Goal: Task Accomplishment & Management: Manage account settings

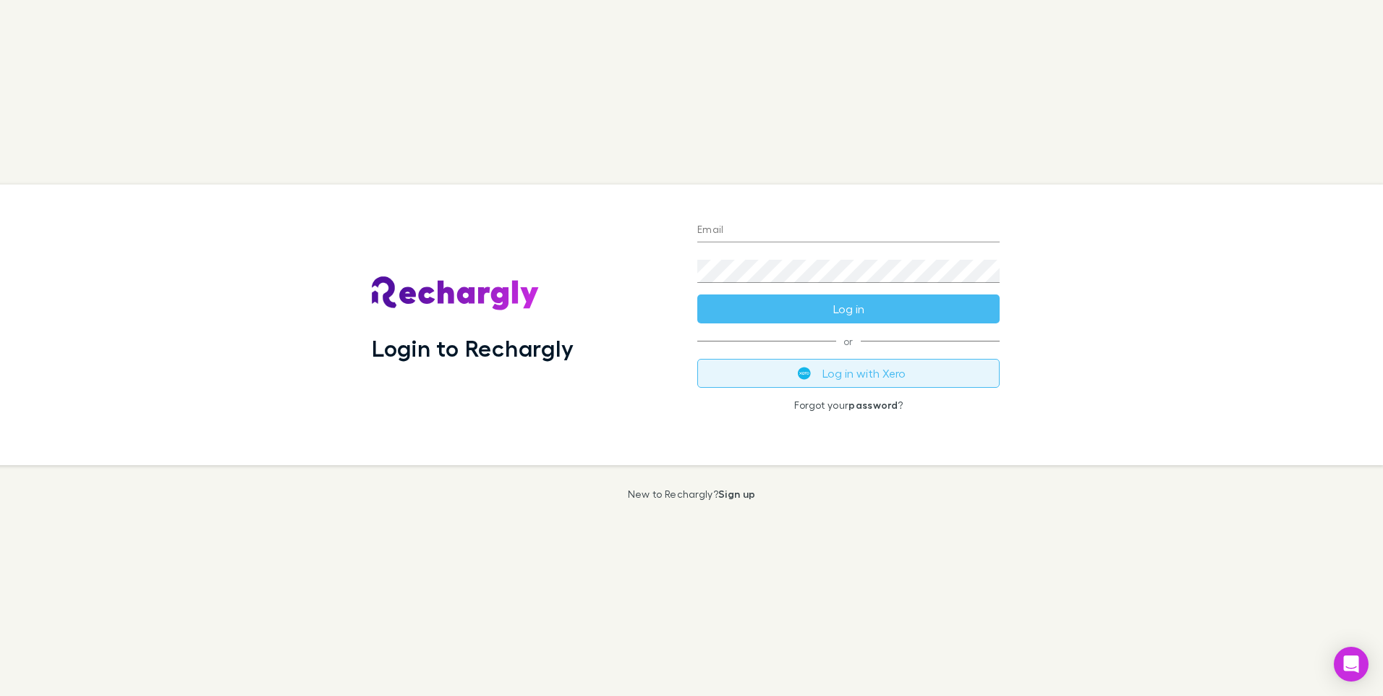
click at [851, 368] on button "Log in with Xero" at bounding box center [848, 373] width 302 height 29
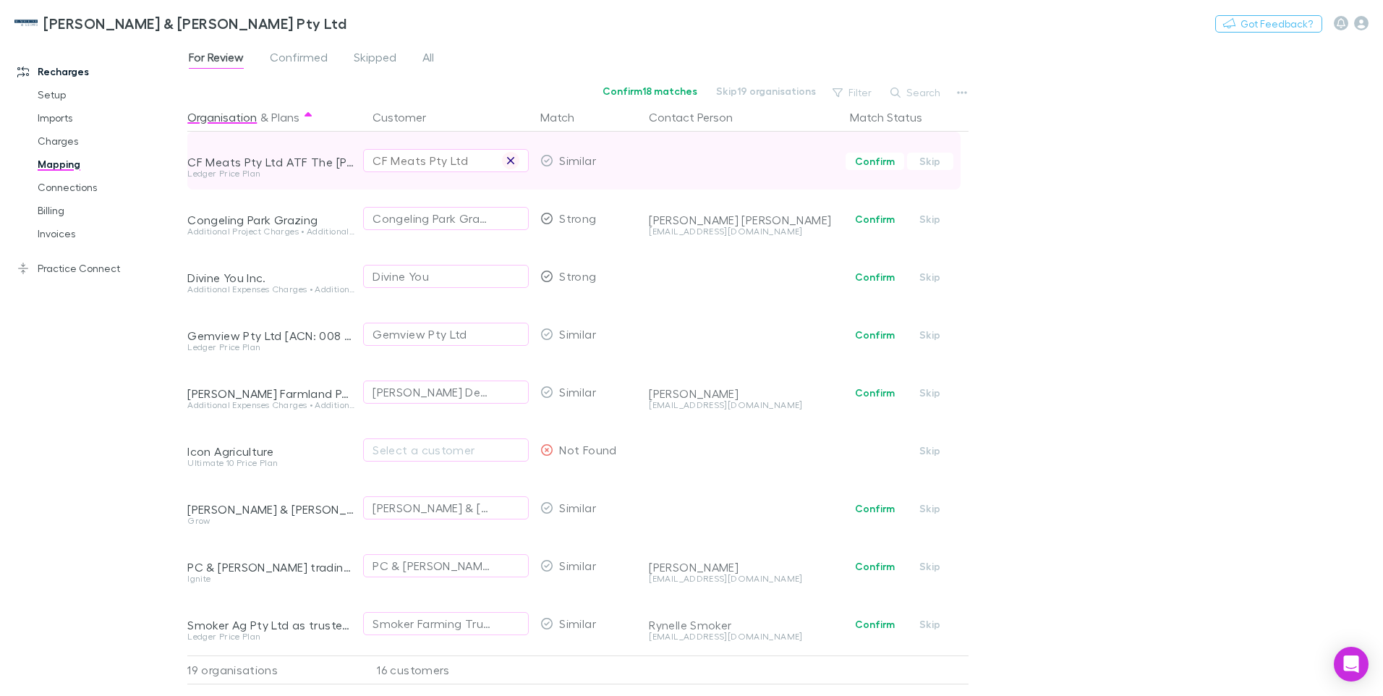
click at [513, 160] on icon "button" at bounding box center [510, 161] width 9 height 12
click at [395, 161] on div "Select a customer" at bounding box center [446, 160] width 147 height 17
type input "********"
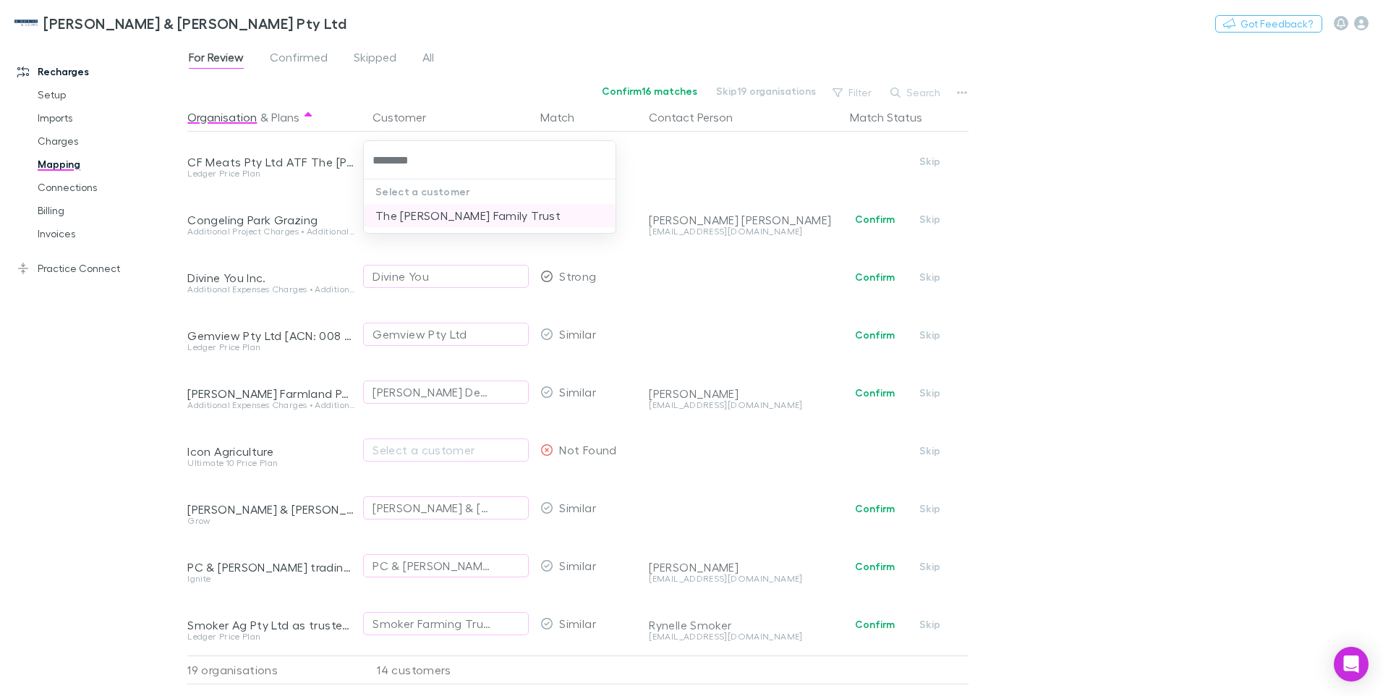
click at [422, 214] on li "The [PERSON_NAME] Family Trust" at bounding box center [490, 215] width 252 height 23
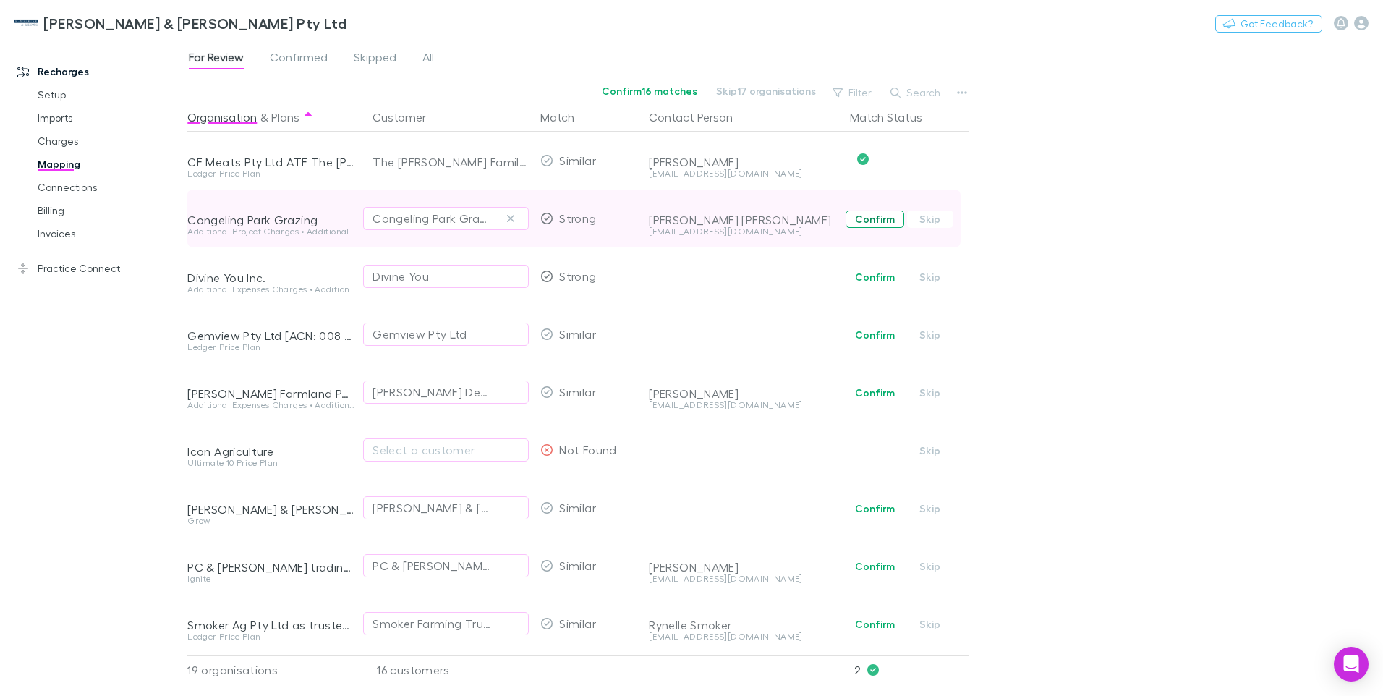
click at [883, 219] on button "Confirm" at bounding box center [875, 218] width 59 height 17
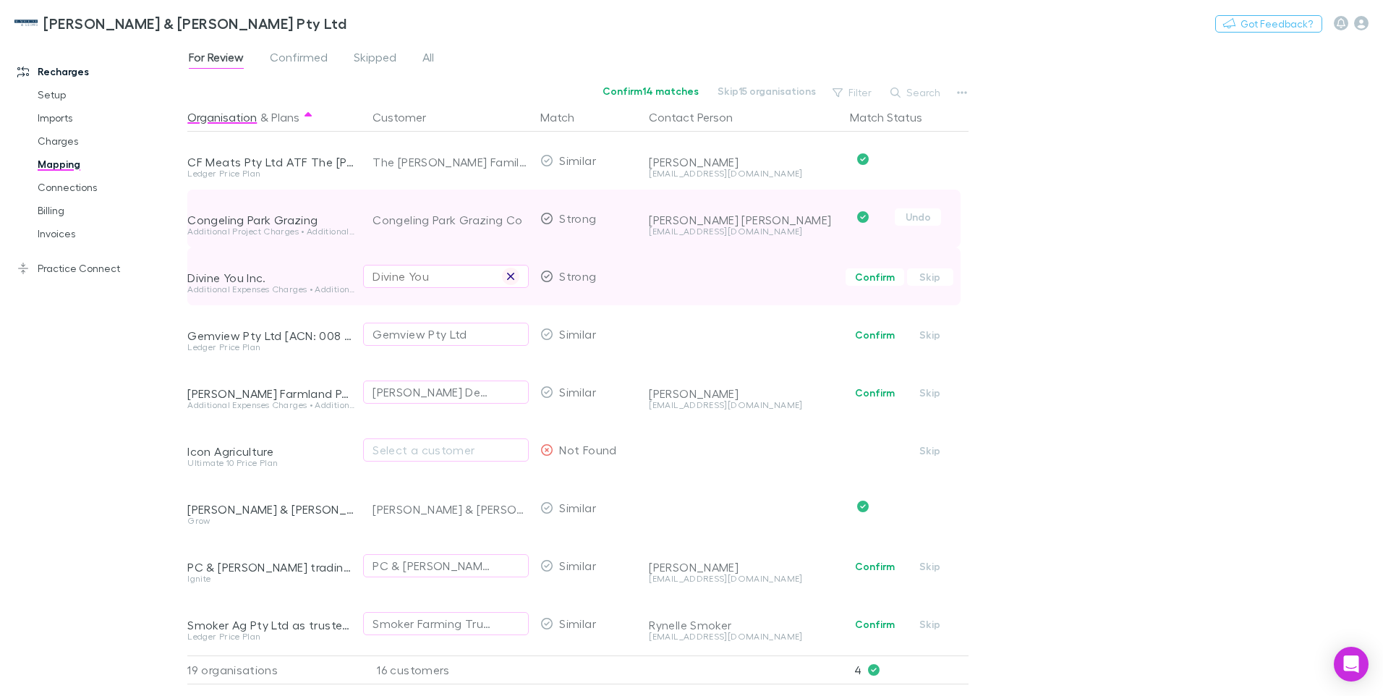
click at [506, 274] on icon "button" at bounding box center [510, 277] width 9 height 12
click at [379, 276] on div "Select a customer" at bounding box center [446, 276] width 147 height 17
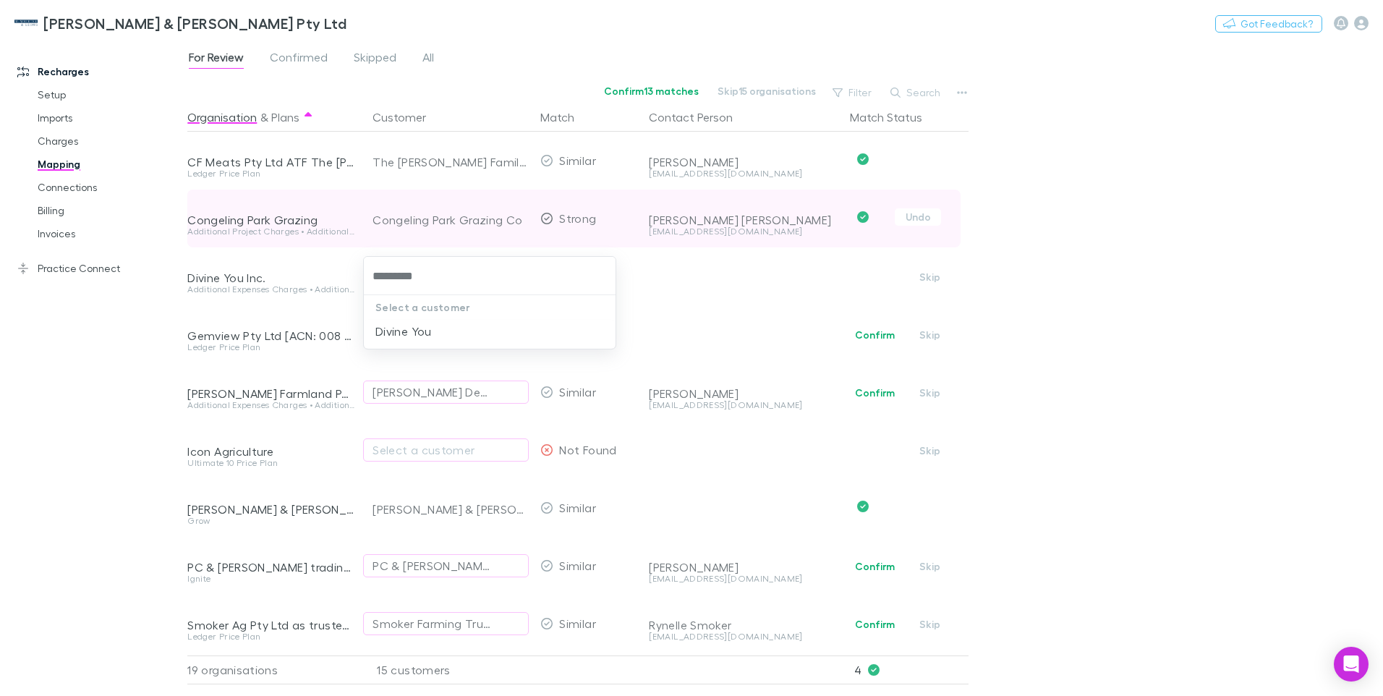
type input "**********"
click at [389, 326] on li "Divine You" at bounding box center [490, 331] width 252 height 23
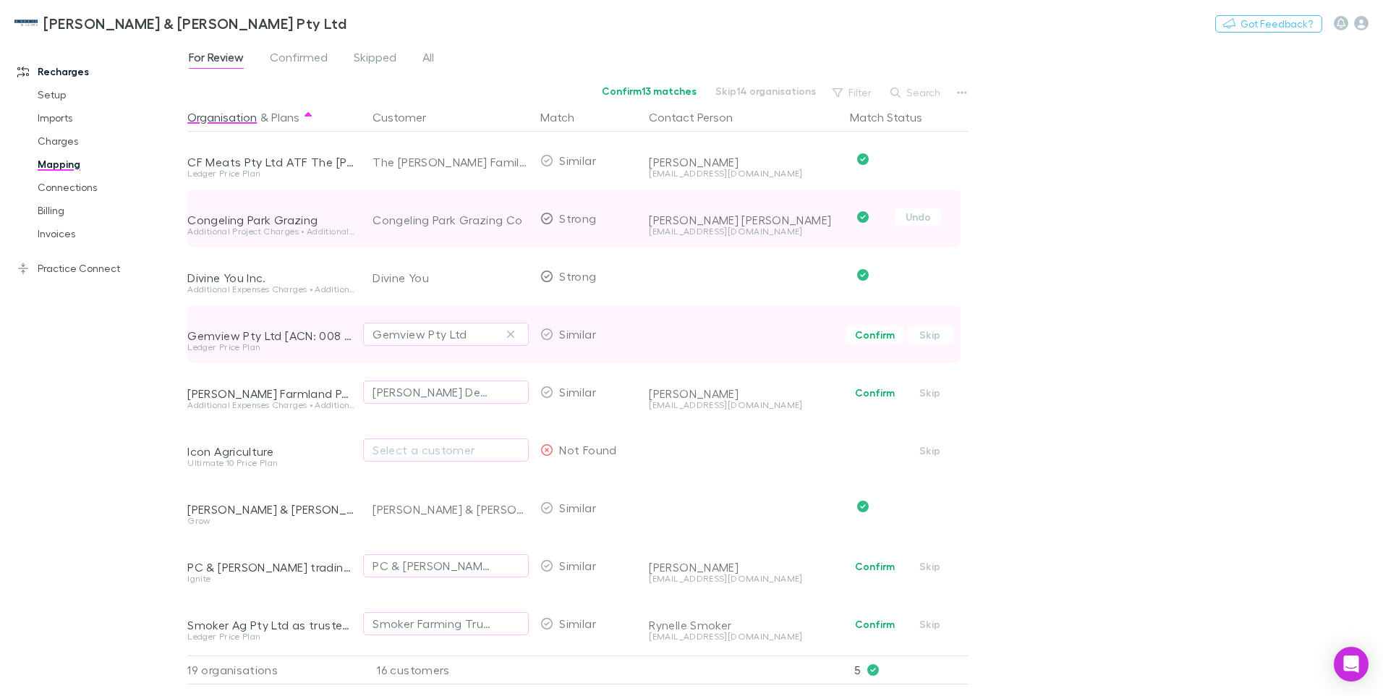
drag, startPoint x: 511, startPoint y: 335, endPoint x: 407, endPoint y: 351, distance: 104.7
click at [511, 335] on icon "button" at bounding box center [510, 334] width 7 height 7
click at [384, 333] on div "Select a customer" at bounding box center [446, 334] width 147 height 17
type input "******"
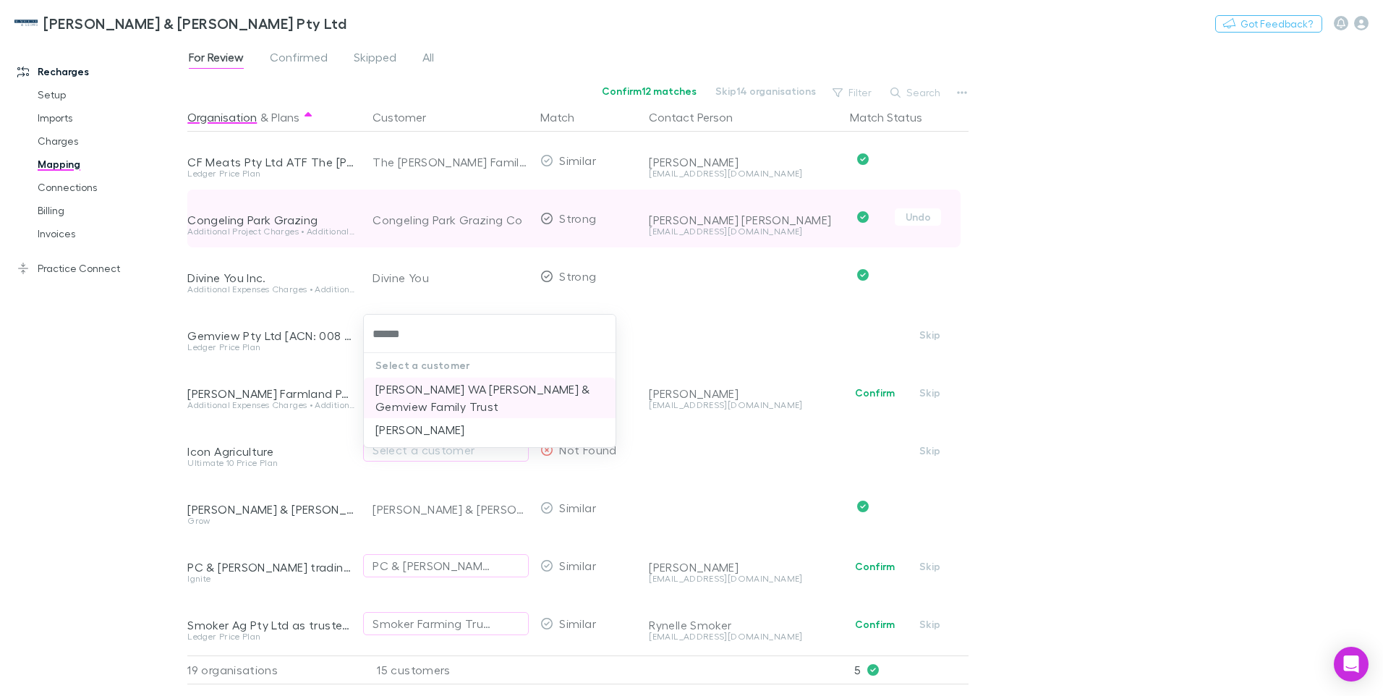
click at [450, 384] on li "JC Farrow WA Farrow & Gemview Family Trust" at bounding box center [490, 398] width 252 height 41
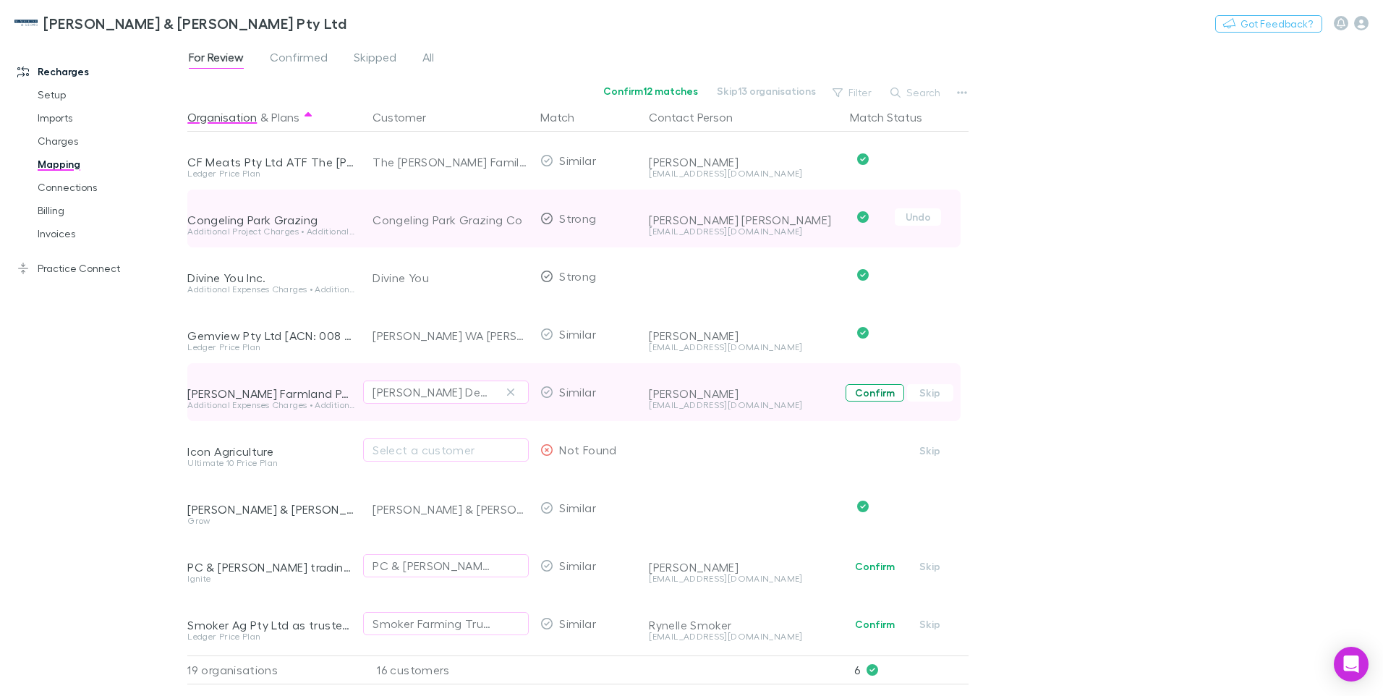
click at [867, 394] on button "Confirm" at bounding box center [875, 392] width 59 height 17
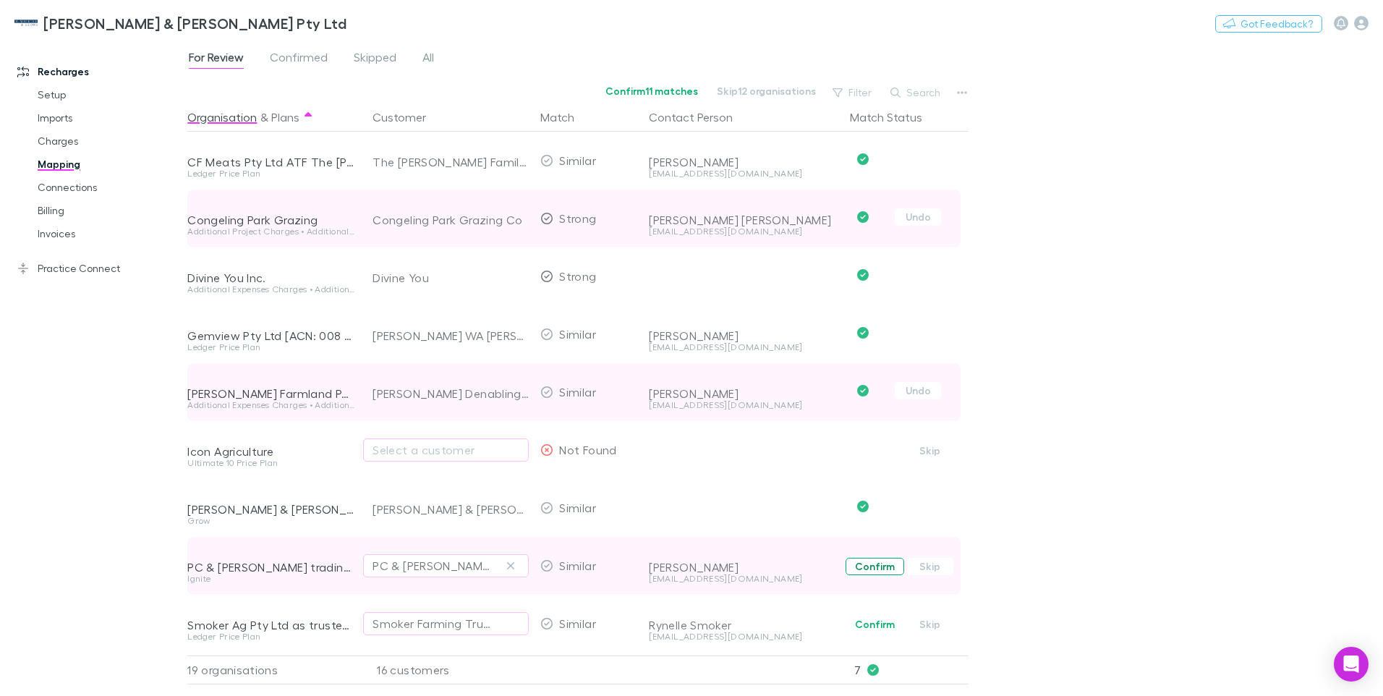
click at [872, 564] on button "Confirm" at bounding box center [875, 566] width 59 height 17
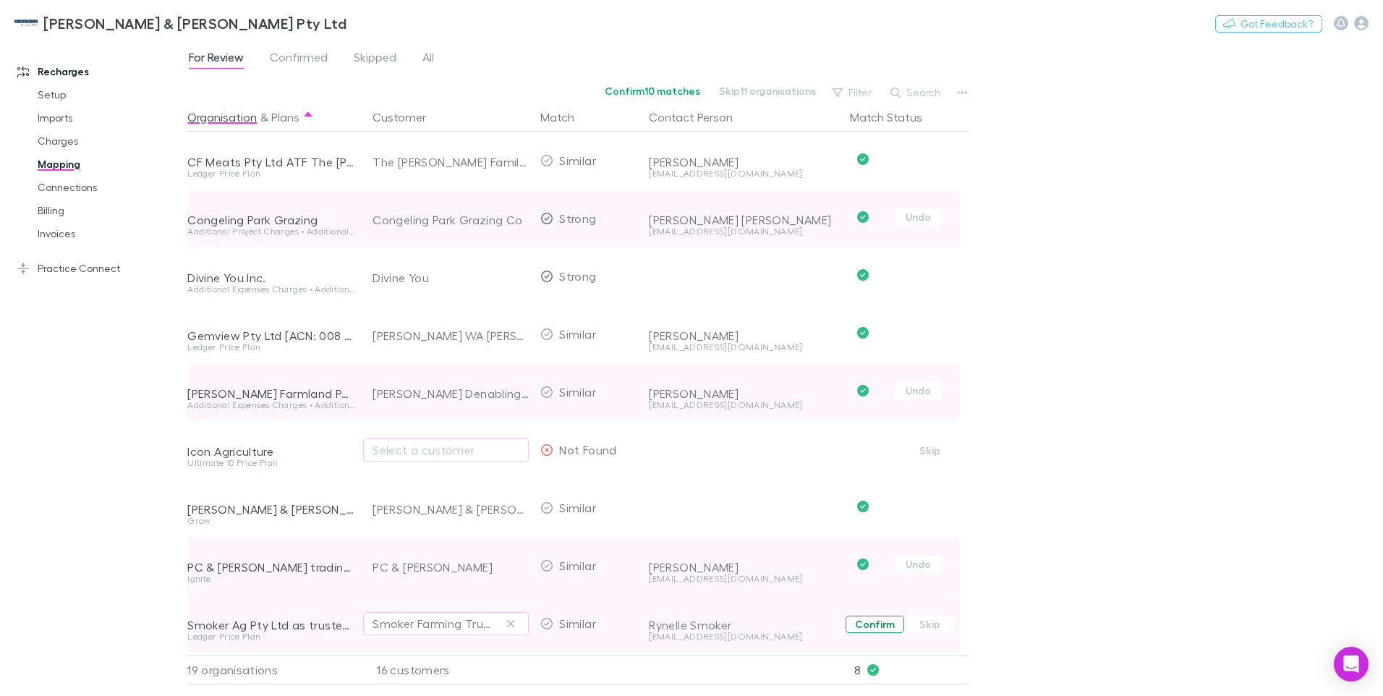
click at [861, 623] on button "Confirm" at bounding box center [875, 624] width 59 height 17
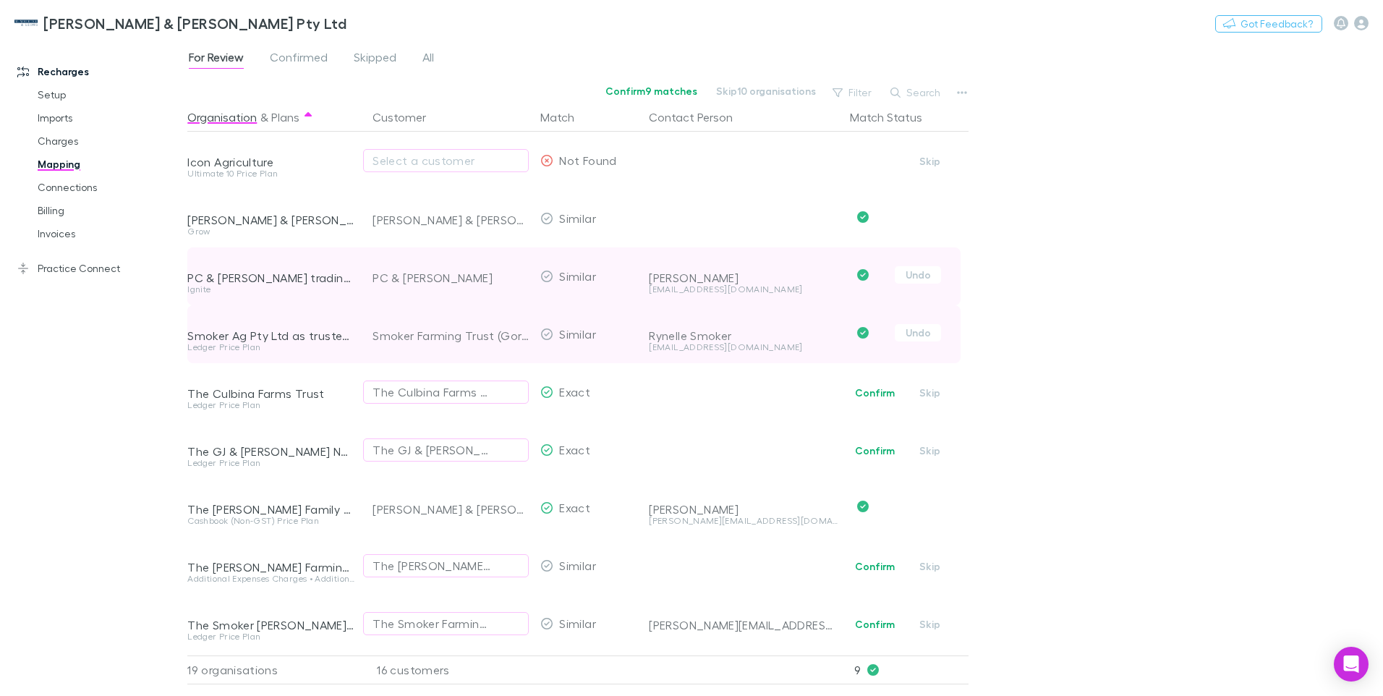
scroll to position [434, 0]
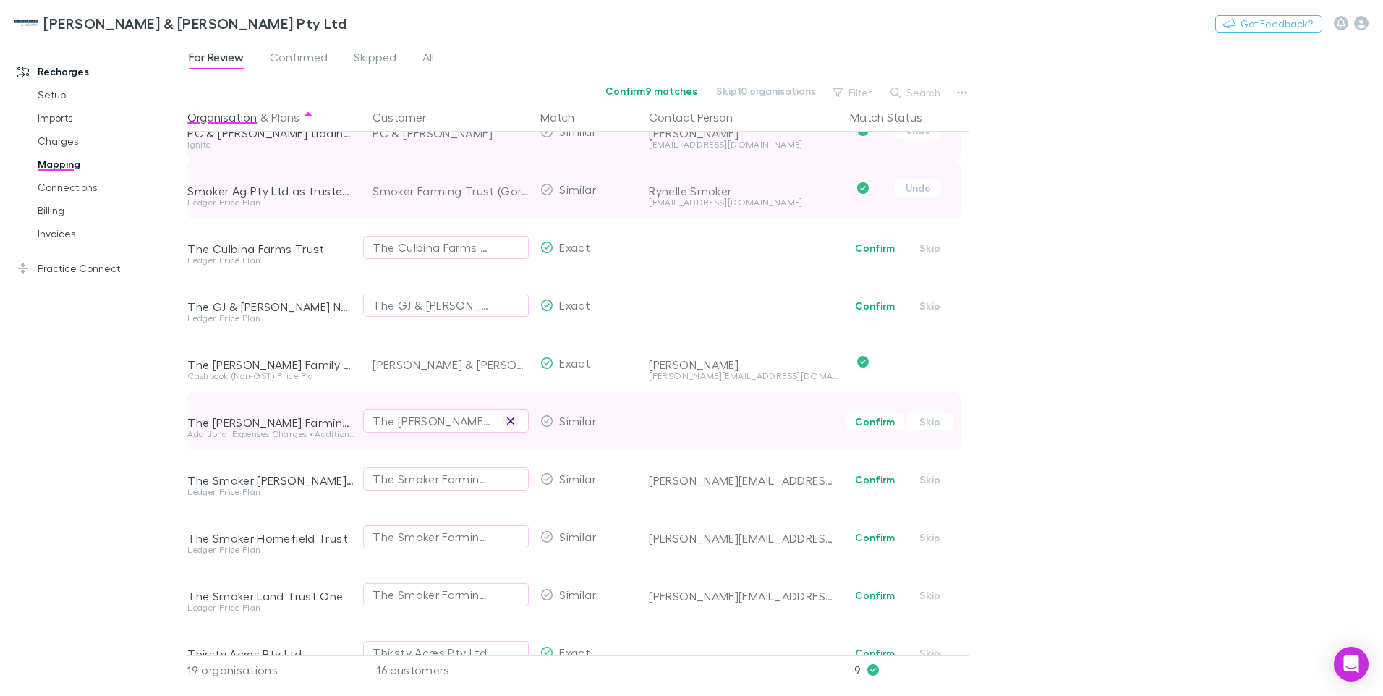
click at [506, 419] on icon "button" at bounding box center [510, 421] width 9 height 12
click at [379, 422] on div "Select a customer" at bounding box center [446, 420] width 147 height 17
type input "**********"
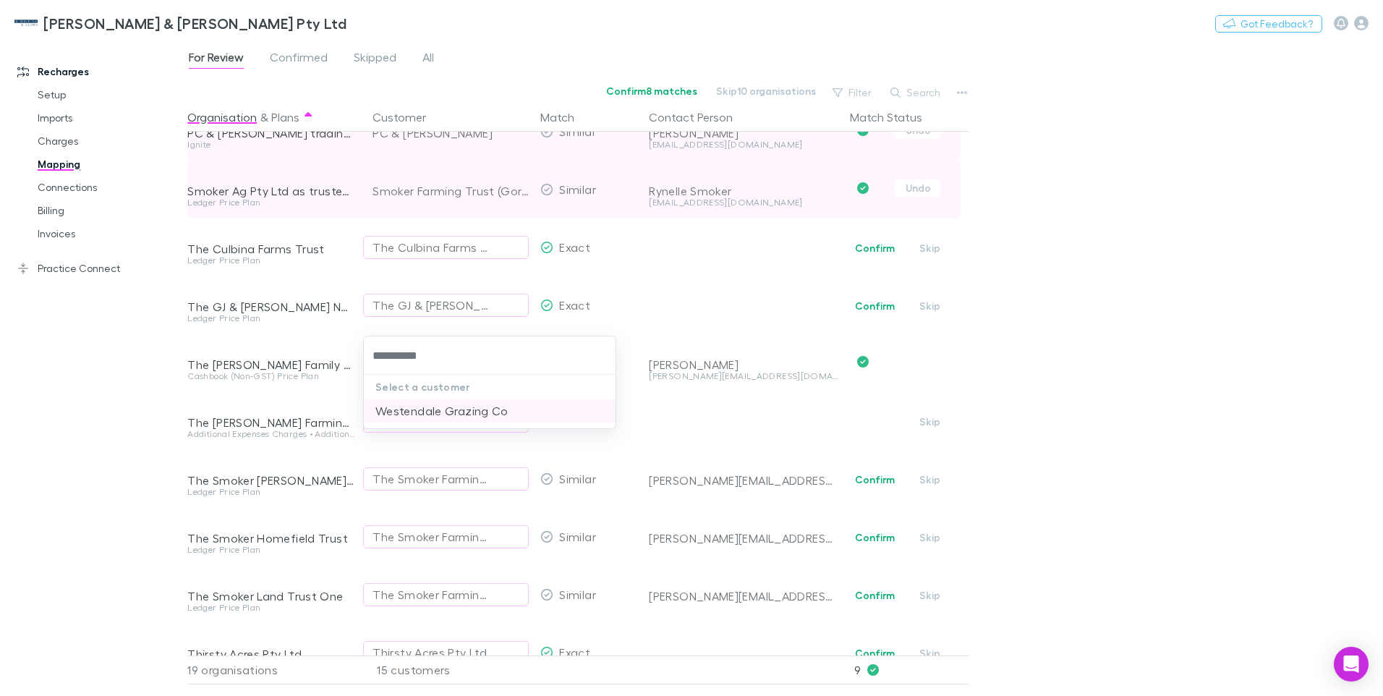
click at [421, 407] on li "Westendale Grazing Co" at bounding box center [490, 410] width 252 height 23
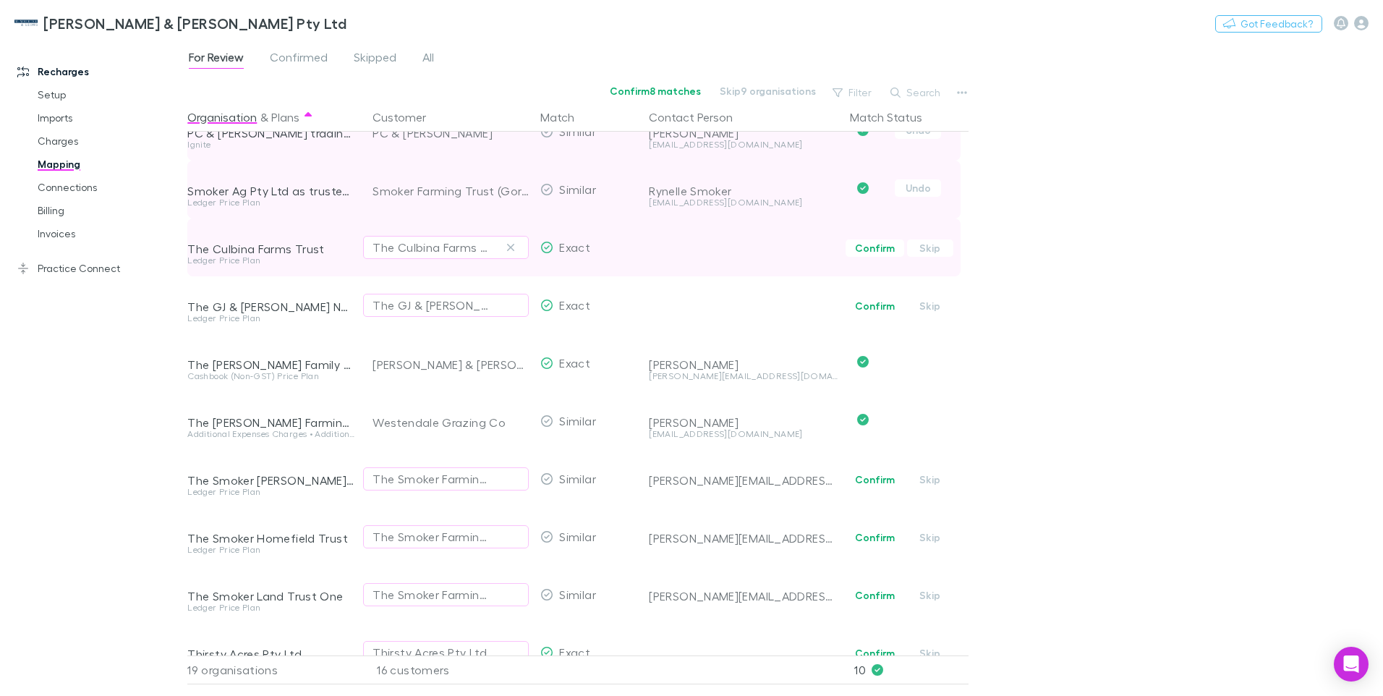
scroll to position [145, 0]
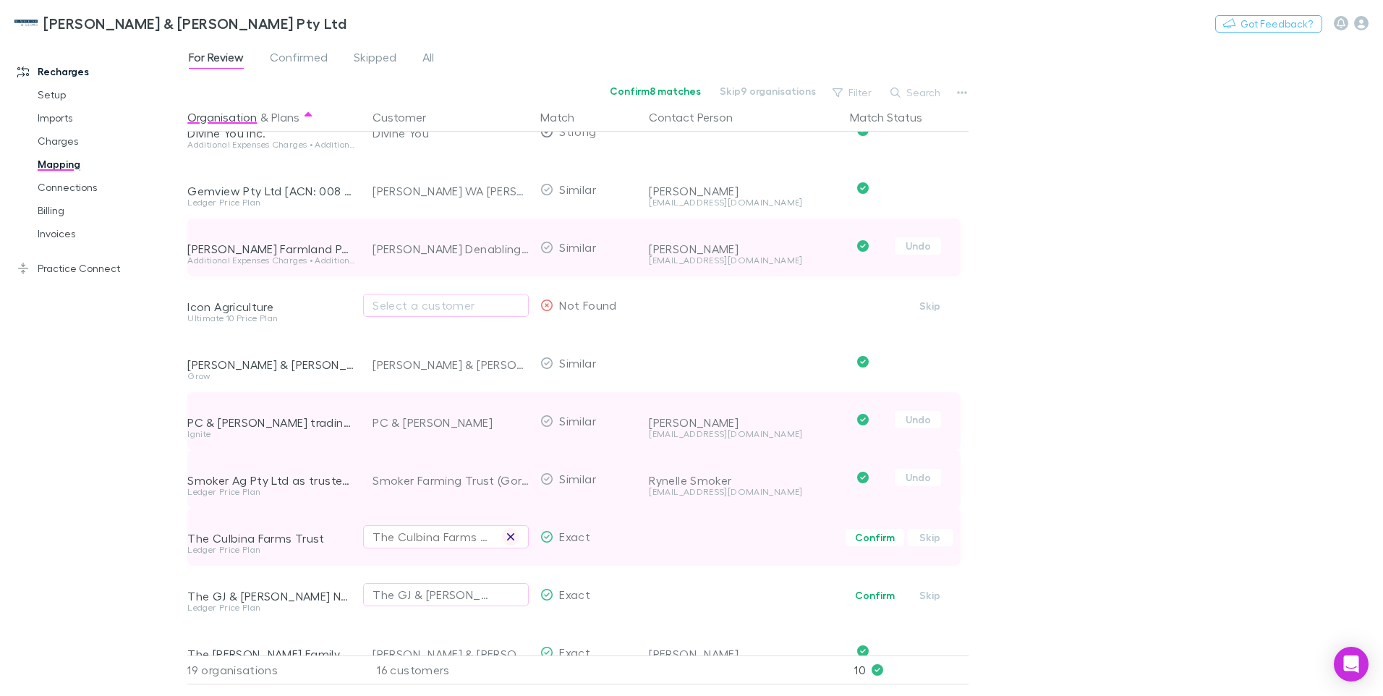
click at [512, 537] on icon "button" at bounding box center [510, 537] width 9 height 12
click at [383, 536] on div "Select a customer" at bounding box center [446, 536] width 147 height 17
type input "**********"
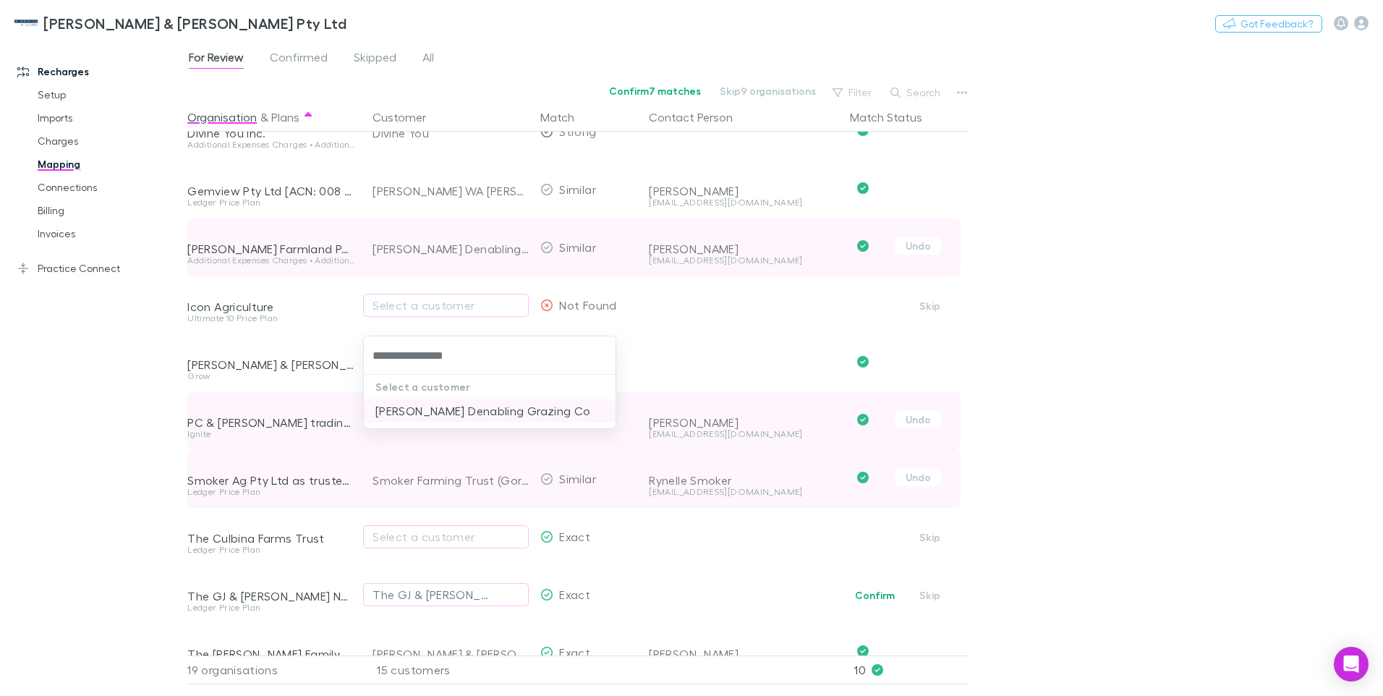
click at [413, 412] on li "Hardie Denabling Grazing Co" at bounding box center [490, 410] width 252 height 23
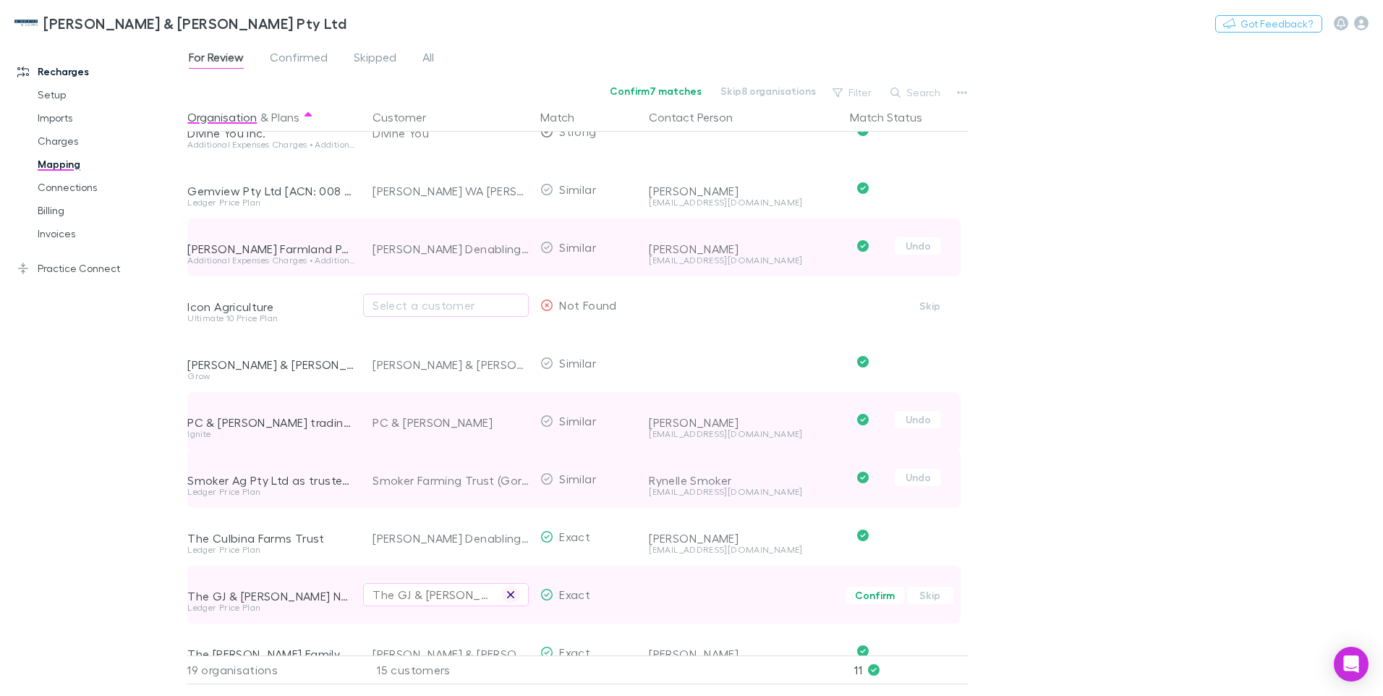
click at [511, 593] on icon "button" at bounding box center [510, 595] width 9 height 12
click at [399, 596] on div "Select a customer" at bounding box center [446, 594] width 147 height 17
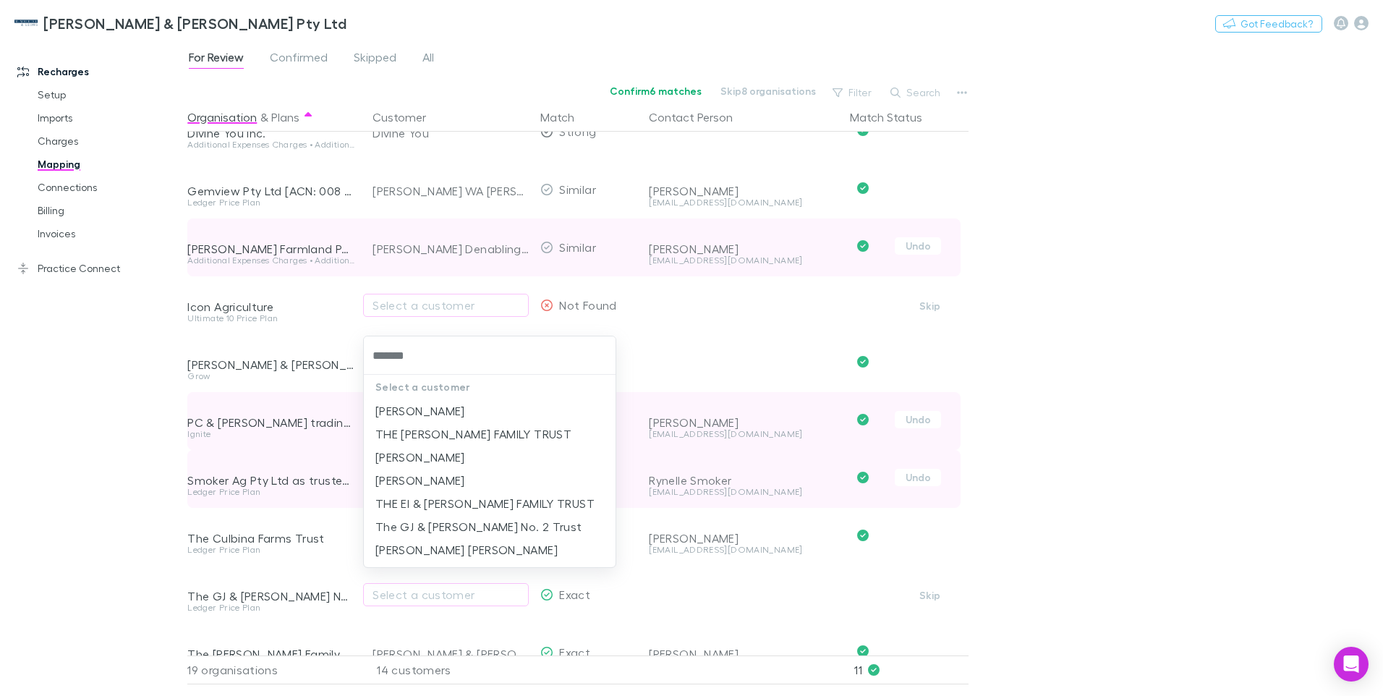
type input "*******"
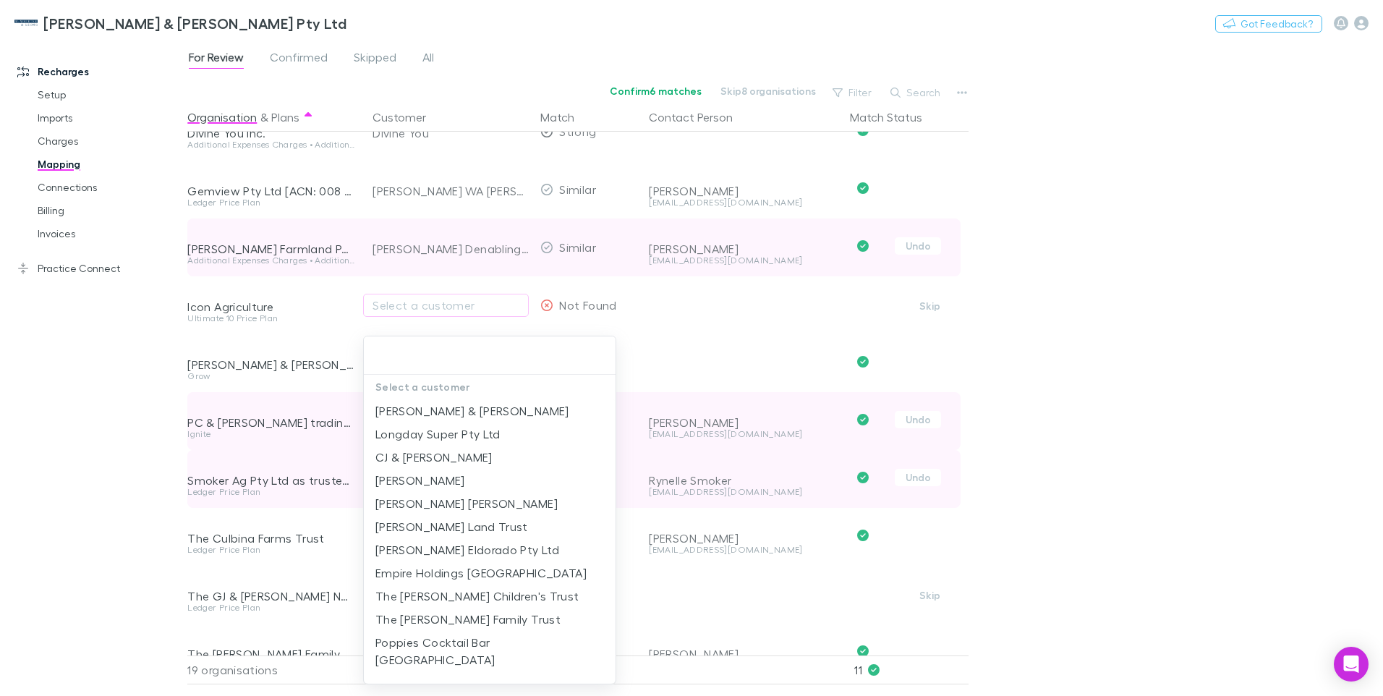
click at [1154, 365] on div at bounding box center [691, 348] width 1383 height 696
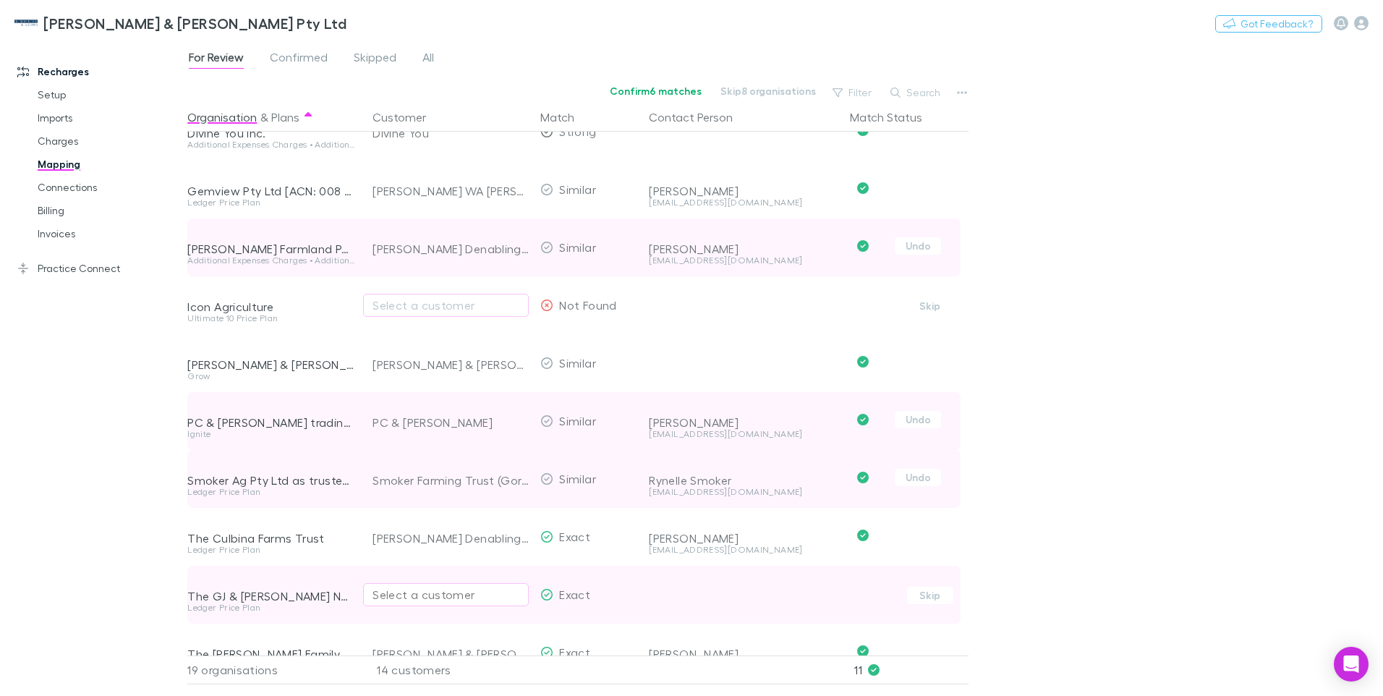
click at [386, 592] on div "Select a customer" at bounding box center [446, 594] width 147 height 17
type input "**********"
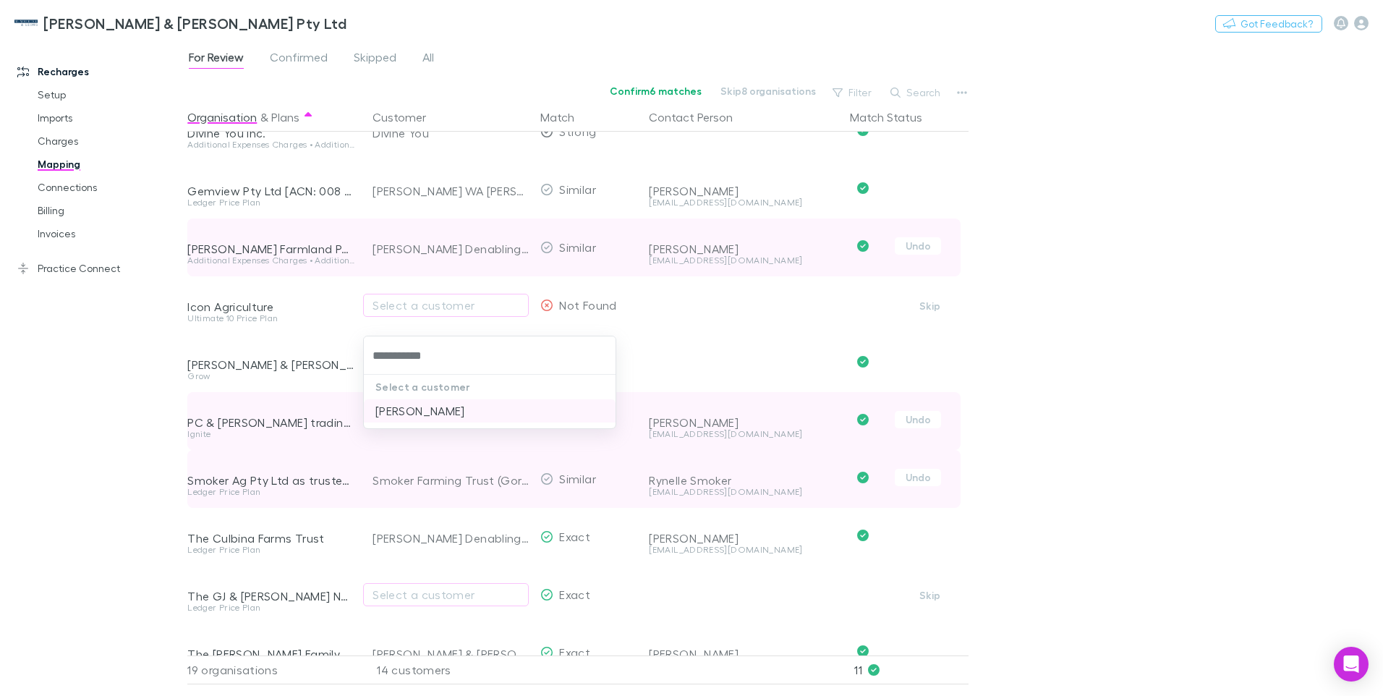
click at [451, 412] on li "Heidi Marie Astbury" at bounding box center [490, 410] width 252 height 23
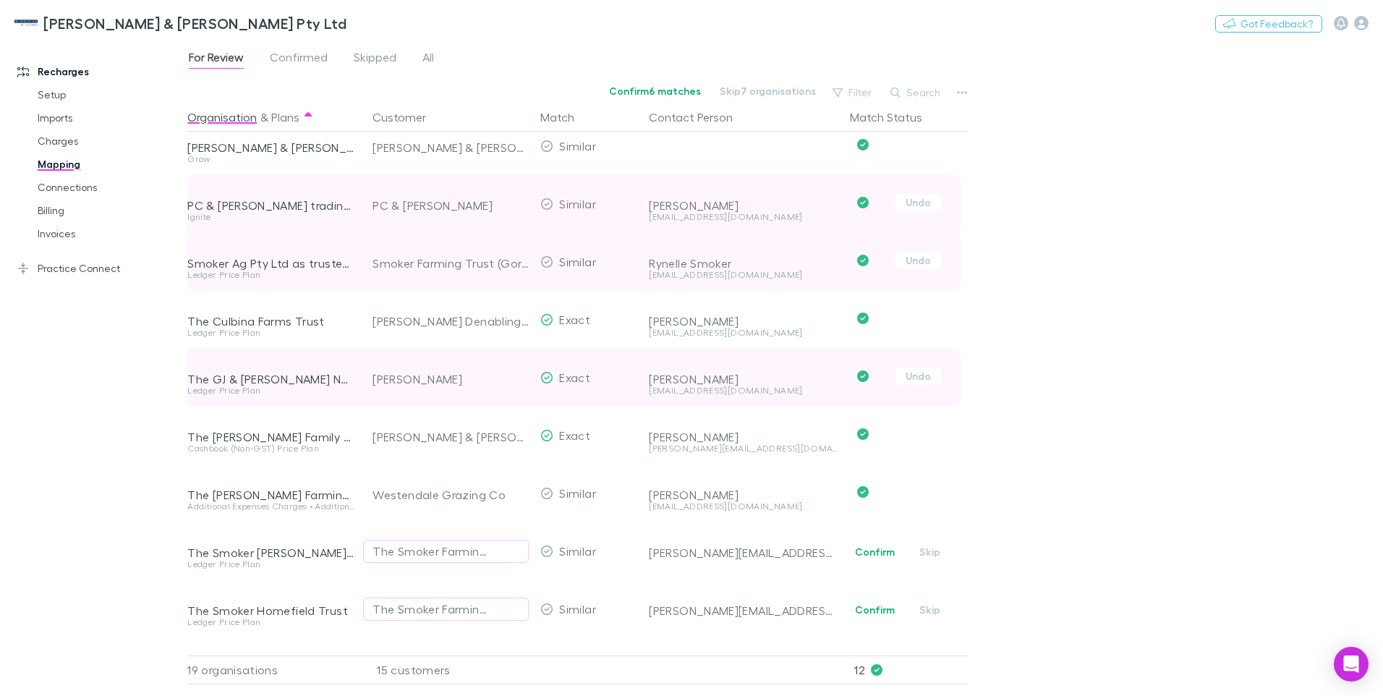
scroll to position [506, 0]
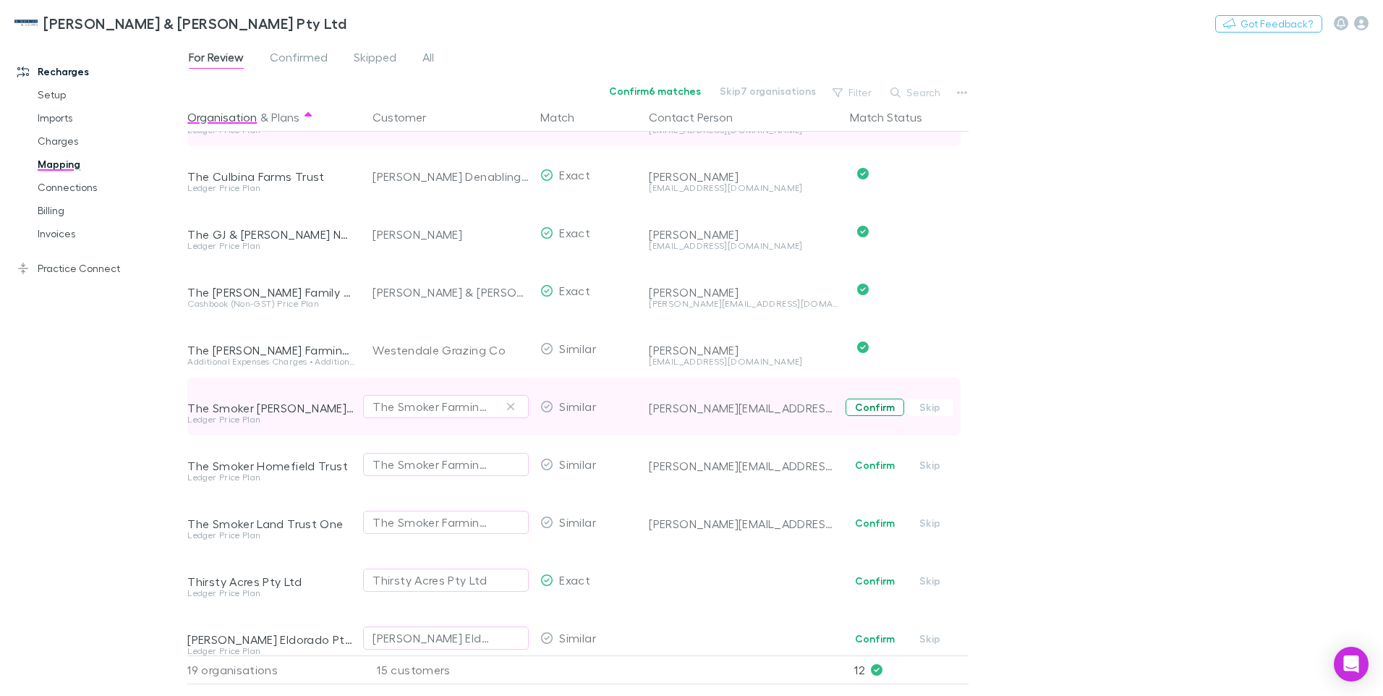
click at [860, 405] on button "Confirm" at bounding box center [875, 407] width 59 height 17
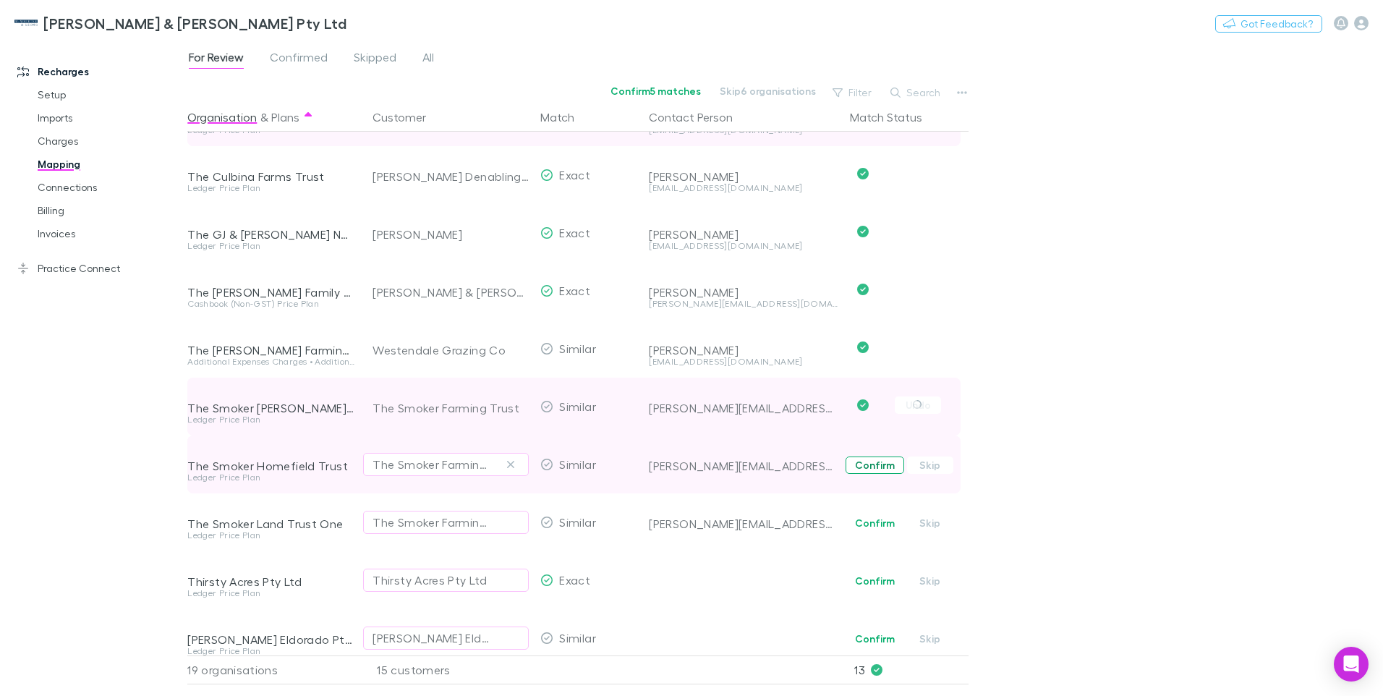
click at [875, 460] on button "Confirm" at bounding box center [875, 464] width 59 height 17
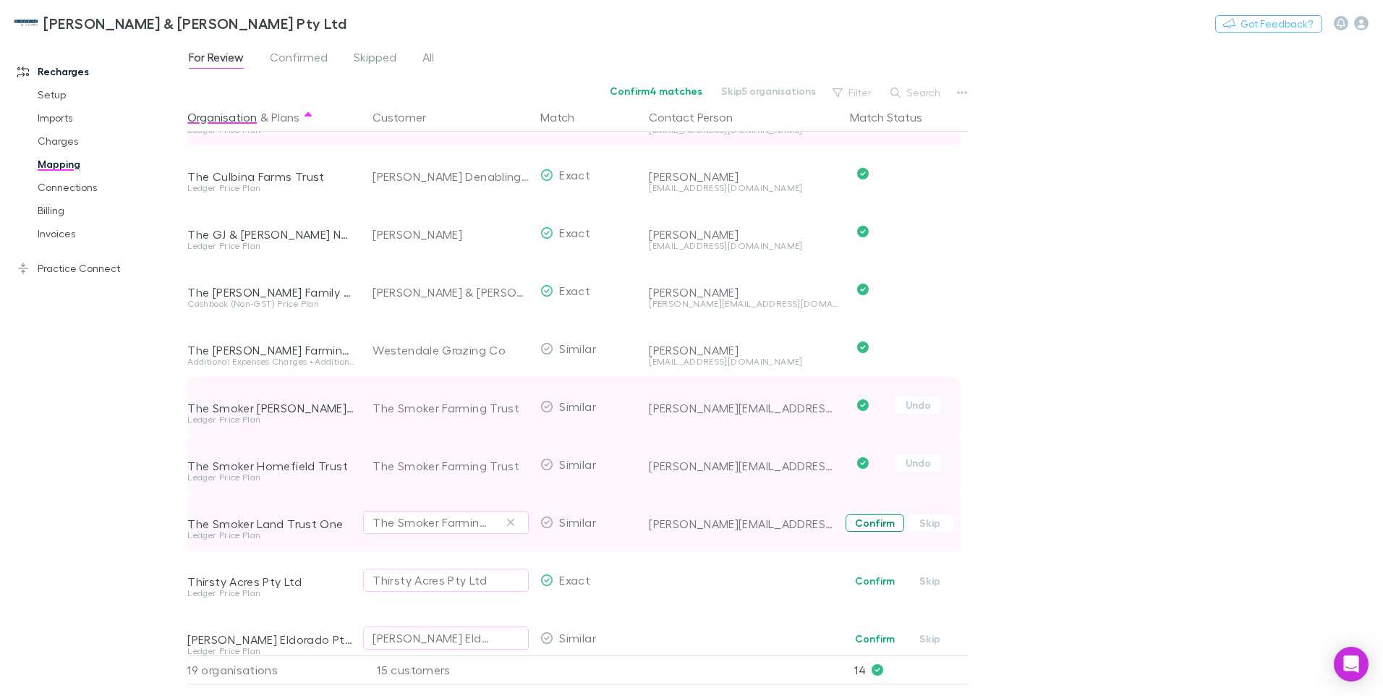
click at [881, 519] on button "Confirm" at bounding box center [875, 522] width 59 height 17
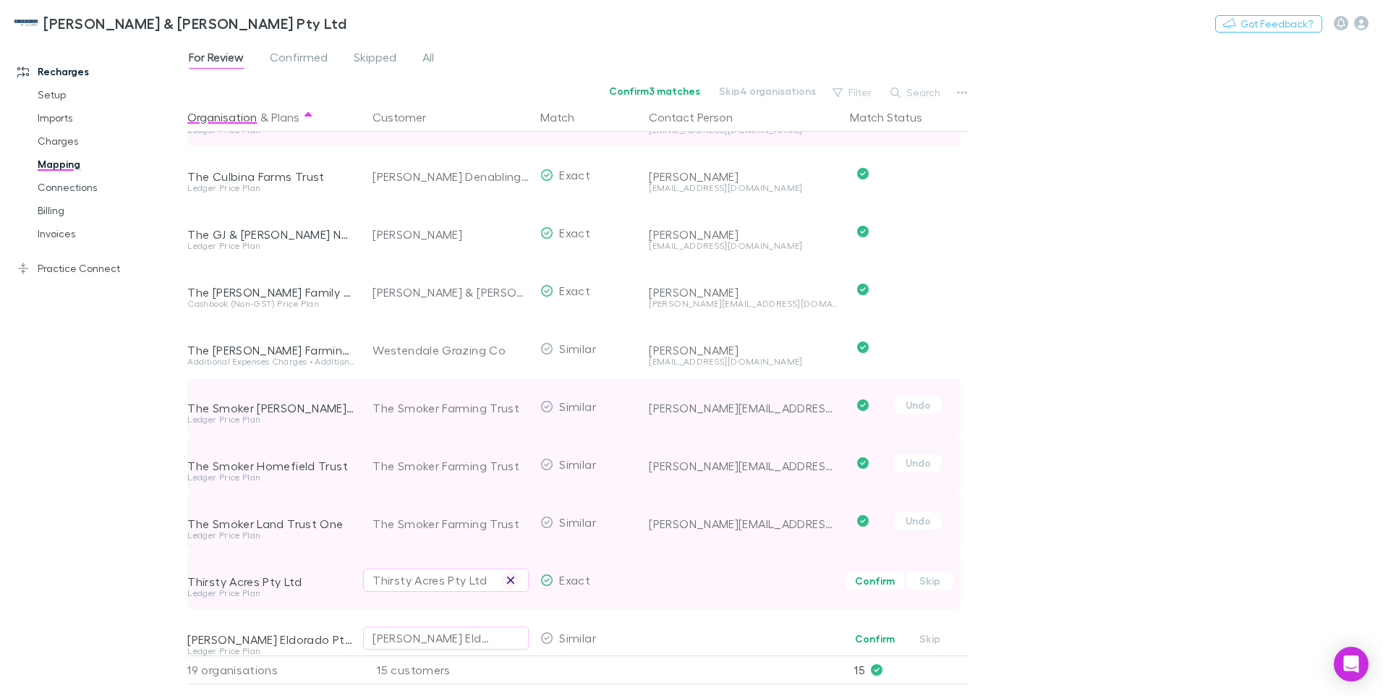
click at [510, 579] on icon "button" at bounding box center [510, 580] width 7 height 7
click at [388, 582] on div "Select a customer" at bounding box center [446, 579] width 147 height 17
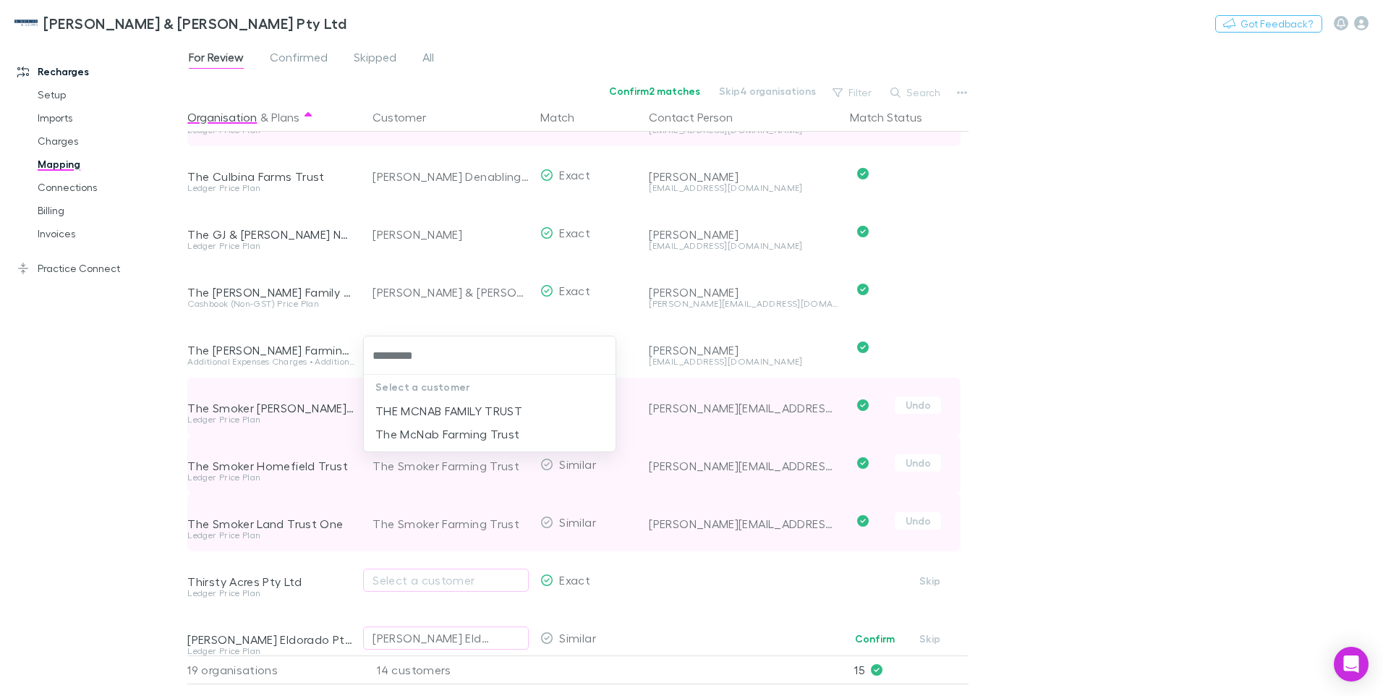
type input "*********"
click at [493, 406] on li "THE MCNAB FAMILY TRUST" at bounding box center [490, 410] width 252 height 23
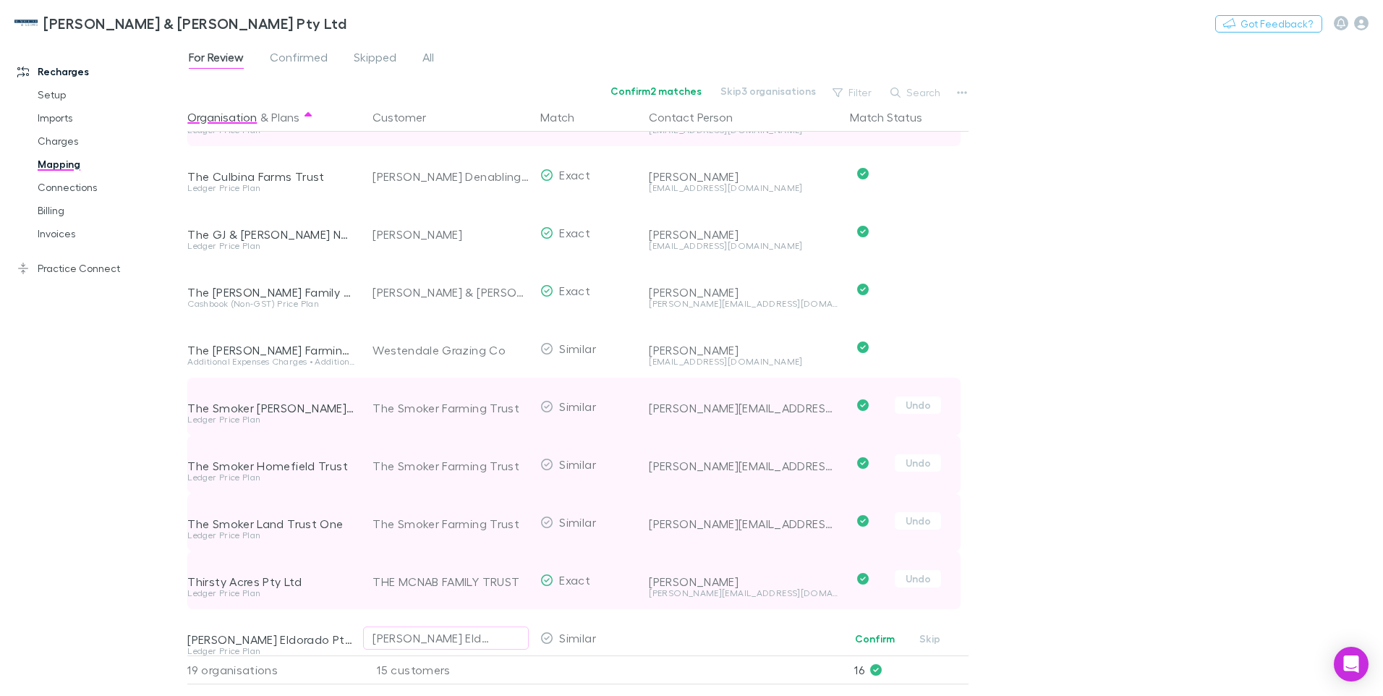
scroll to position [587, 0]
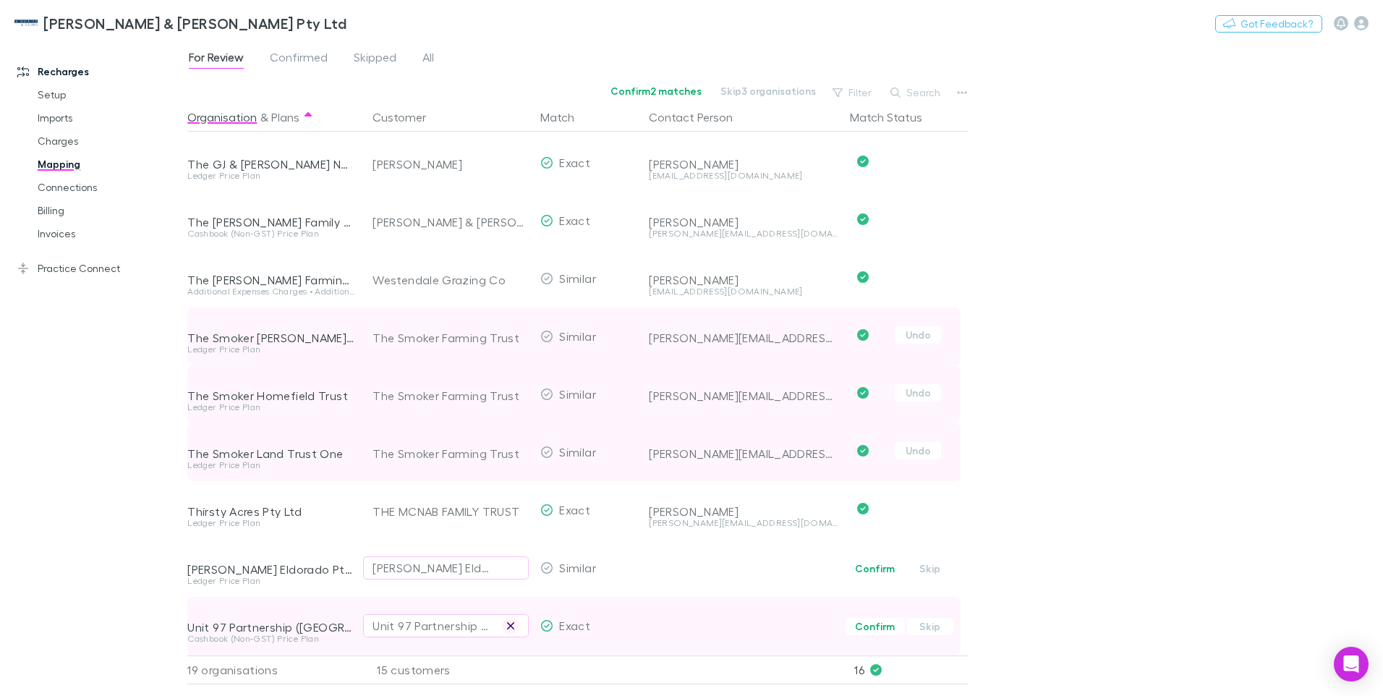
click at [509, 620] on icon "button" at bounding box center [510, 626] width 9 height 12
click at [388, 617] on div "Select a customer" at bounding box center [446, 625] width 147 height 17
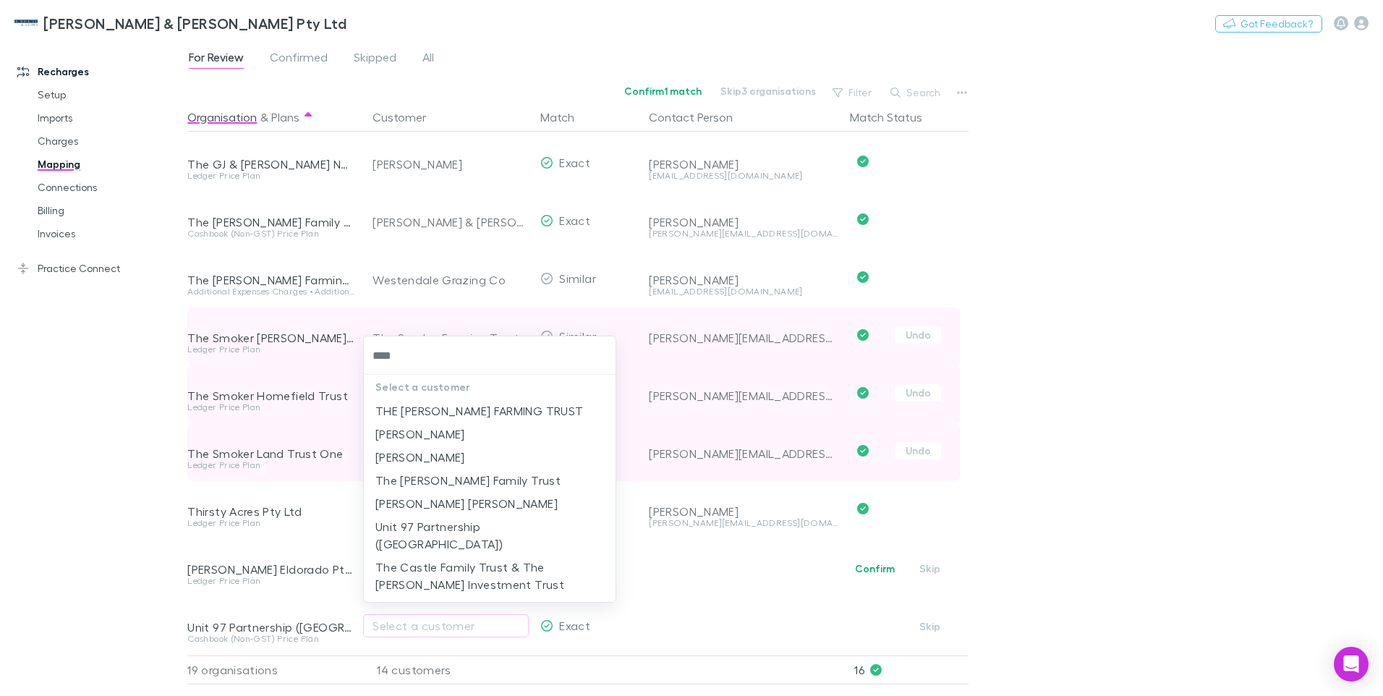
type input "****"
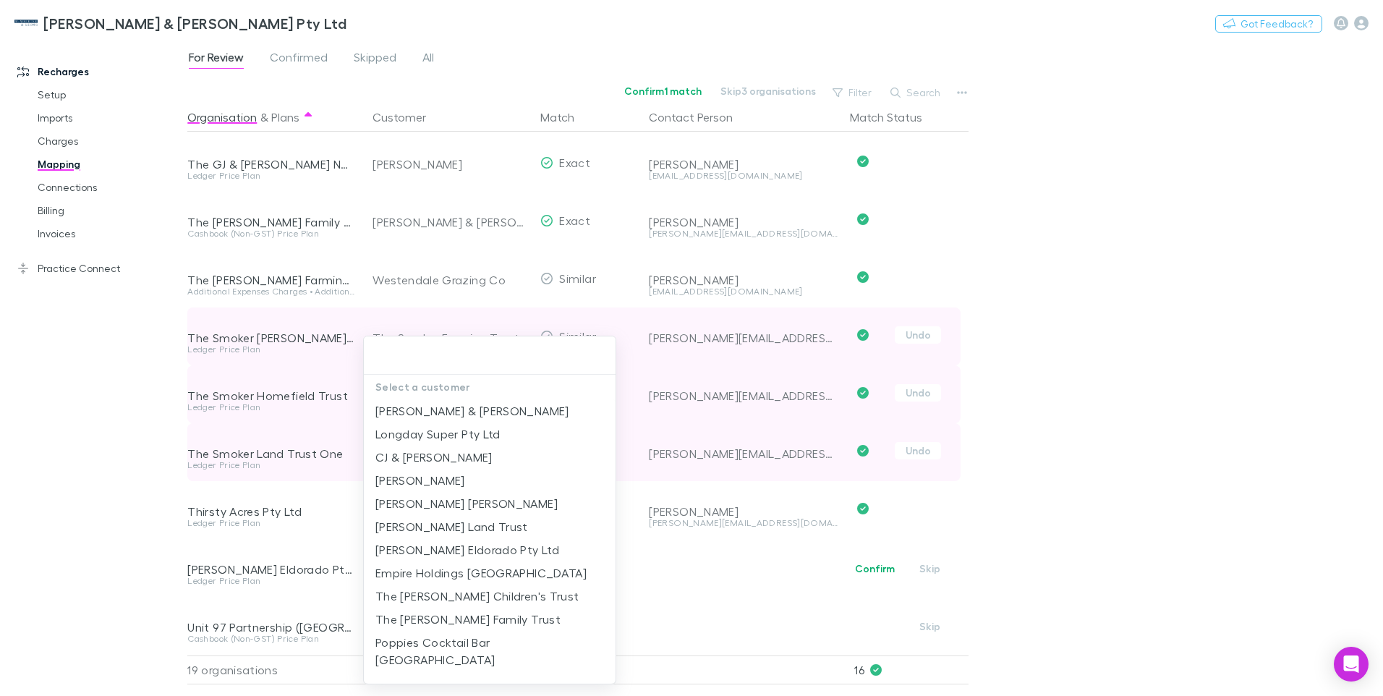
click at [1203, 293] on div at bounding box center [691, 348] width 1383 height 696
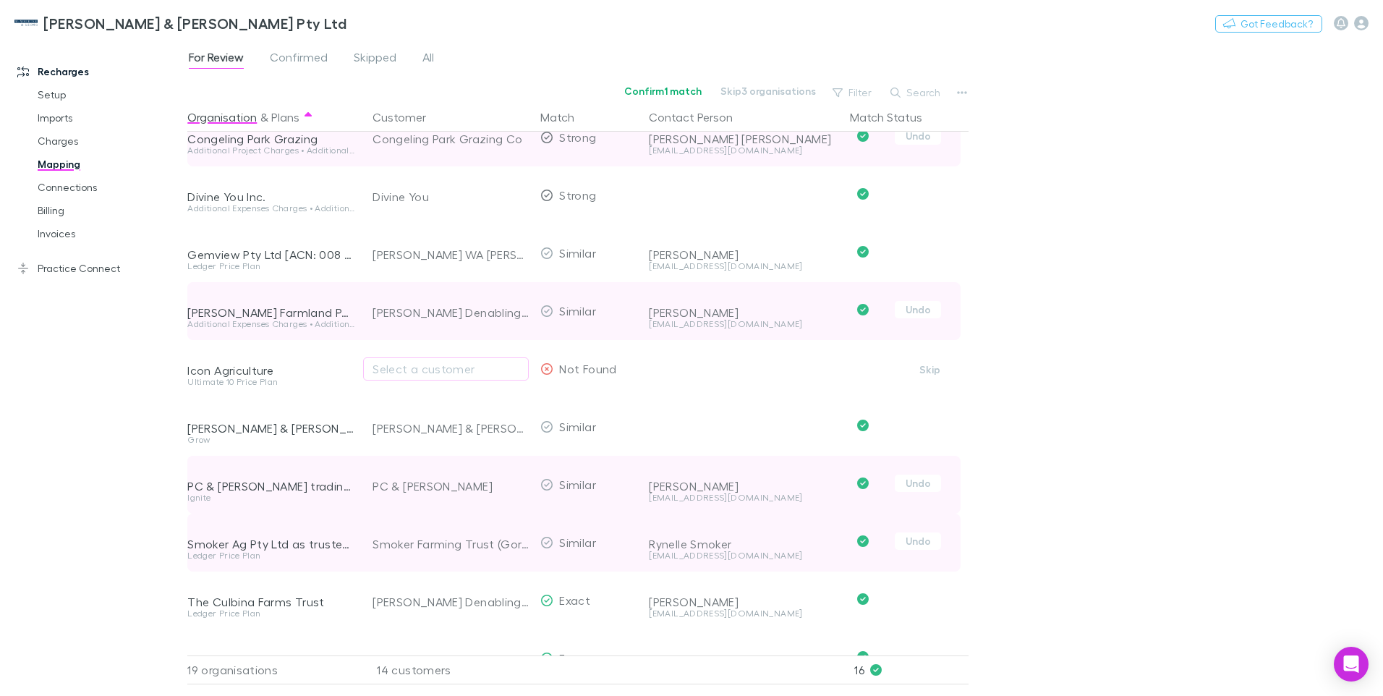
scroll to position [0, 0]
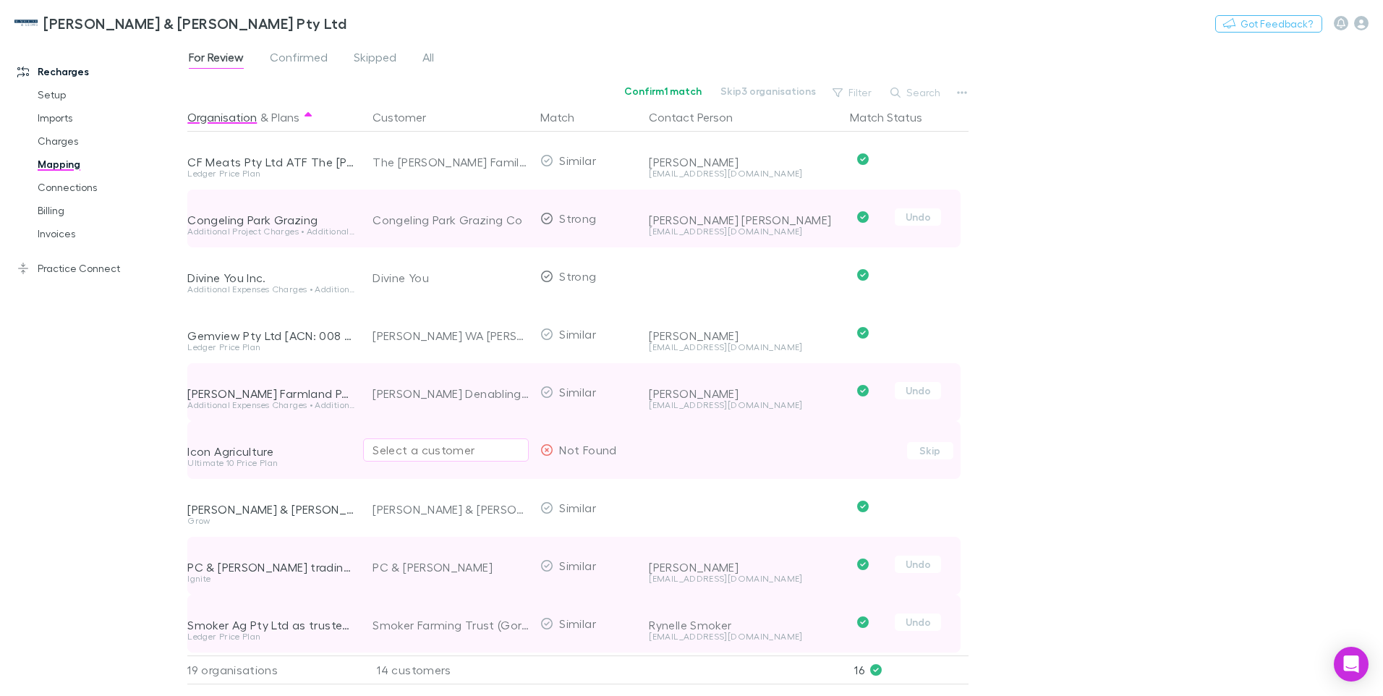
click at [381, 451] on div "Select a customer" at bounding box center [446, 449] width 147 height 17
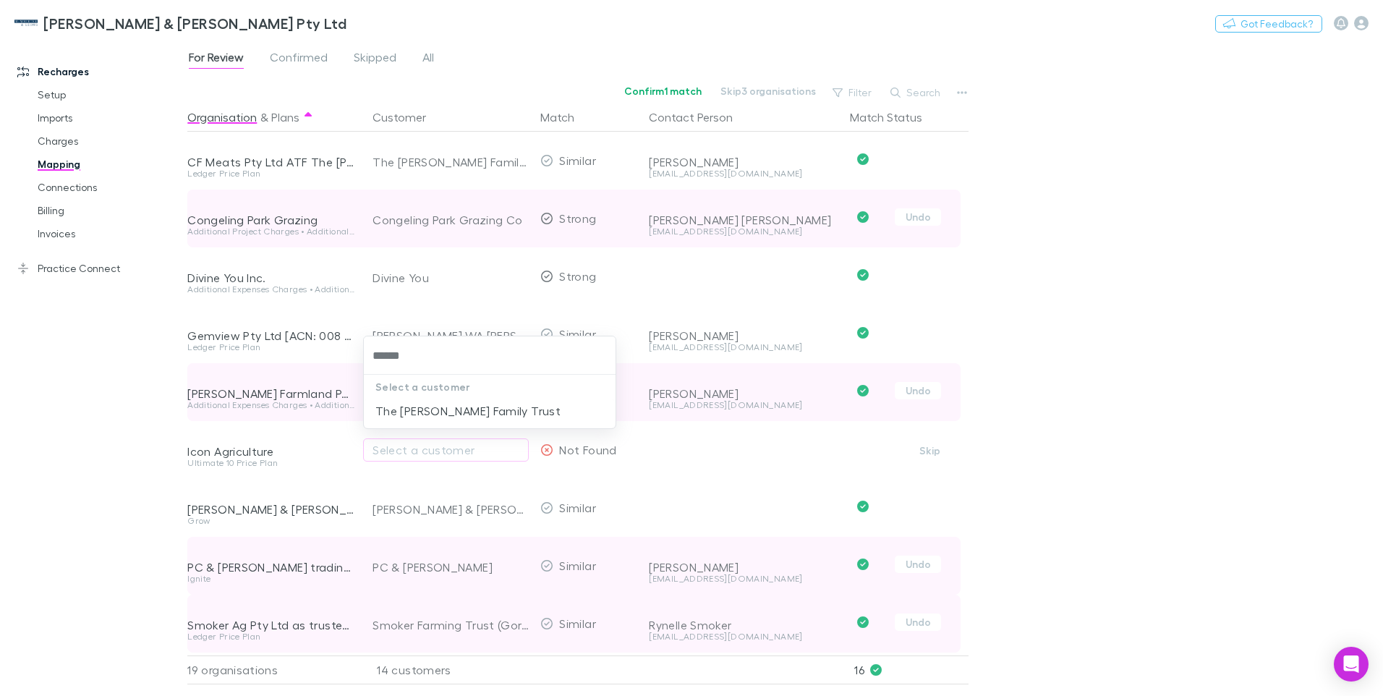
type input "*******"
click at [401, 408] on li "The Ritchie Family Trust" at bounding box center [490, 410] width 252 height 23
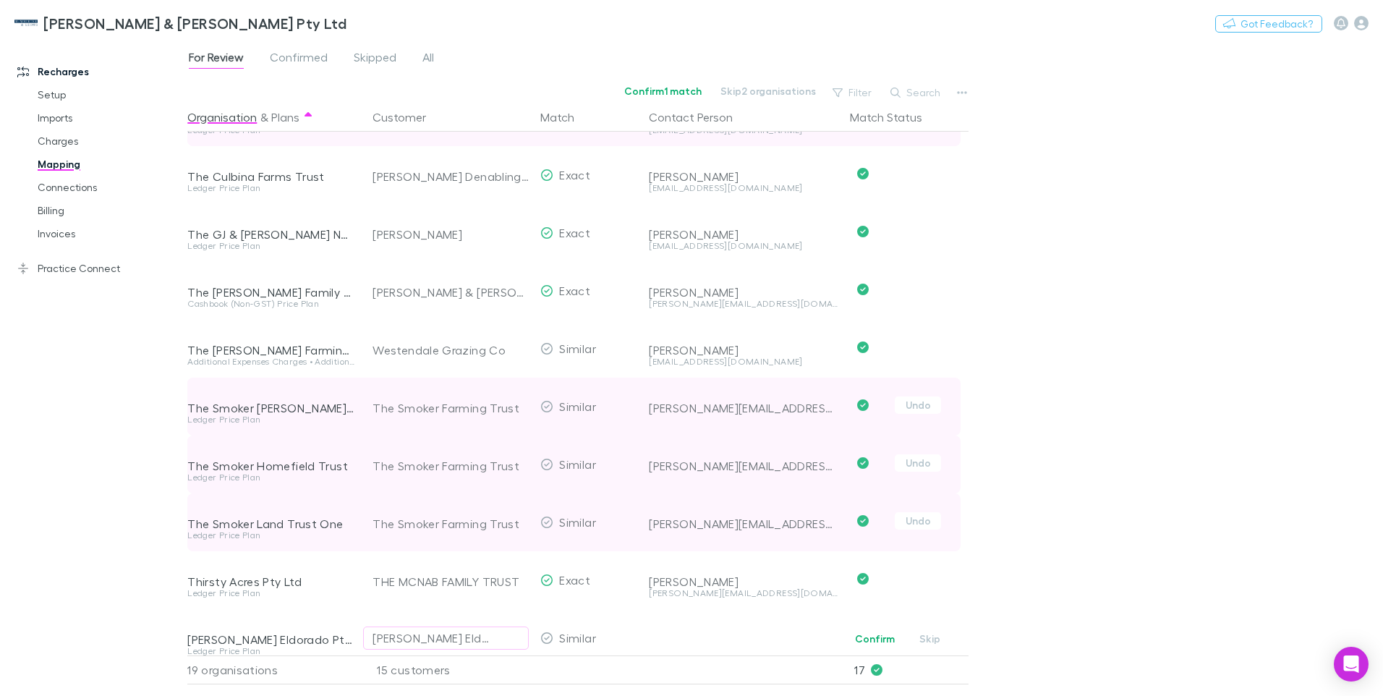
scroll to position [587, 0]
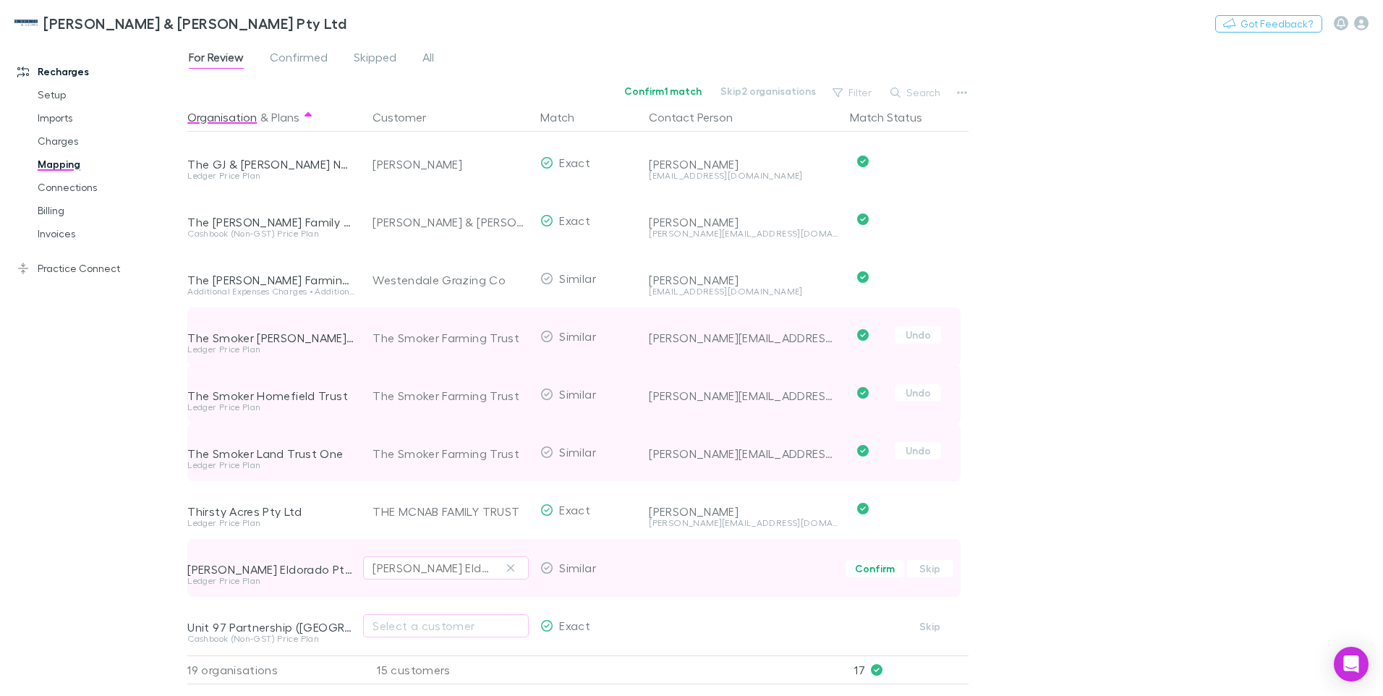
click at [509, 562] on icon "button" at bounding box center [510, 568] width 9 height 12
click at [464, 564] on div "Select a customer" at bounding box center [446, 567] width 147 height 17
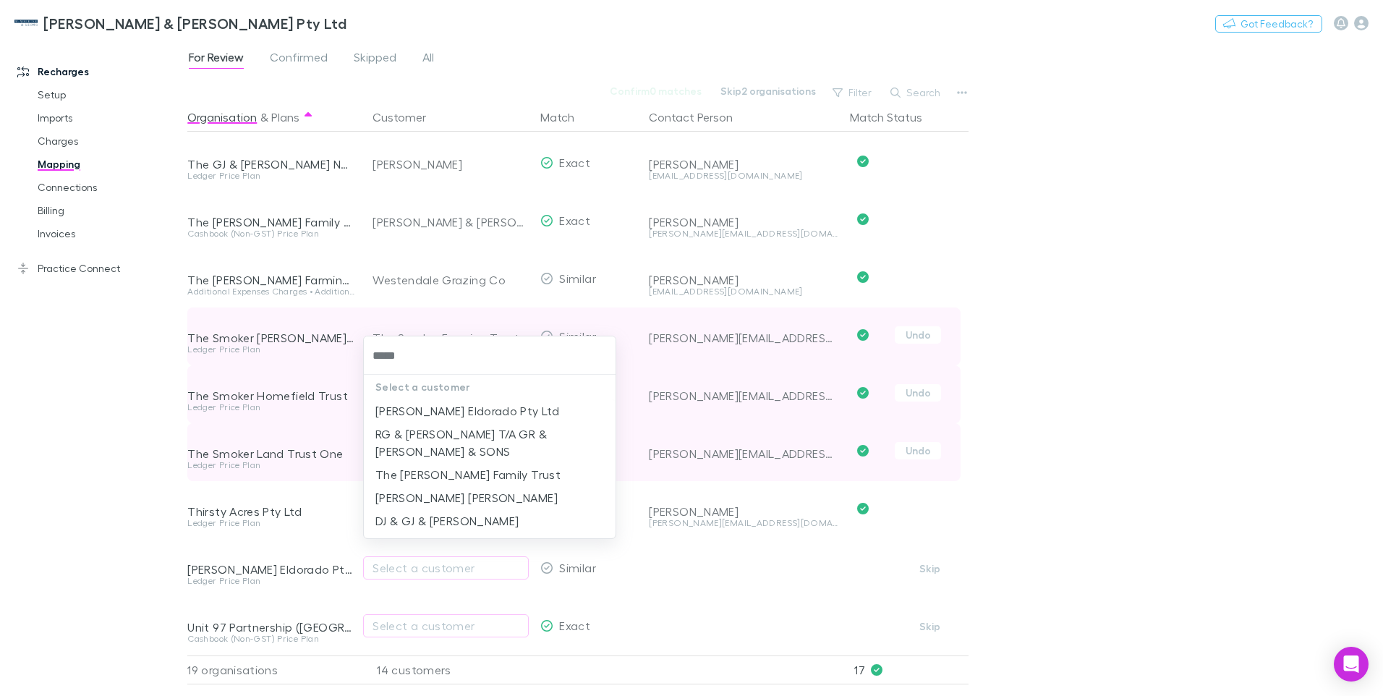
type input "******"
click at [454, 514] on li "DJ & GJ & PD TURNER" at bounding box center [490, 520] width 252 height 23
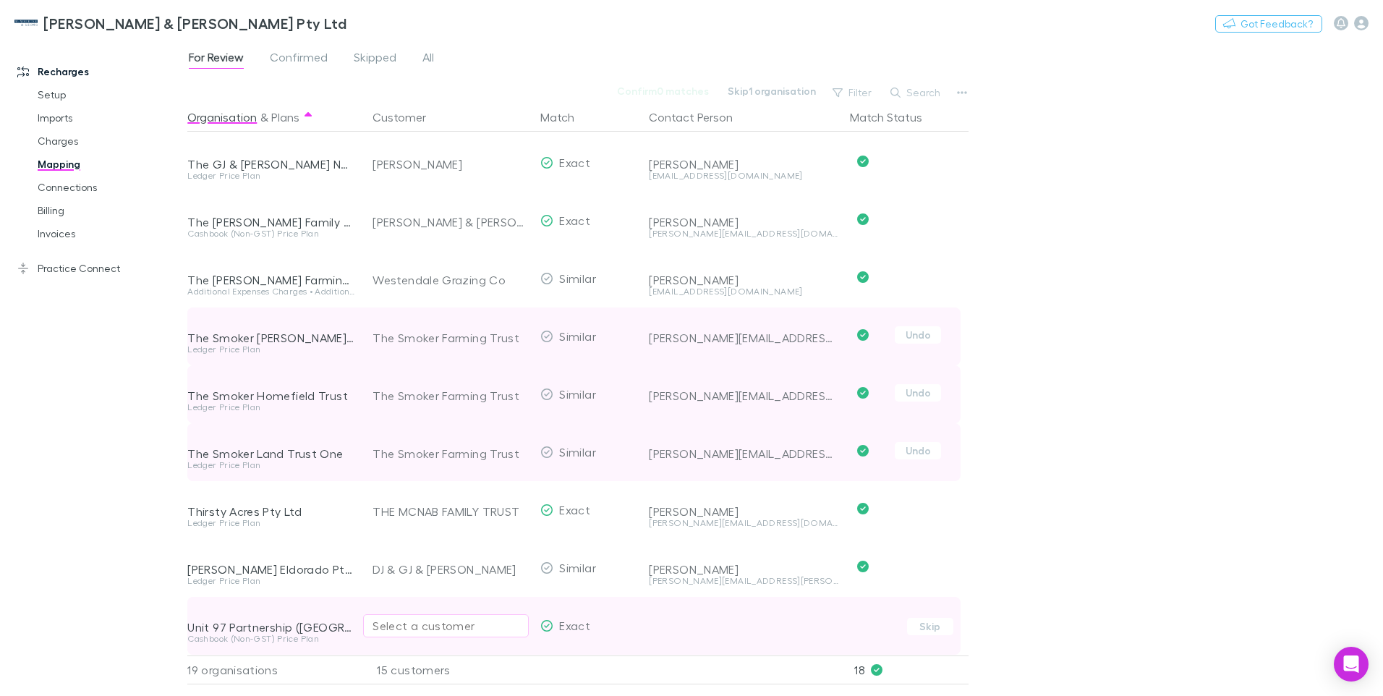
click at [493, 617] on div "Select a customer" at bounding box center [446, 625] width 147 height 17
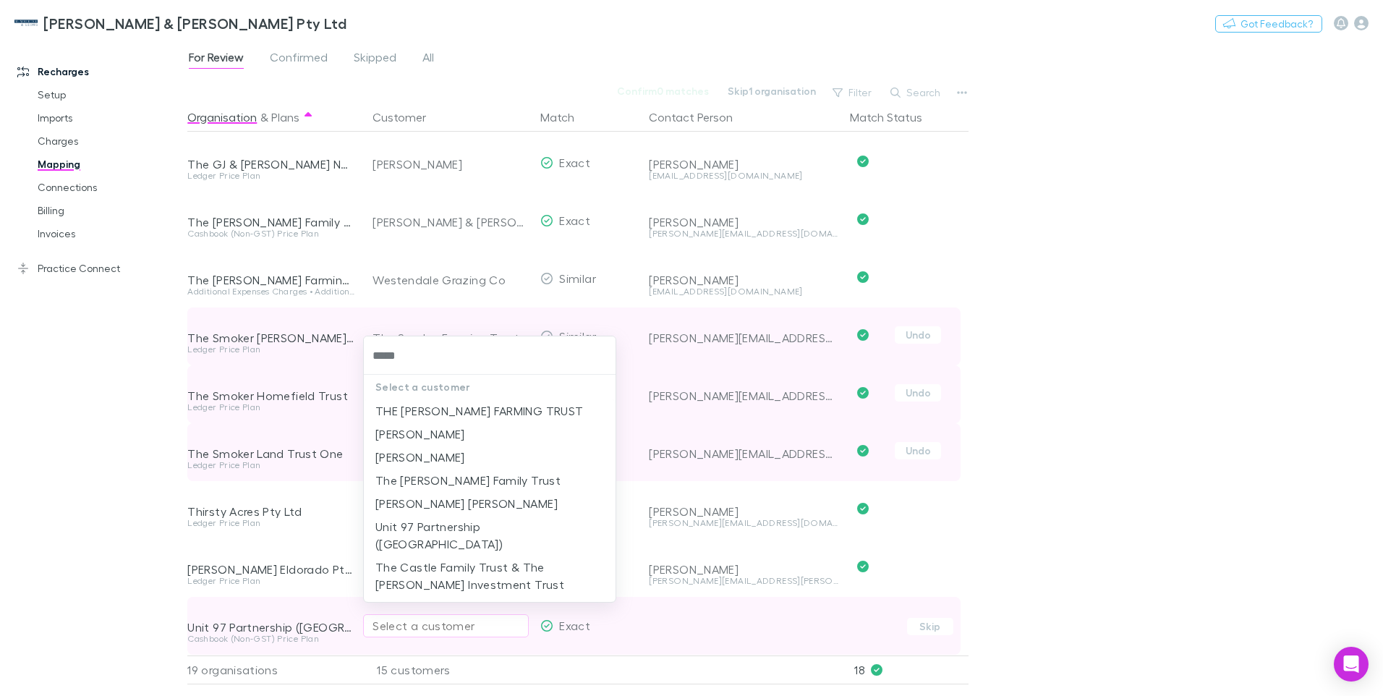
type input "******"
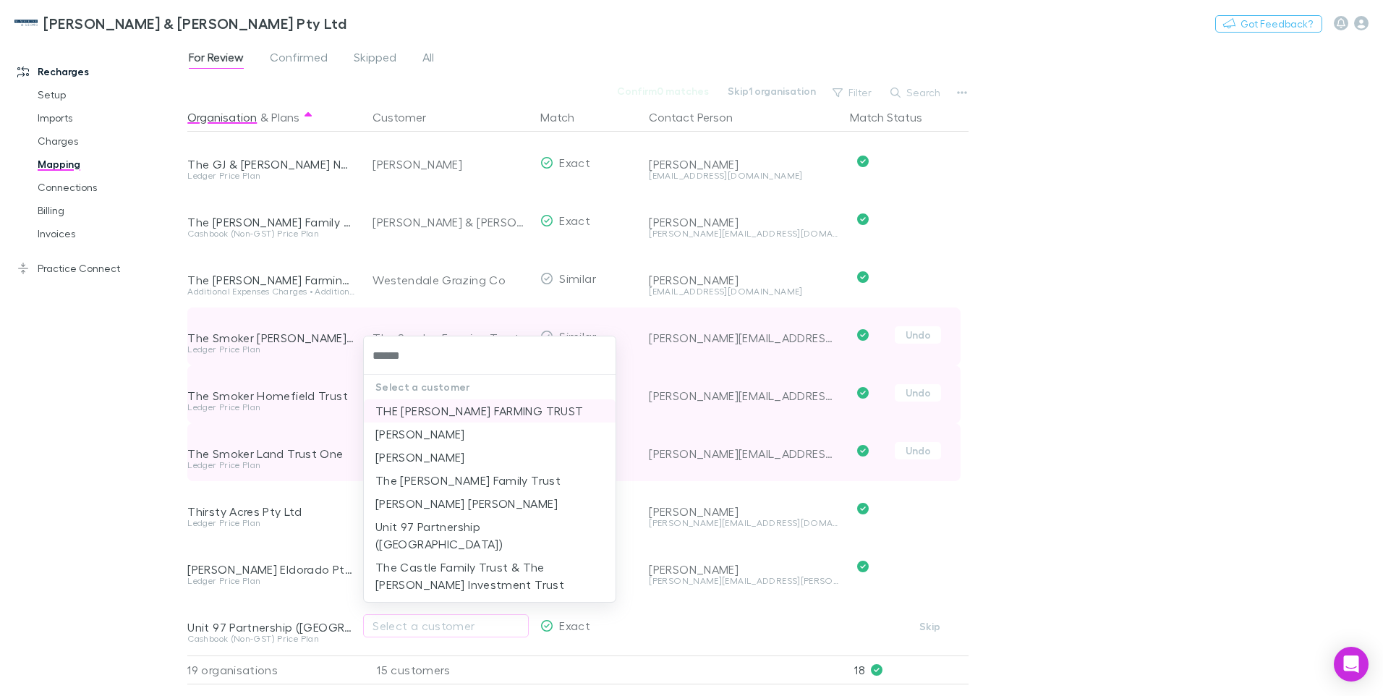
click at [504, 413] on li "THE SEWELL FARMING TRUST" at bounding box center [490, 410] width 252 height 23
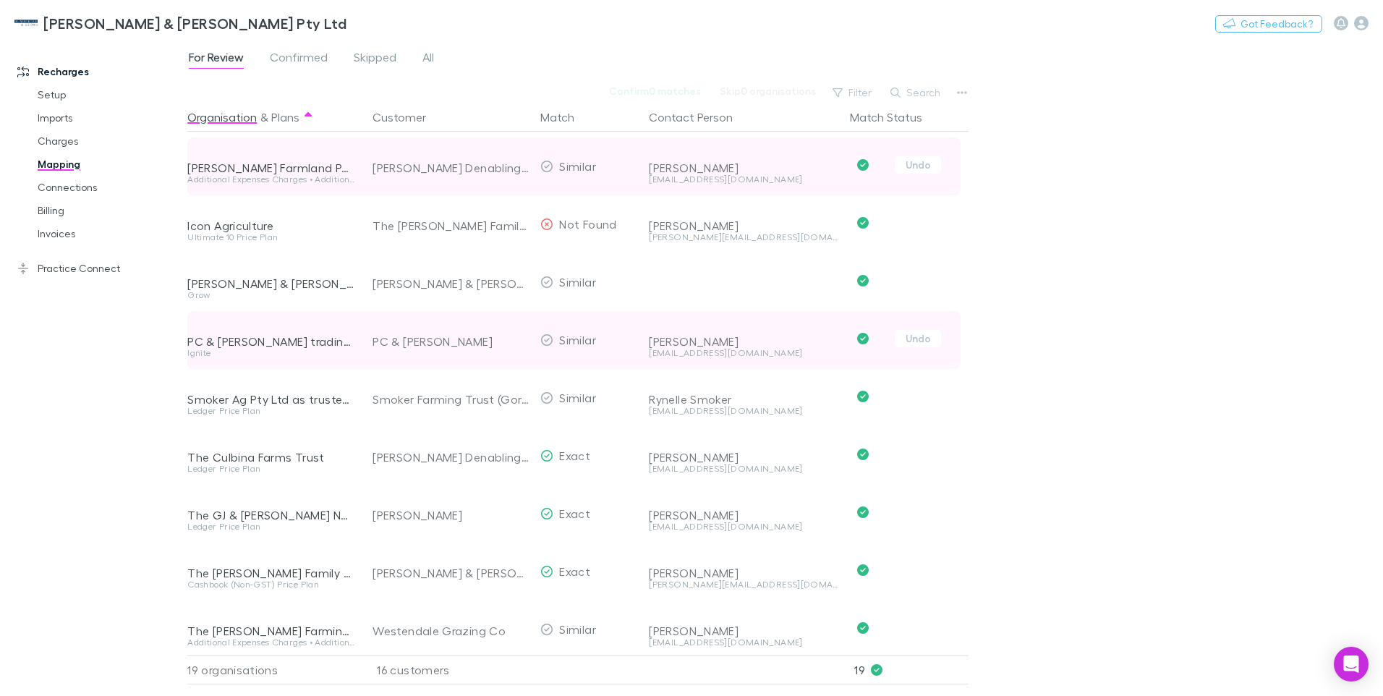
scroll to position [153, 0]
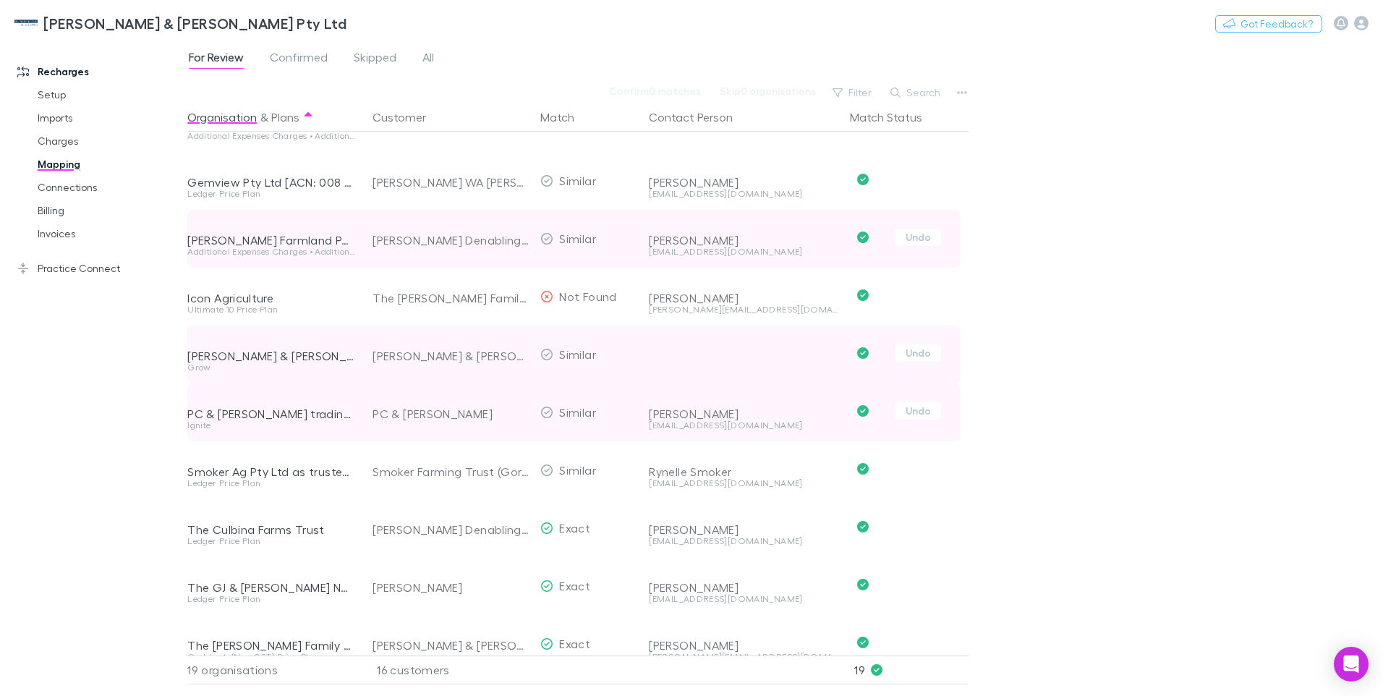
click at [417, 354] on div "[PERSON_NAME] & [PERSON_NAME]" at bounding box center [451, 356] width 156 height 58
click at [914, 357] on button "Undo" at bounding box center [918, 352] width 46 height 17
click at [511, 352] on icon "button" at bounding box center [510, 355] width 9 height 12
click at [404, 352] on div "Select a customer" at bounding box center [446, 354] width 147 height 17
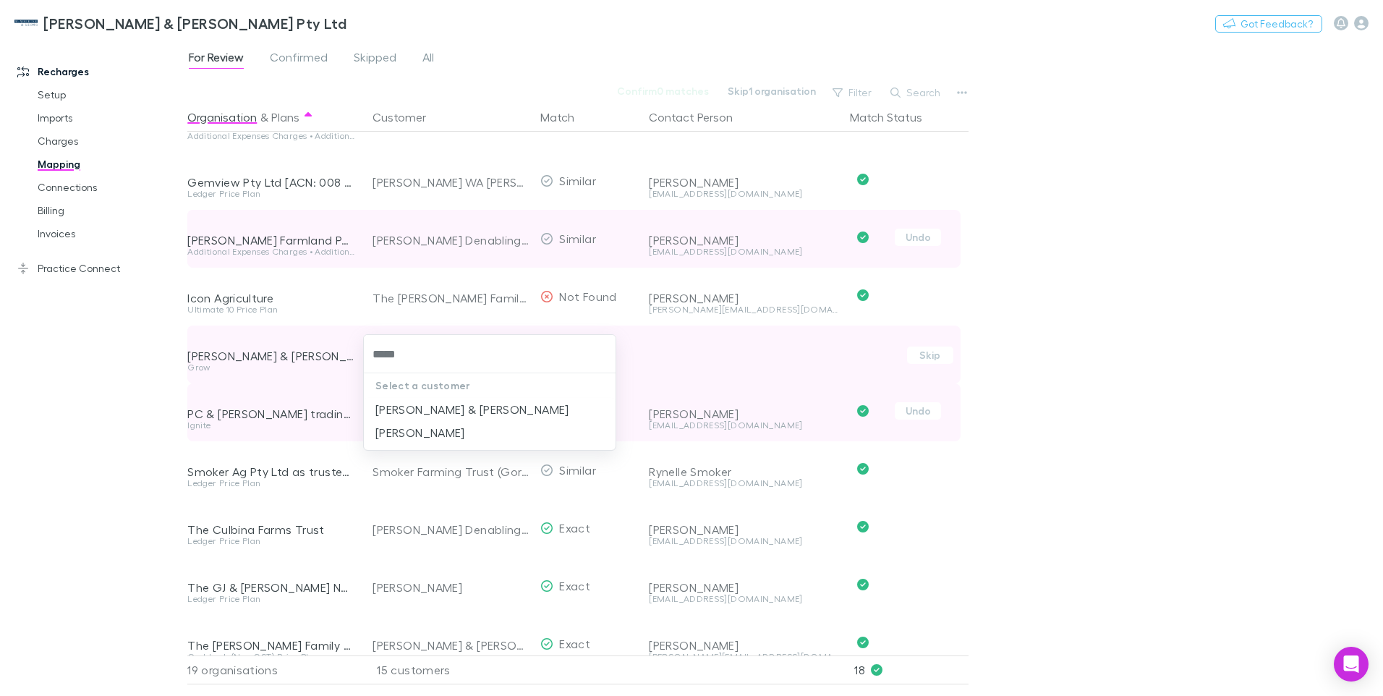
type input "******"
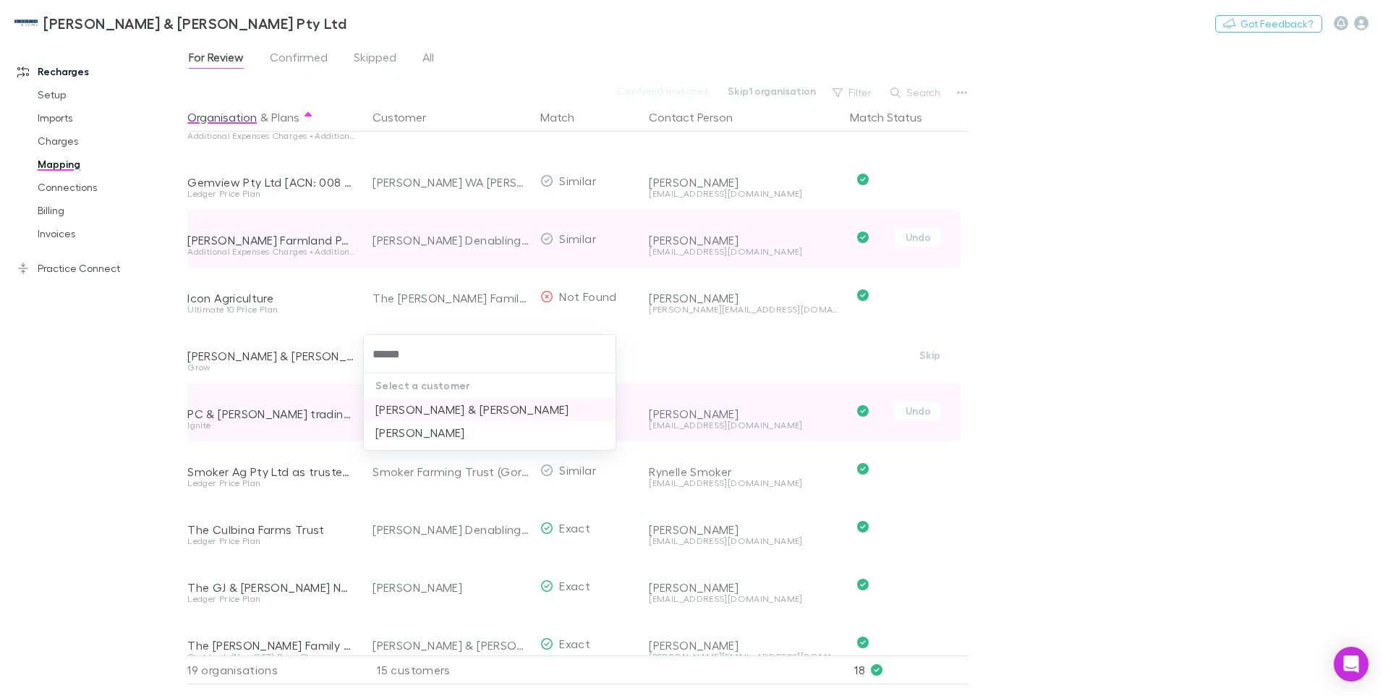
click at [420, 409] on li "[PERSON_NAME] & [PERSON_NAME]" at bounding box center [490, 409] width 252 height 23
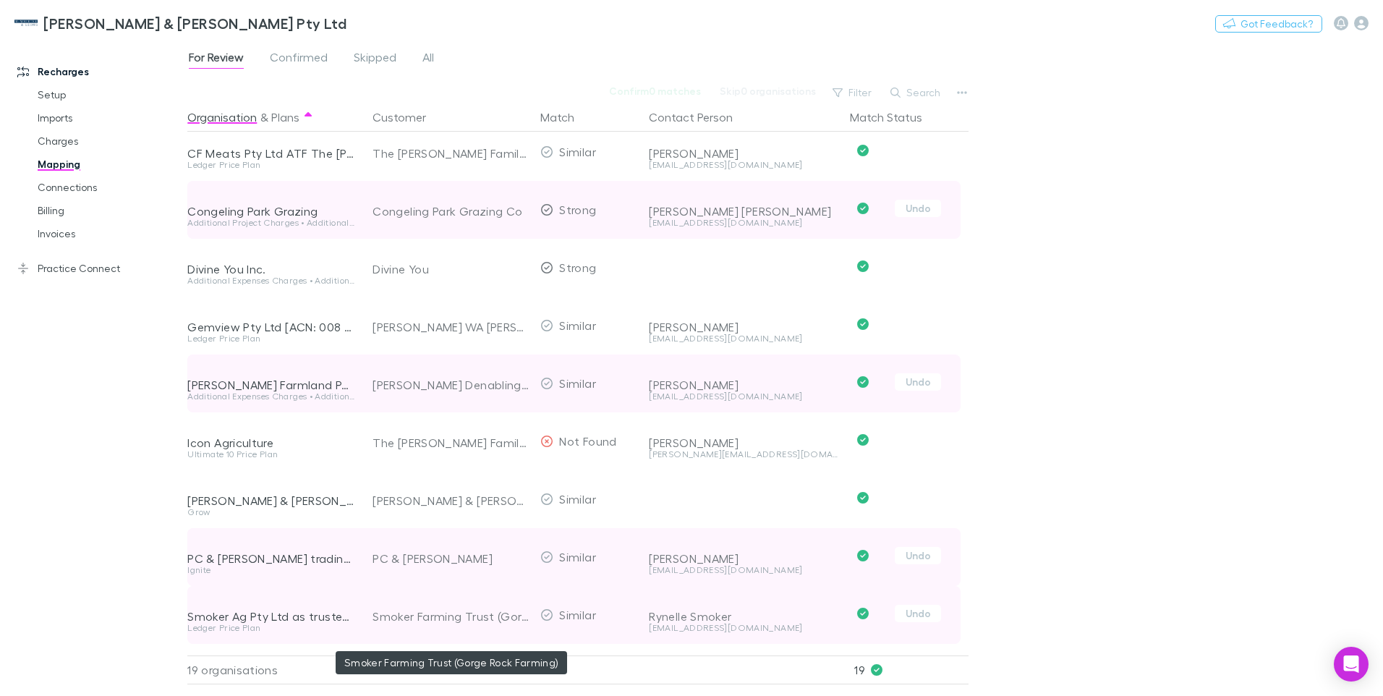
scroll to position [0, 0]
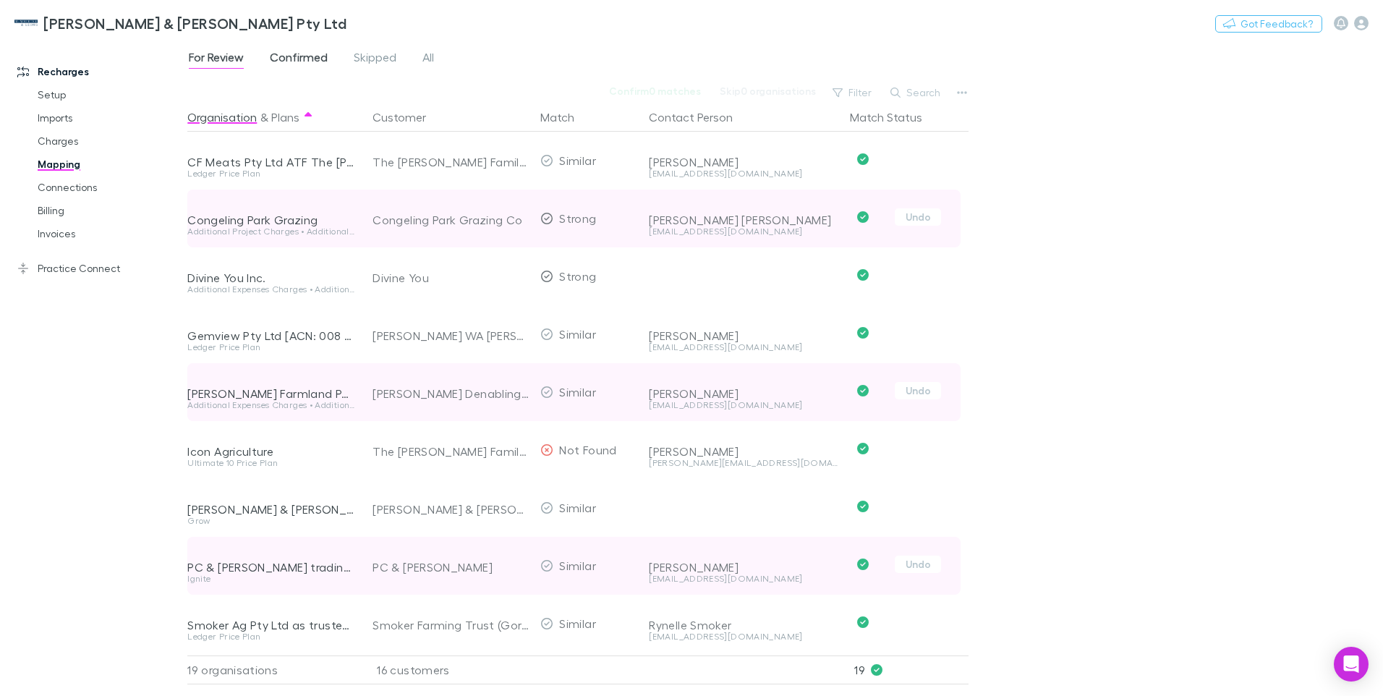
click at [303, 54] on span "Confirmed" at bounding box center [299, 59] width 58 height 19
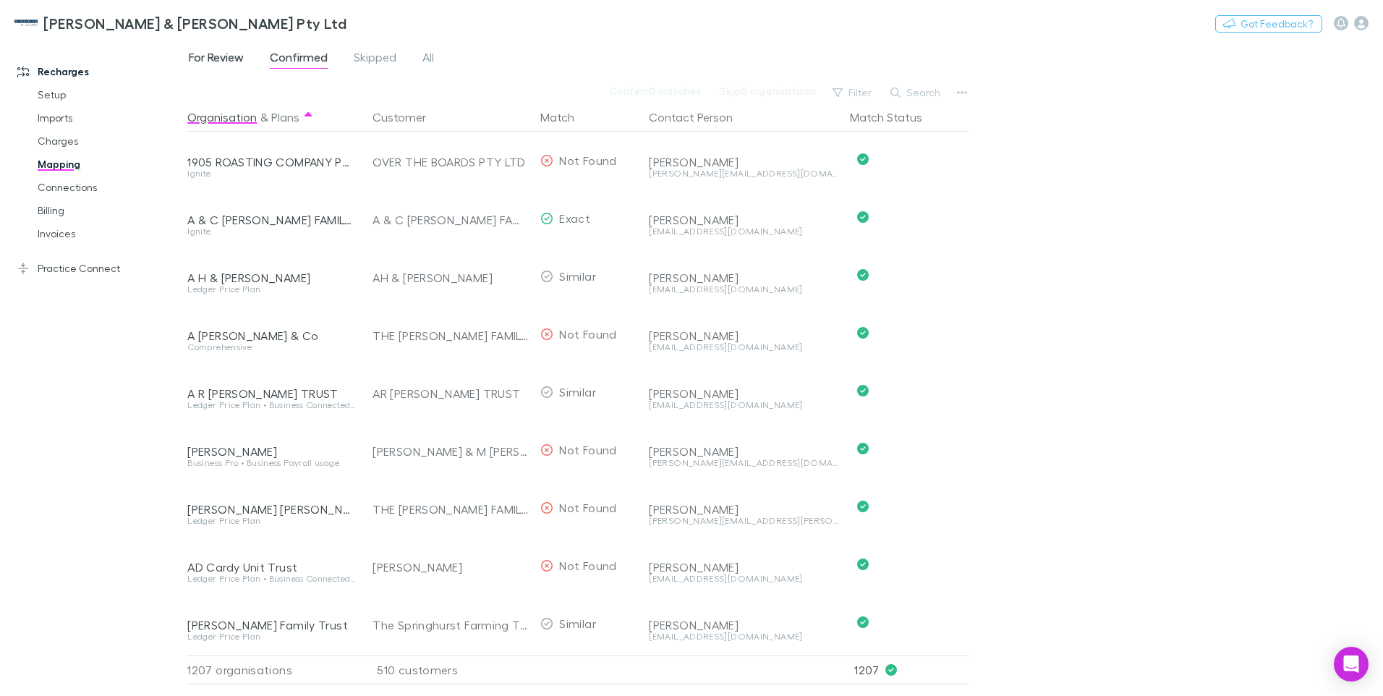
click at [221, 58] on span "For Review" at bounding box center [216, 59] width 55 height 19
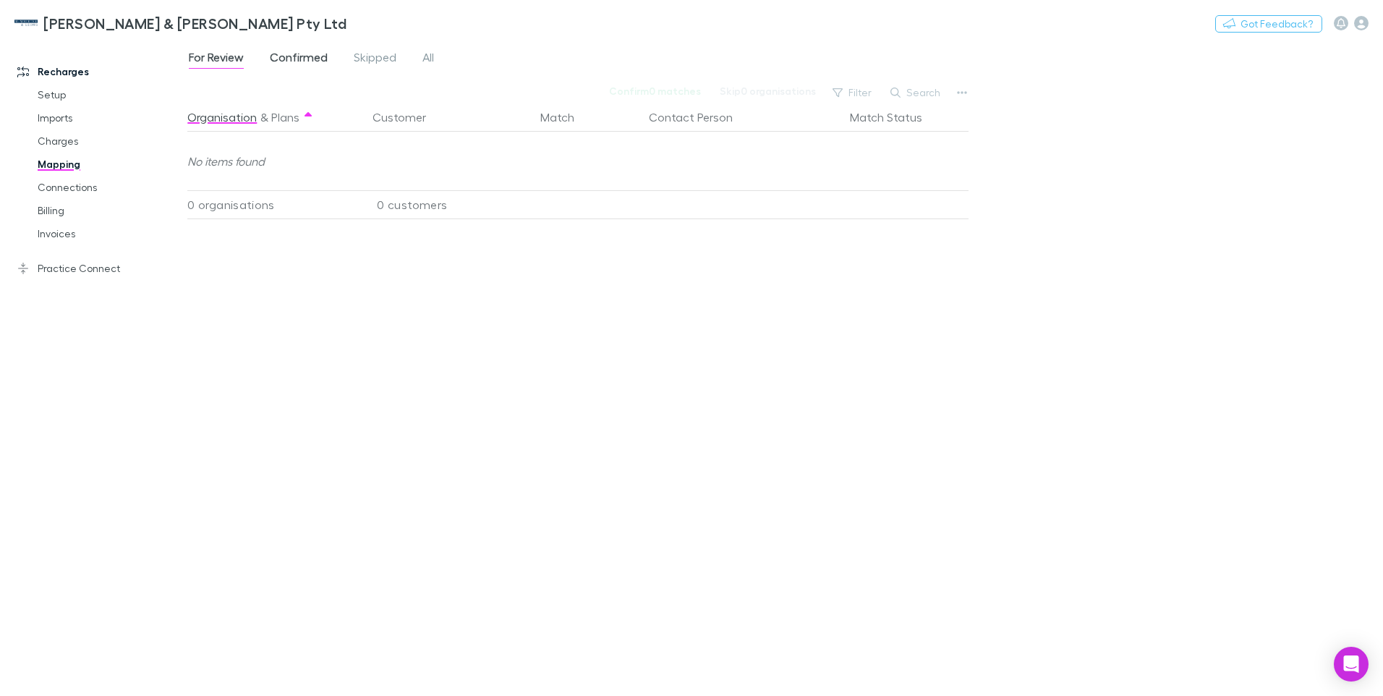
click at [297, 56] on span "Confirmed" at bounding box center [299, 59] width 58 height 19
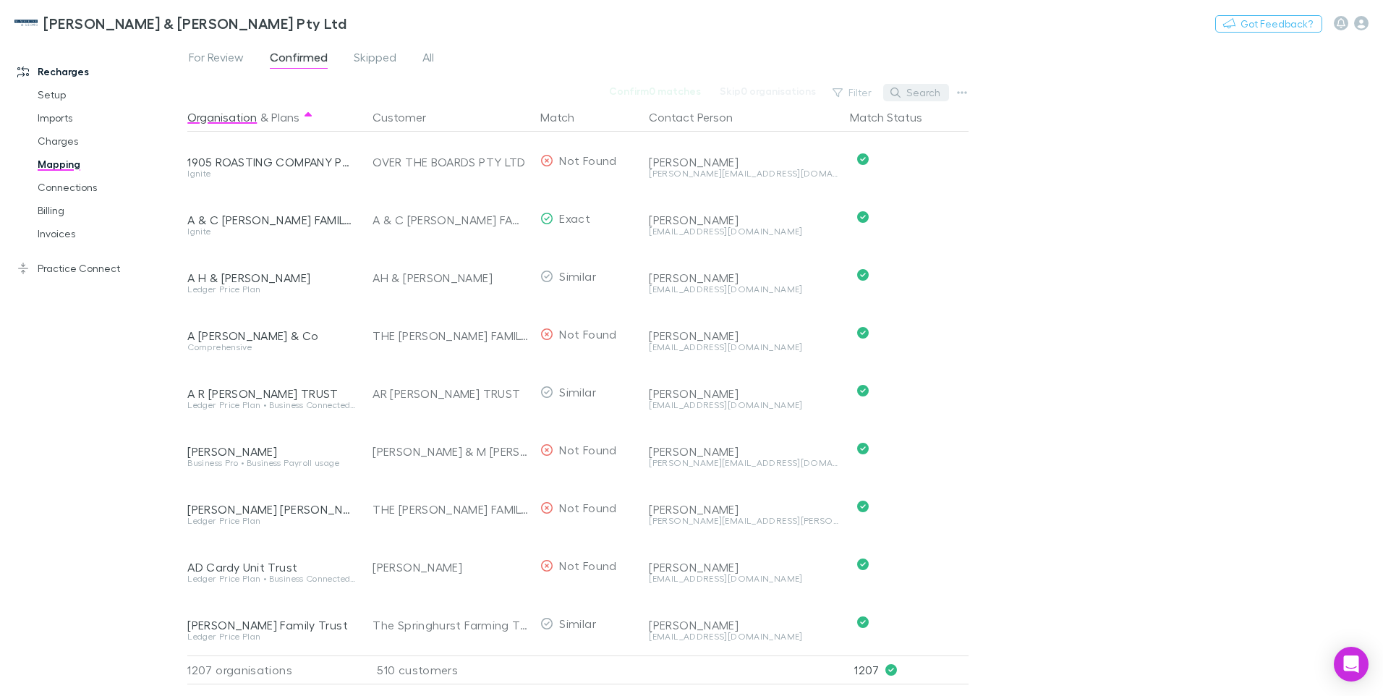
click at [918, 94] on button "Search" at bounding box center [916, 92] width 66 height 17
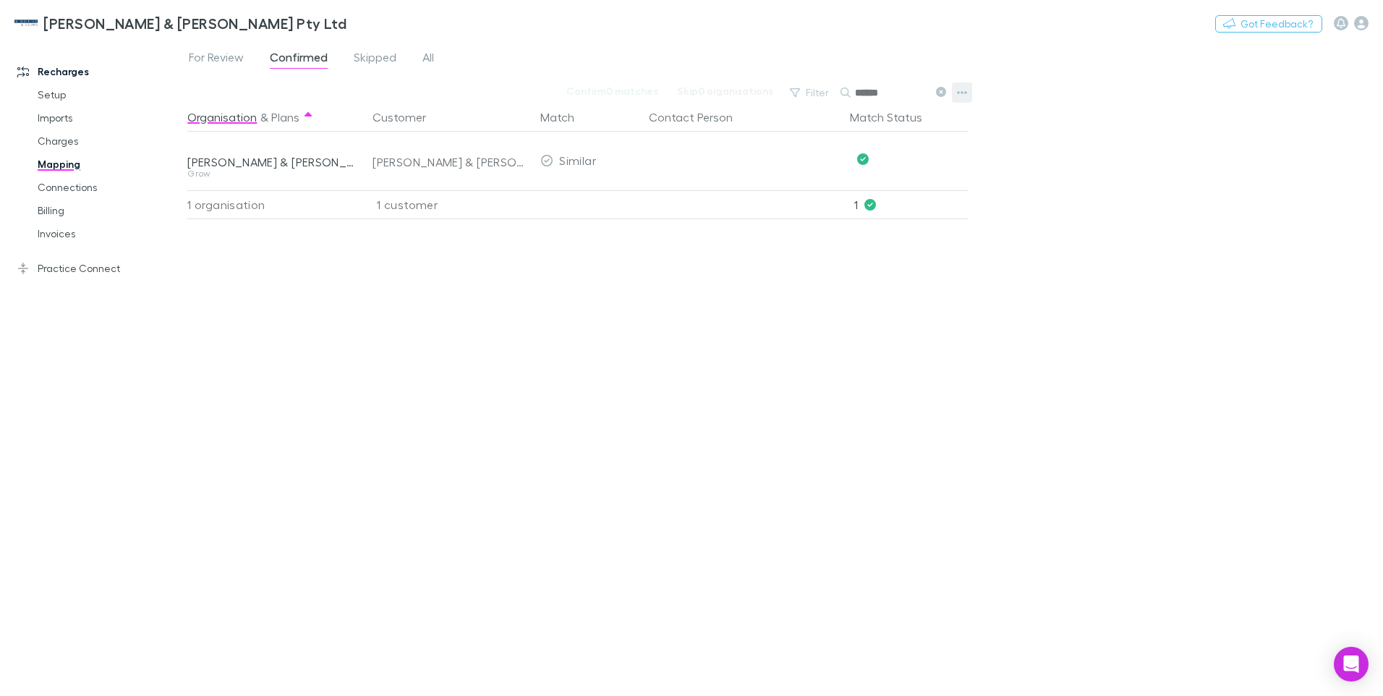
type input "******"
click at [960, 88] on icon "button" at bounding box center [962, 93] width 10 height 12
click at [1127, 201] on div at bounding box center [691, 348] width 1383 height 696
click at [289, 58] on span "Confirmed" at bounding box center [299, 59] width 58 height 19
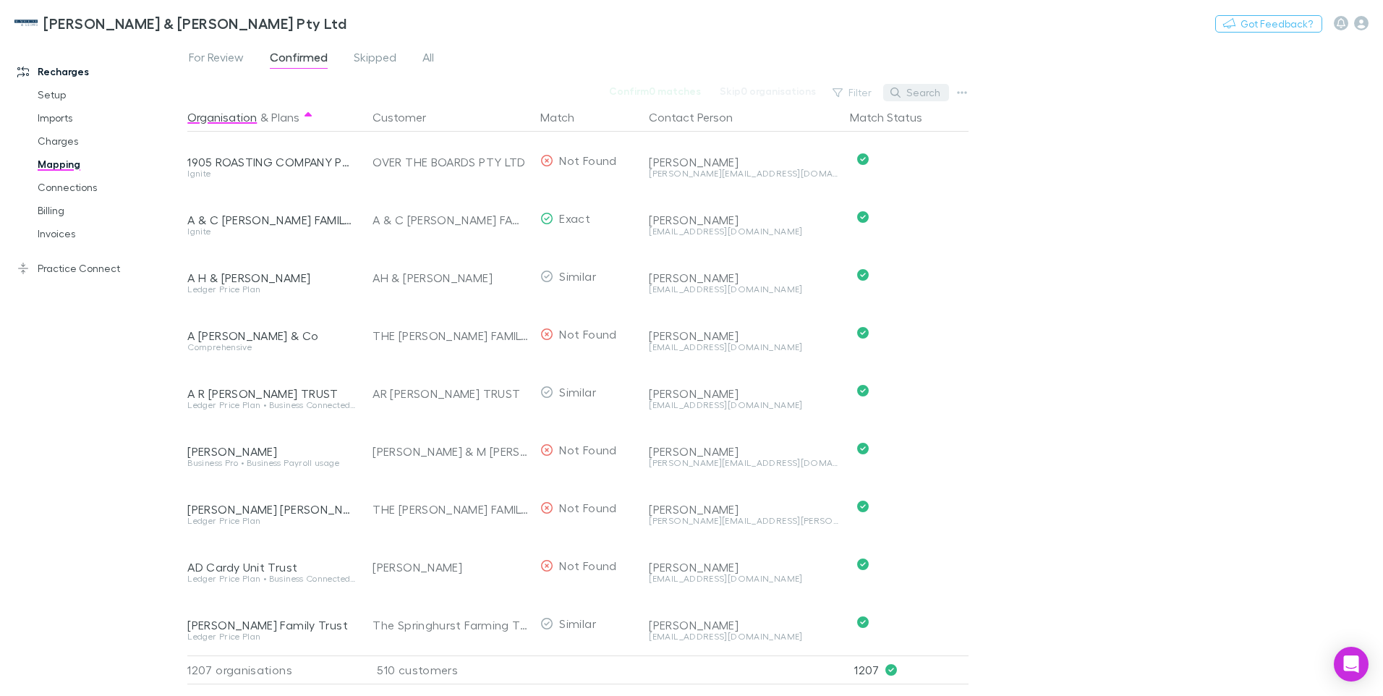
click at [923, 91] on button "Search" at bounding box center [916, 92] width 66 height 17
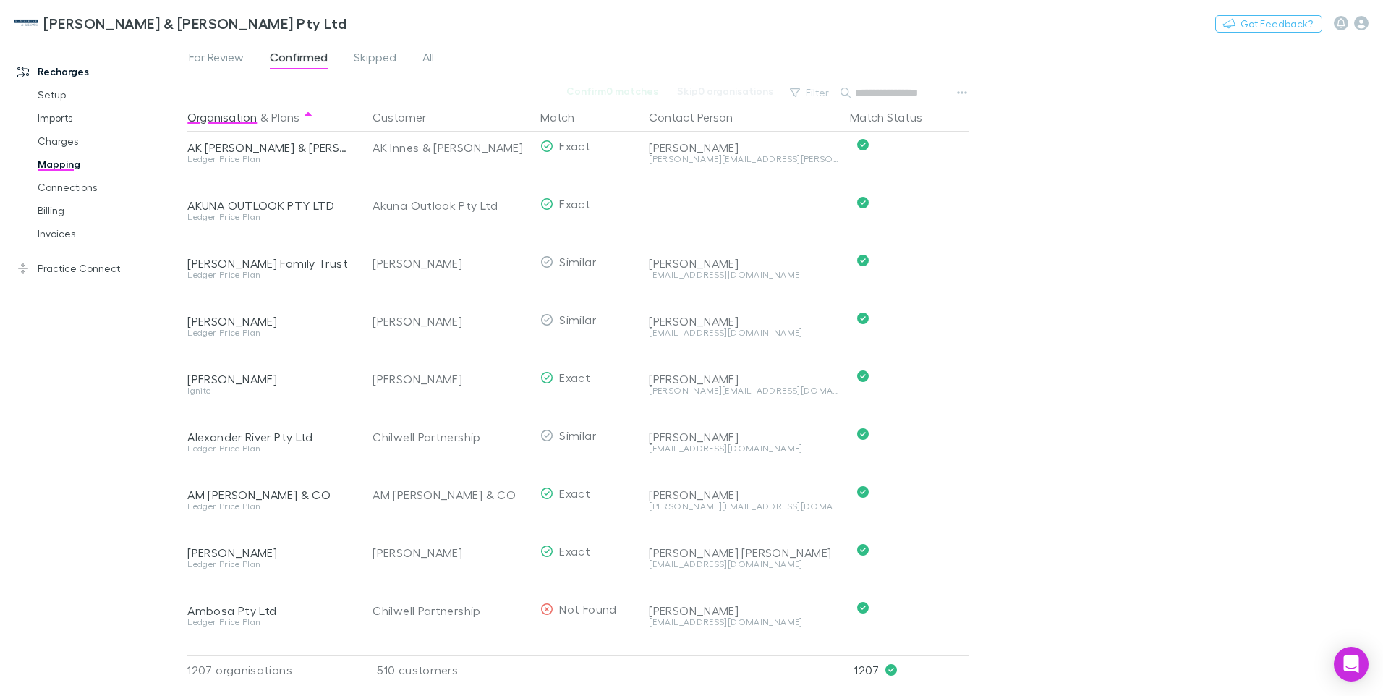
scroll to position [1157, 0]
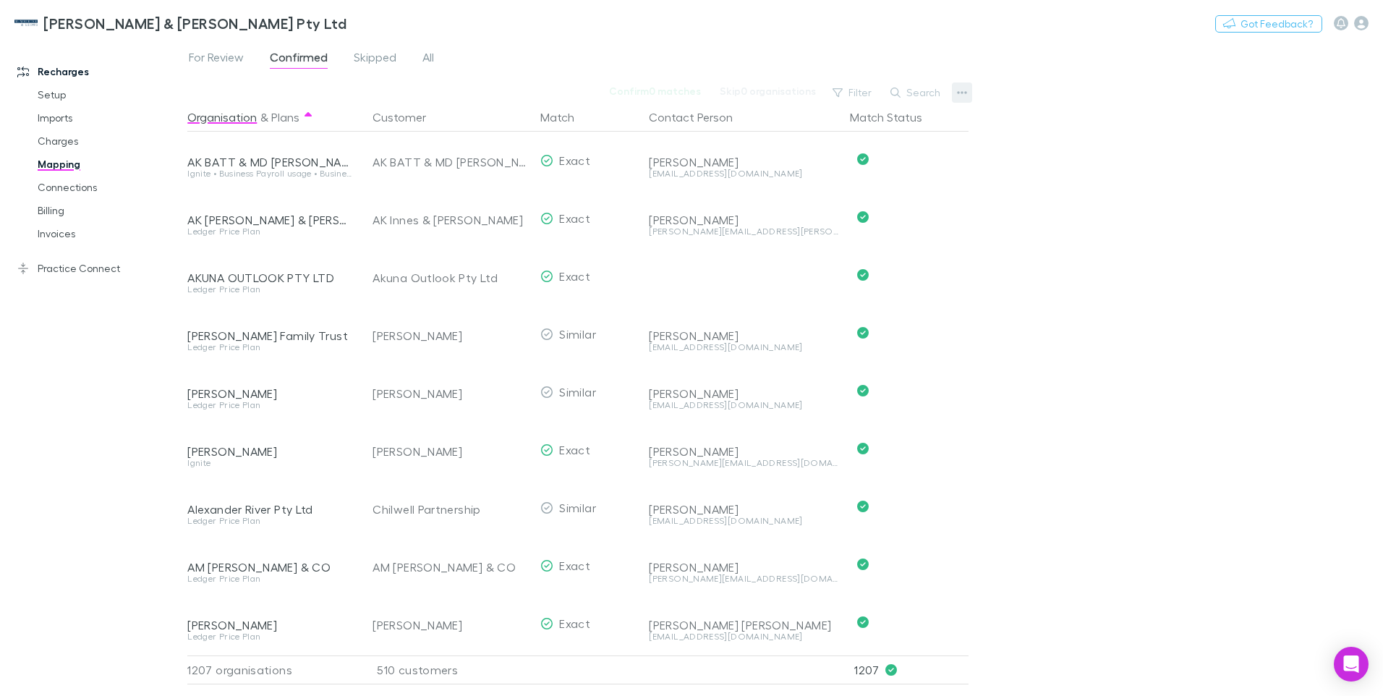
click at [958, 93] on icon "button" at bounding box center [962, 93] width 10 height 12
click at [1063, 133] on div at bounding box center [691, 348] width 1383 height 696
click at [909, 88] on button "Search" at bounding box center [916, 92] width 66 height 17
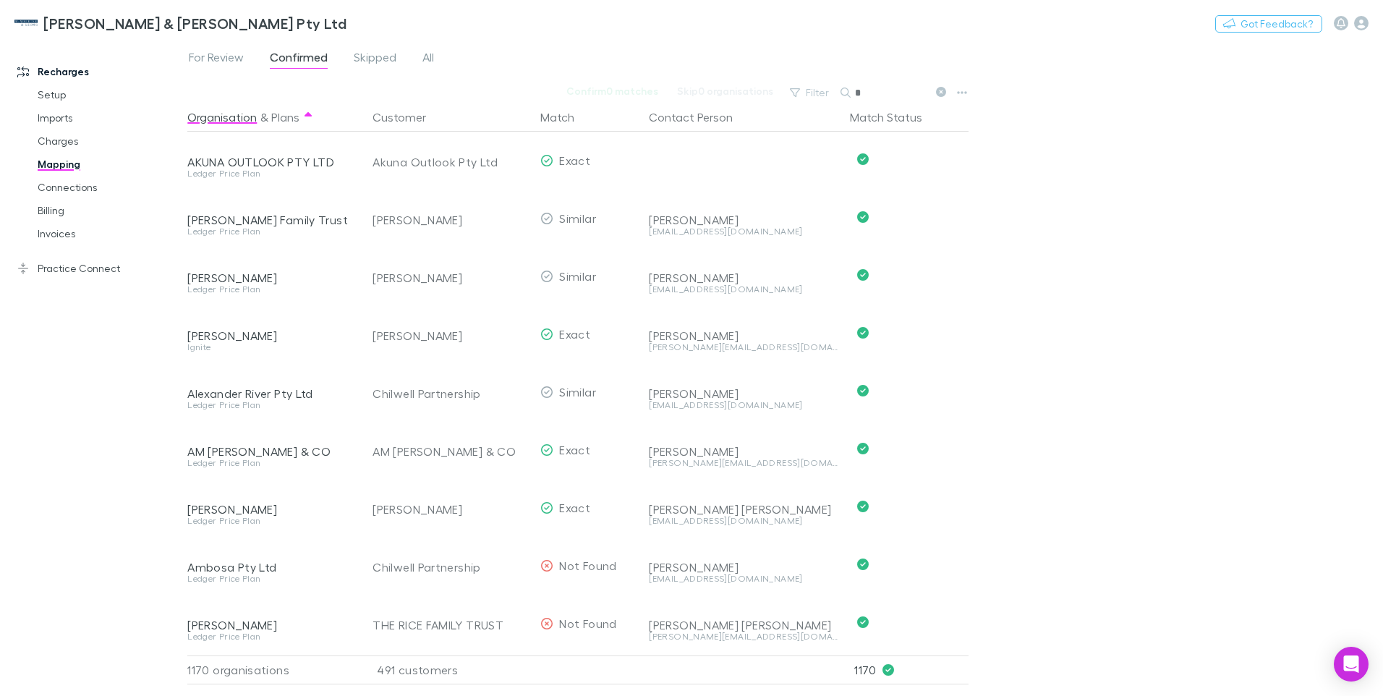
scroll to position [1042, 0]
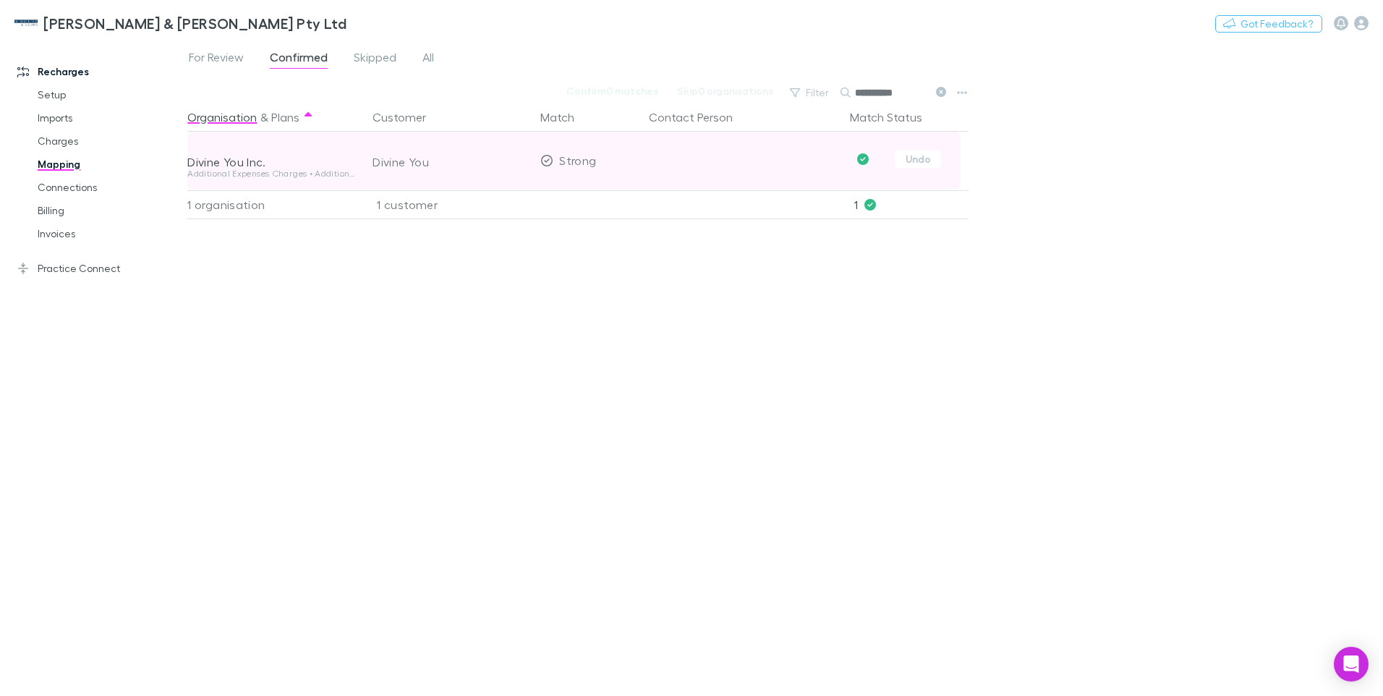
type input "**********"
click at [430, 163] on div "Divine You" at bounding box center [451, 162] width 156 height 58
click at [435, 163] on div "Divine You" at bounding box center [451, 162] width 156 height 58
click at [922, 161] on button "Undo" at bounding box center [918, 158] width 46 height 17
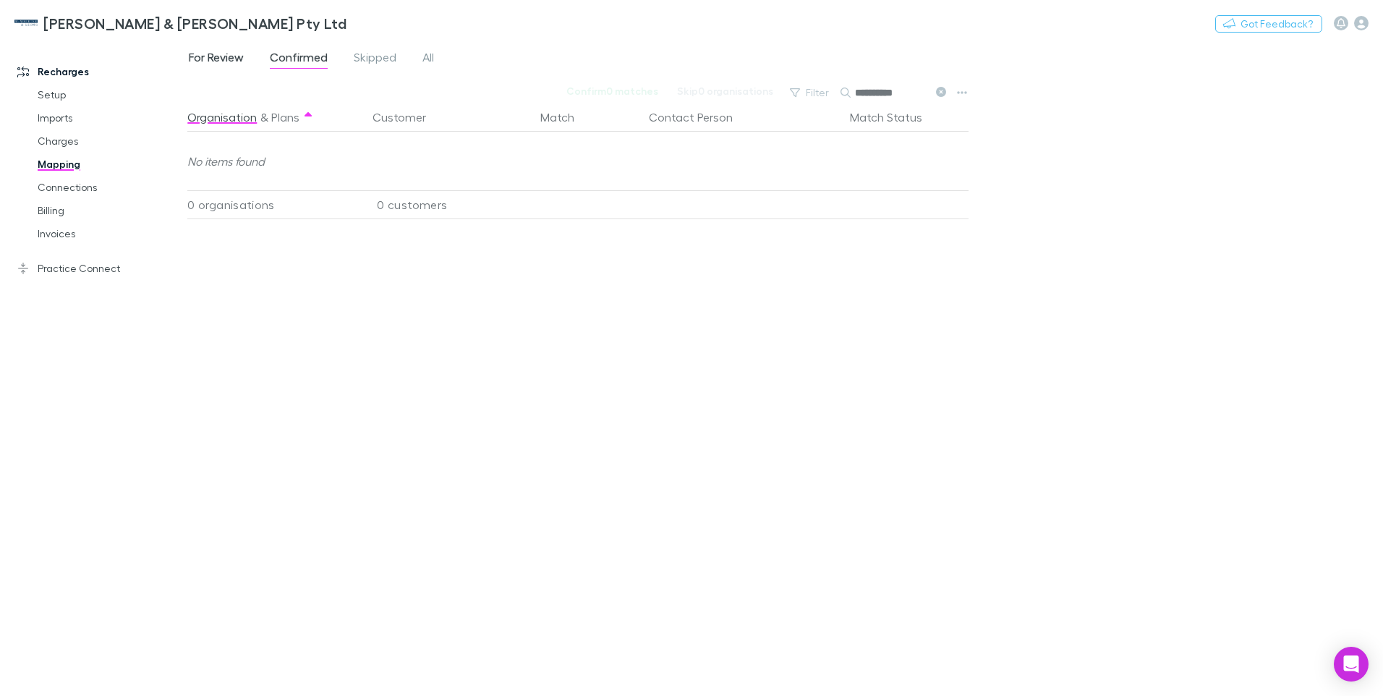
click at [231, 59] on span "For Review" at bounding box center [216, 59] width 55 height 19
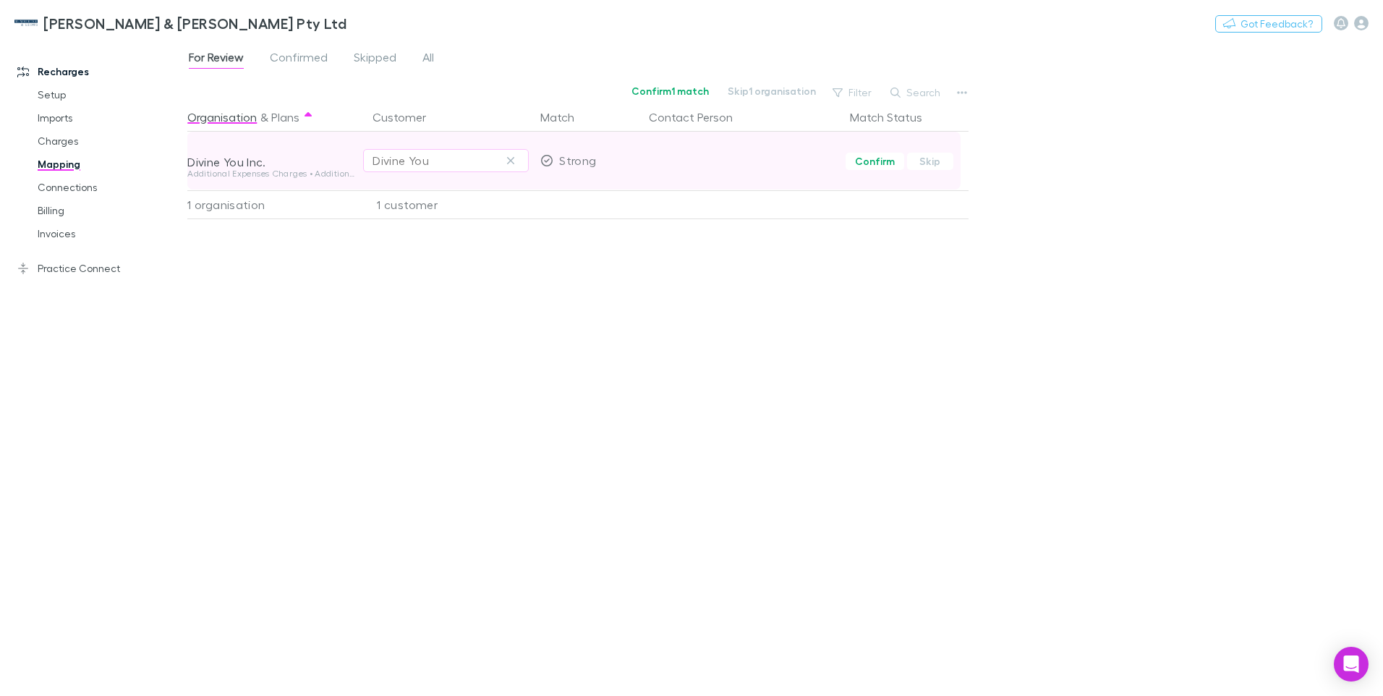
drag, startPoint x: 513, startPoint y: 161, endPoint x: 506, endPoint y: 162, distance: 7.3
click at [513, 161] on icon "button" at bounding box center [510, 161] width 9 height 12
click at [380, 163] on div "Select a customer" at bounding box center [446, 160] width 147 height 17
type input "*****"
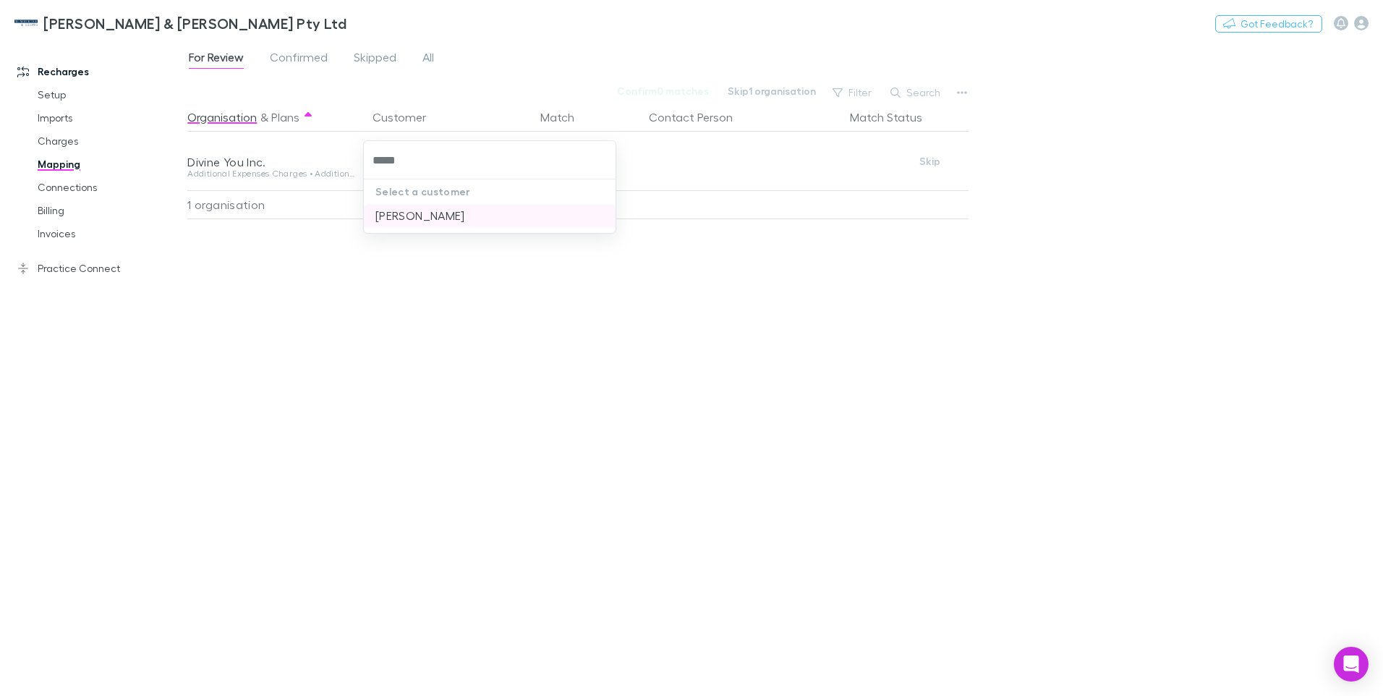
click at [510, 218] on li "SAGAYA ROSEMARY AROCKIASAMY" at bounding box center [490, 215] width 252 height 23
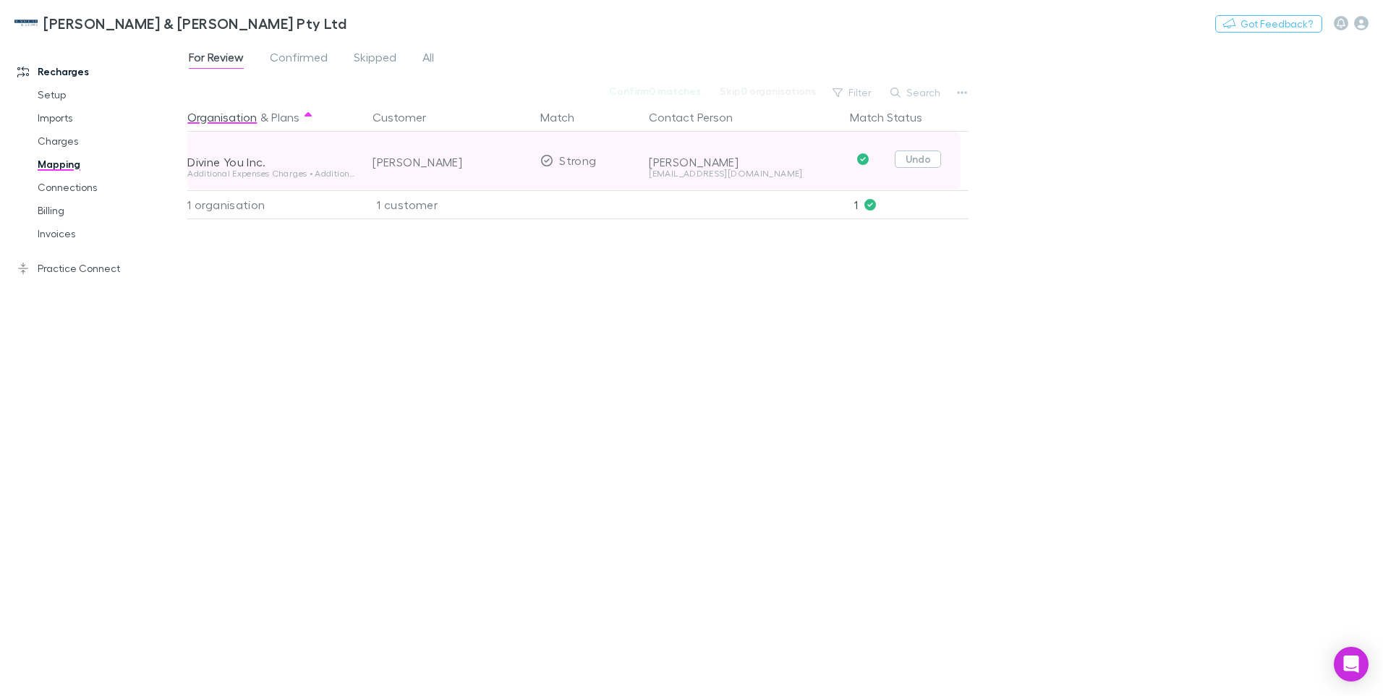
click at [922, 158] on button "Undo" at bounding box center [918, 158] width 46 height 17
click at [507, 158] on icon "button" at bounding box center [510, 161] width 9 height 12
click at [58, 208] on link "Billing" at bounding box center [109, 210] width 172 height 23
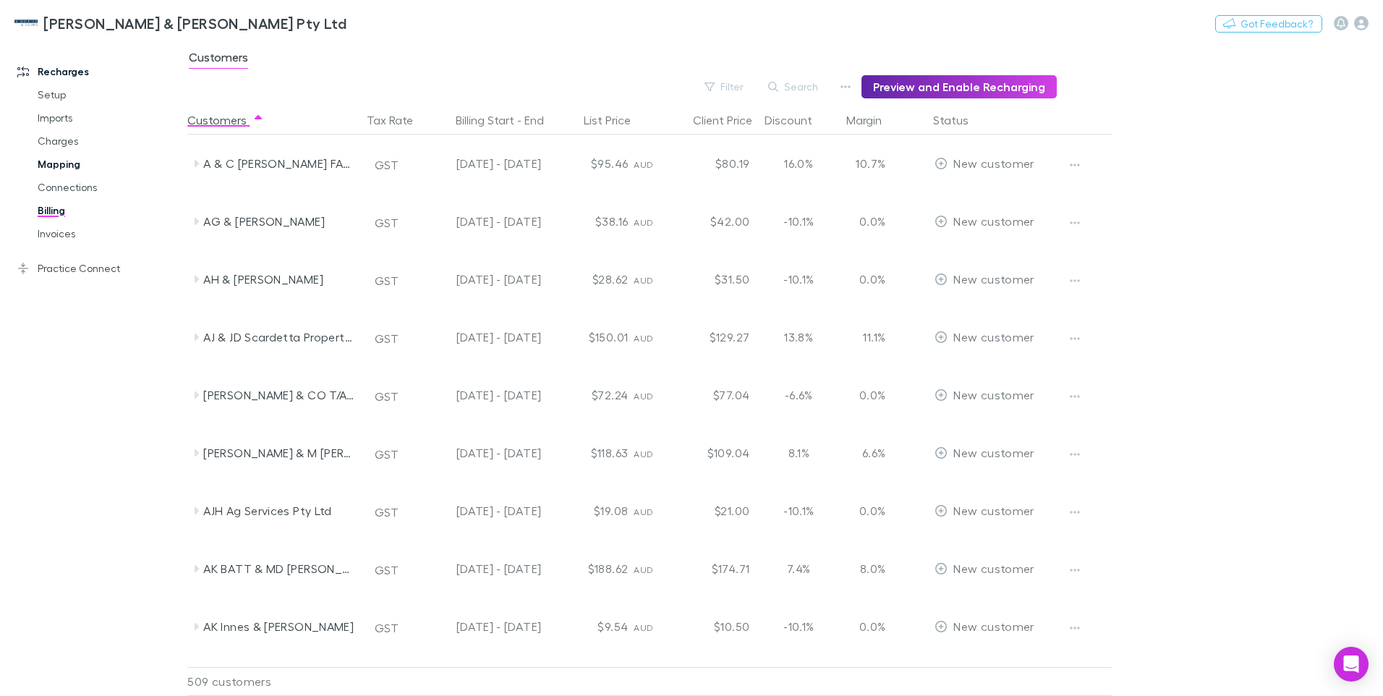
click at [61, 160] on link "Mapping" at bounding box center [109, 164] width 172 height 23
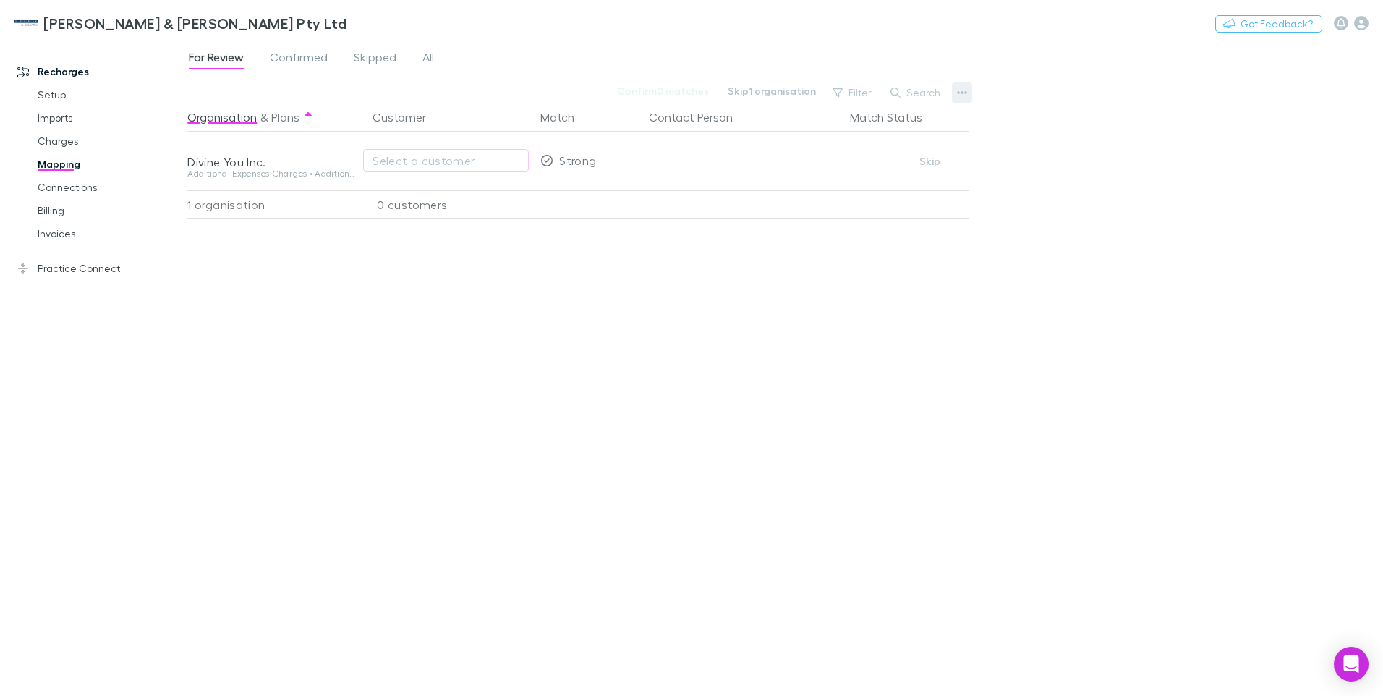
click at [958, 93] on icon "button" at bounding box center [963, 92] width 10 height 3
click at [919, 92] on div at bounding box center [691, 348] width 1383 height 696
click at [906, 92] on button "Search" at bounding box center [916, 92] width 66 height 17
type input "******"
click at [294, 53] on span "Confirmed" at bounding box center [299, 59] width 58 height 19
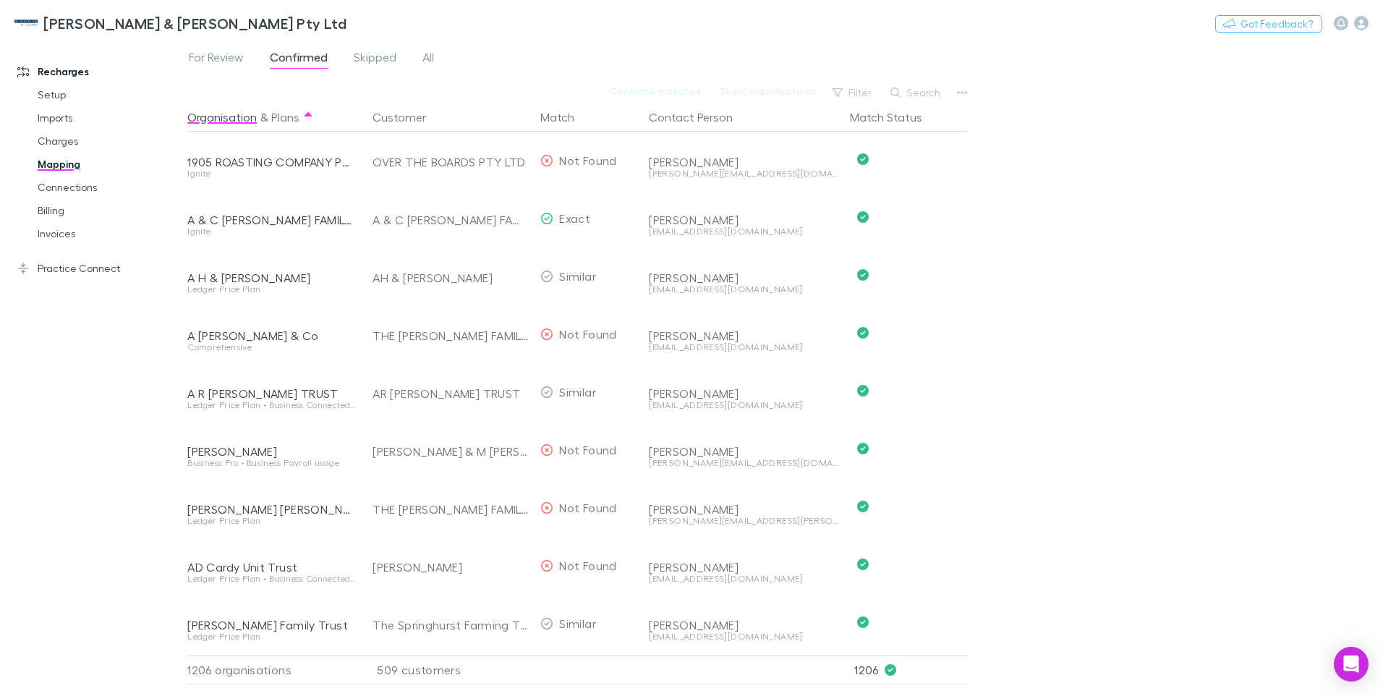
click at [919, 91] on button "Search" at bounding box center [916, 92] width 66 height 17
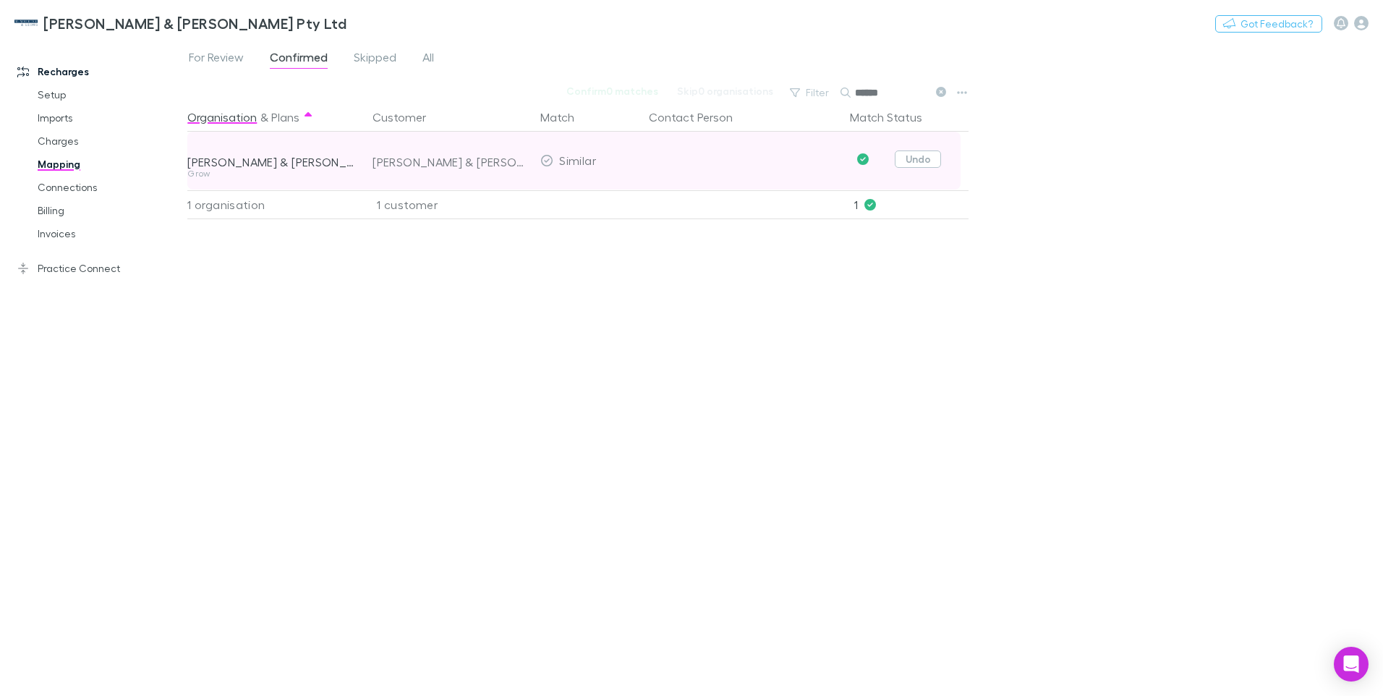
type input "******"
click at [915, 156] on button "Undo" at bounding box center [918, 158] width 46 height 17
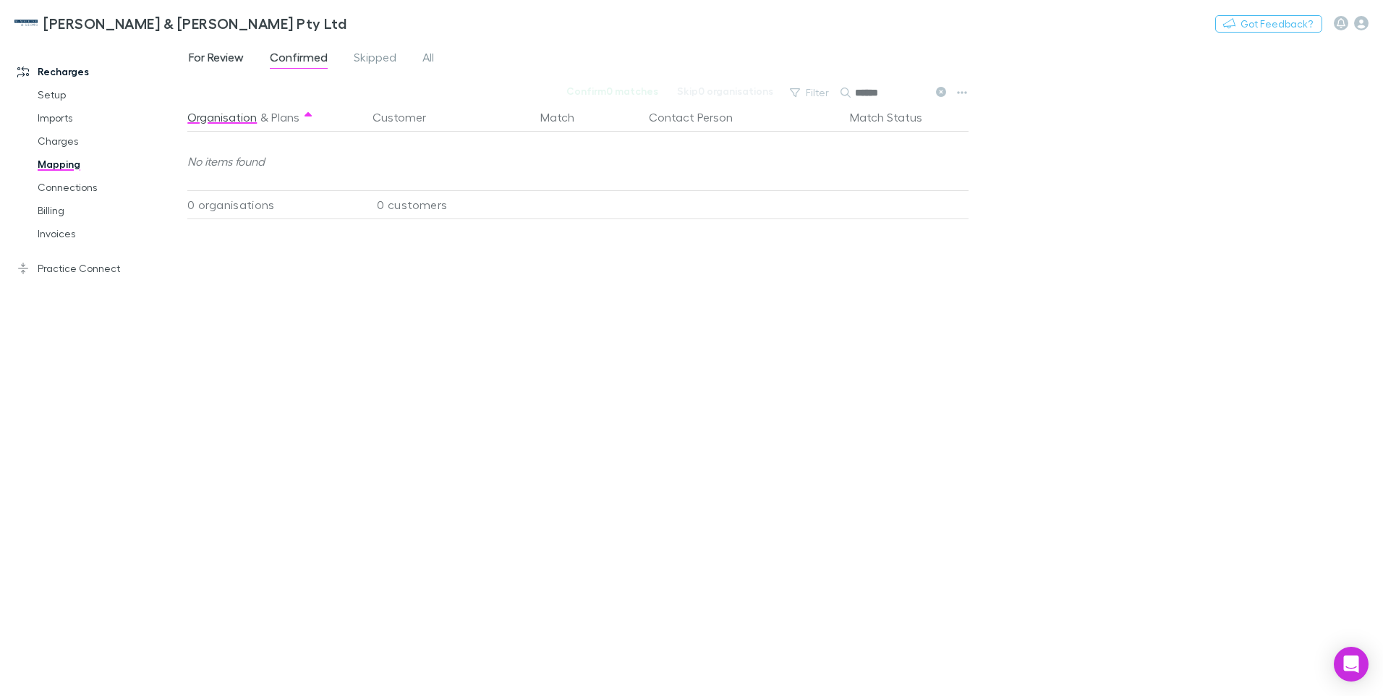
click at [213, 52] on span "For Review" at bounding box center [216, 59] width 55 height 19
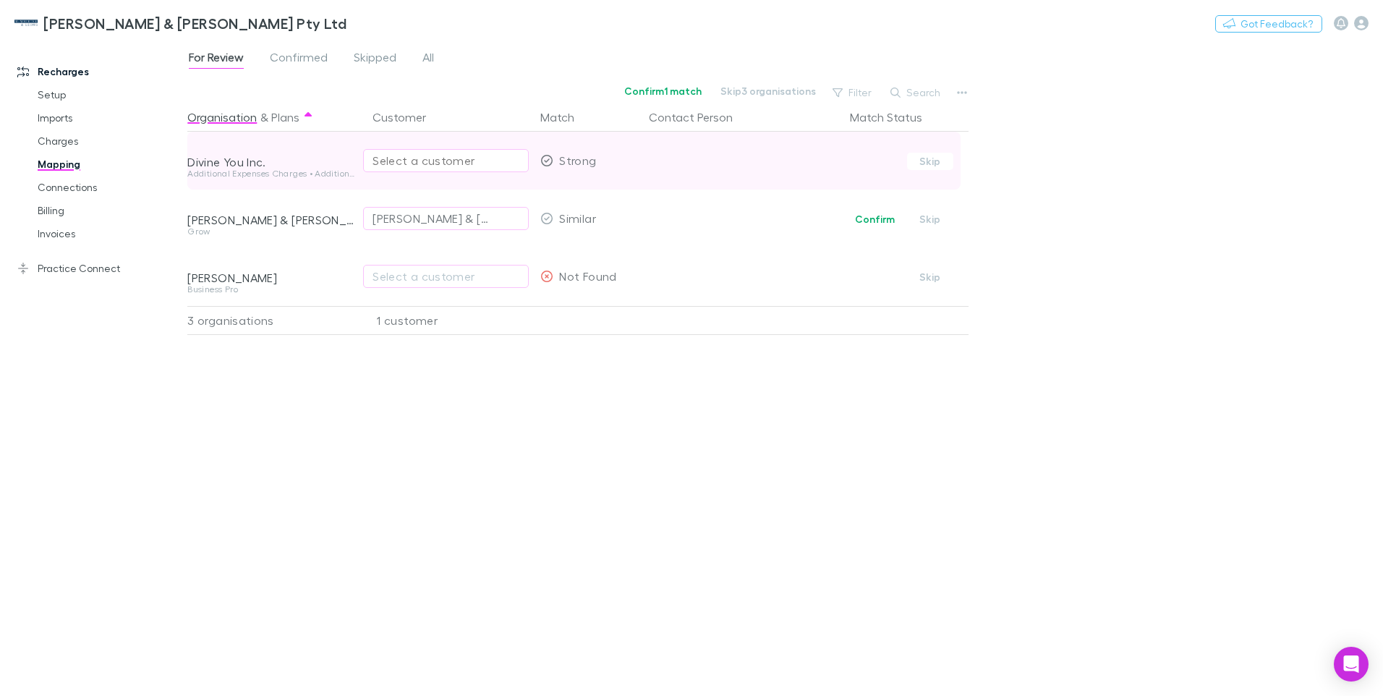
click at [393, 160] on div "Select a customer" at bounding box center [446, 160] width 147 height 17
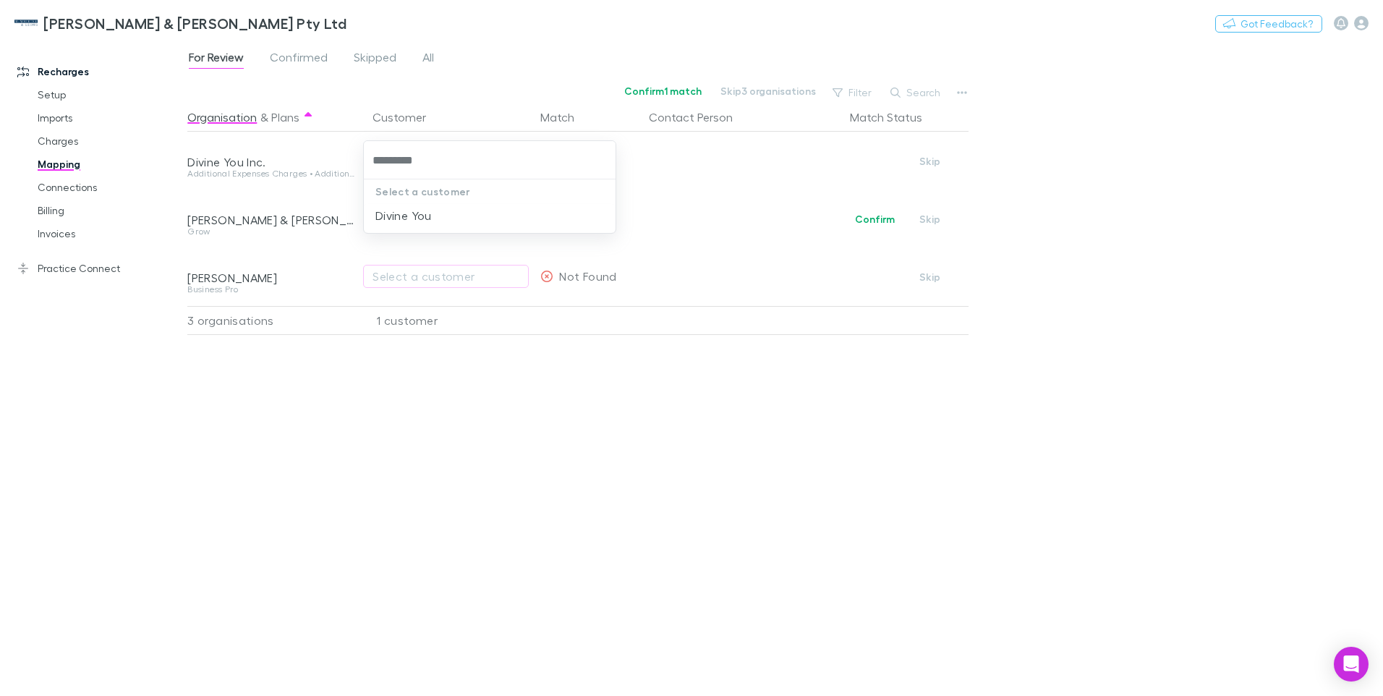
type input "**********"
click at [412, 217] on li "Divine You" at bounding box center [490, 215] width 252 height 23
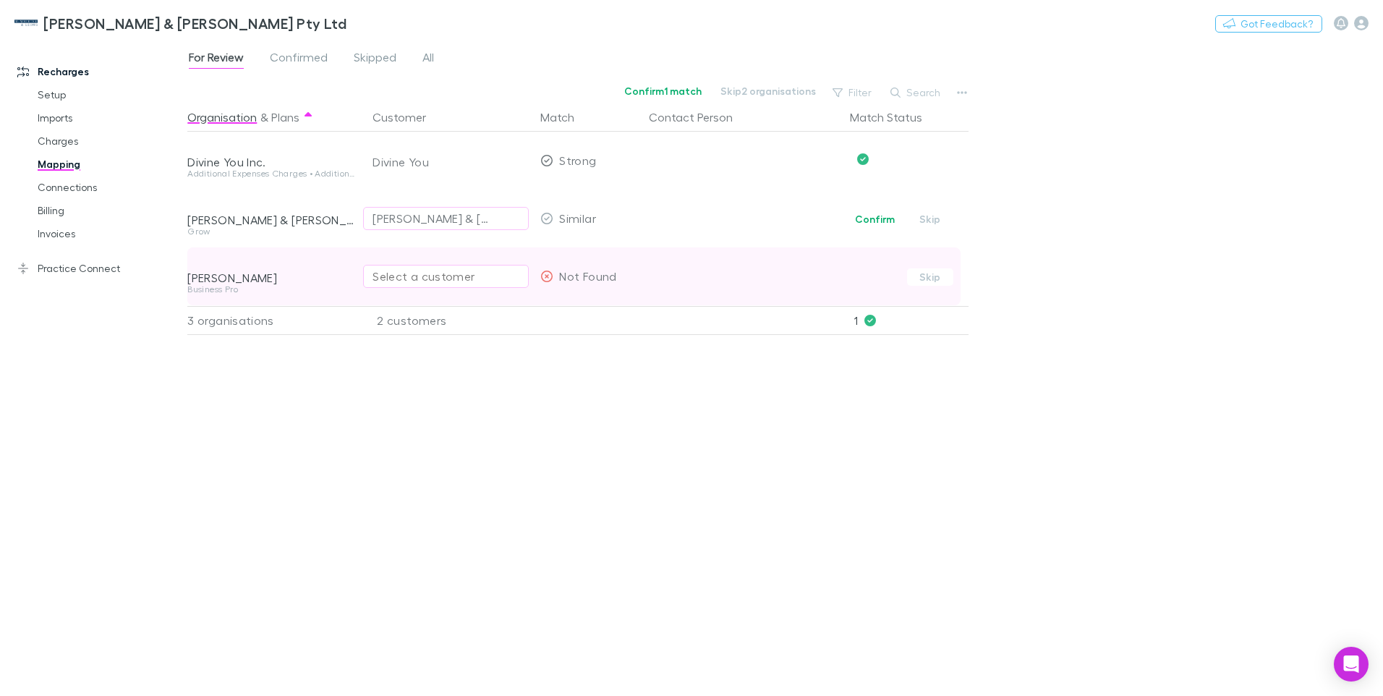
click at [396, 278] on div "Select a customer" at bounding box center [446, 276] width 147 height 17
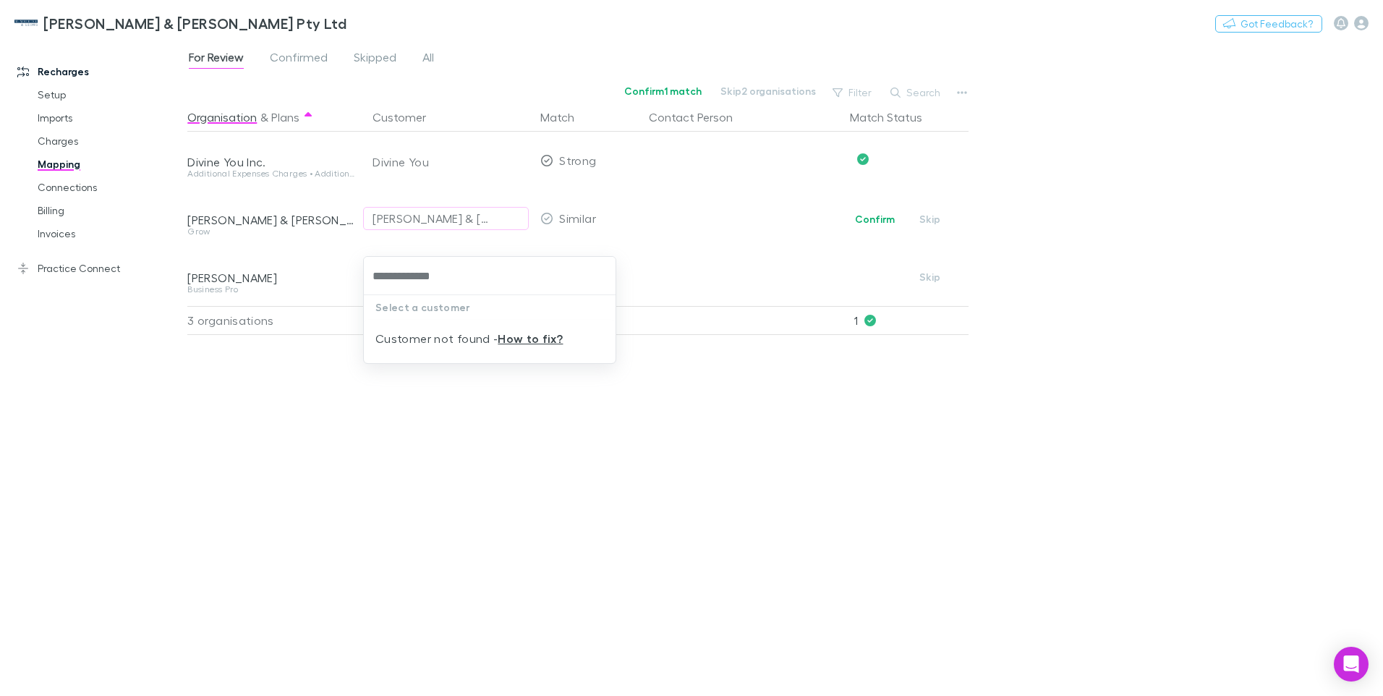
drag, startPoint x: 454, startPoint y: 274, endPoint x: 318, endPoint y: 277, distance: 135.3
click at [318, 277] on div "**********" at bounding box center [691, 348] width 1383 height 696
type input "*******"
click at [413, 378] on li "Peter John Spooner" at bounding box center [490, 377] width 252 height 23
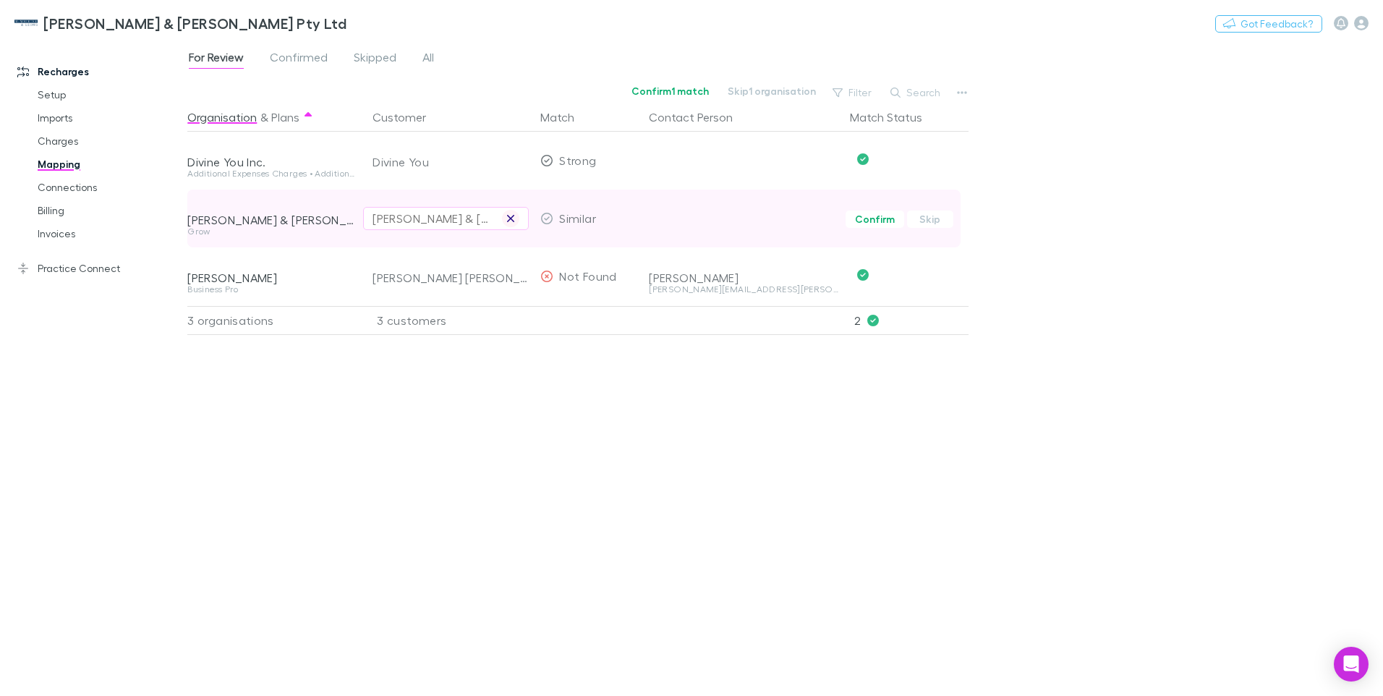
click at [509, 216] on icon "button" at bounding box center [510, 218] width 7 height 7
click at [425, 222] on div "Select a customer" at bounding box center [446, 218] width 147 height 17
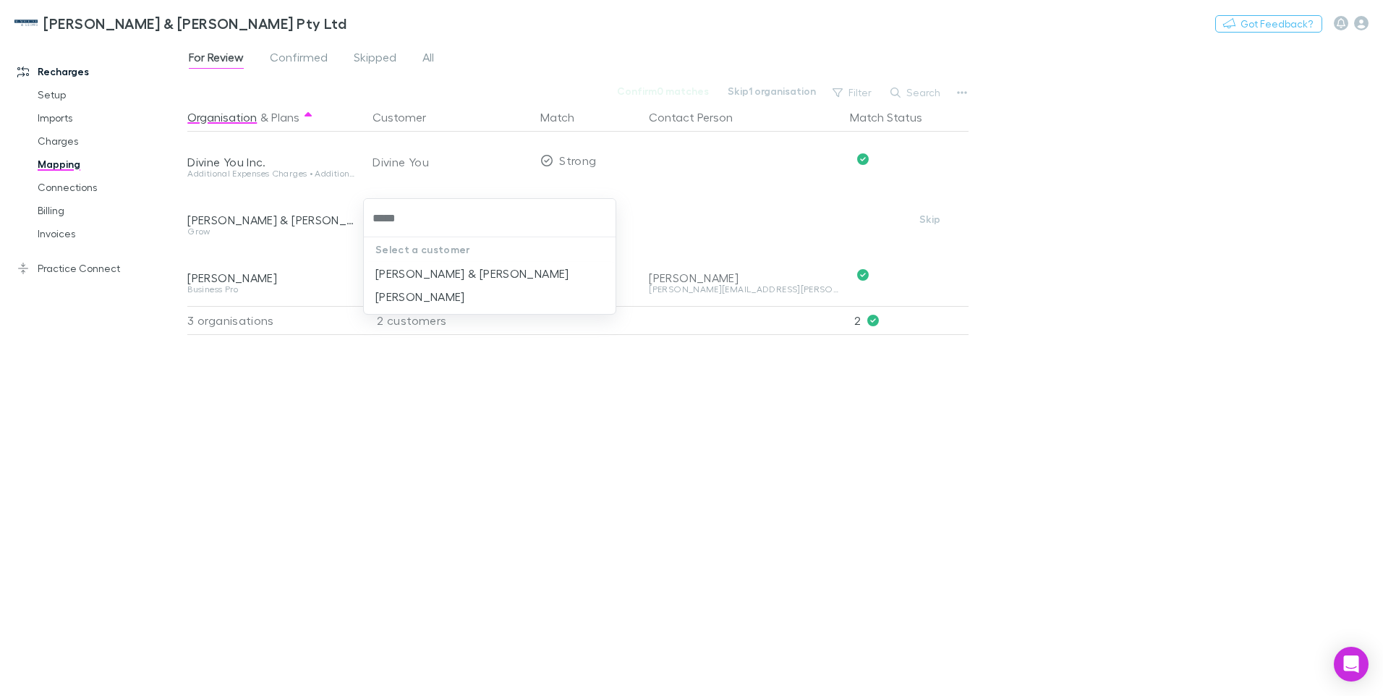
type input "******"
click at [429, 277] on li "[PERSON_NAME] & [PERSON_NAME]" at bounding box center [490, 273] width 252 height 23
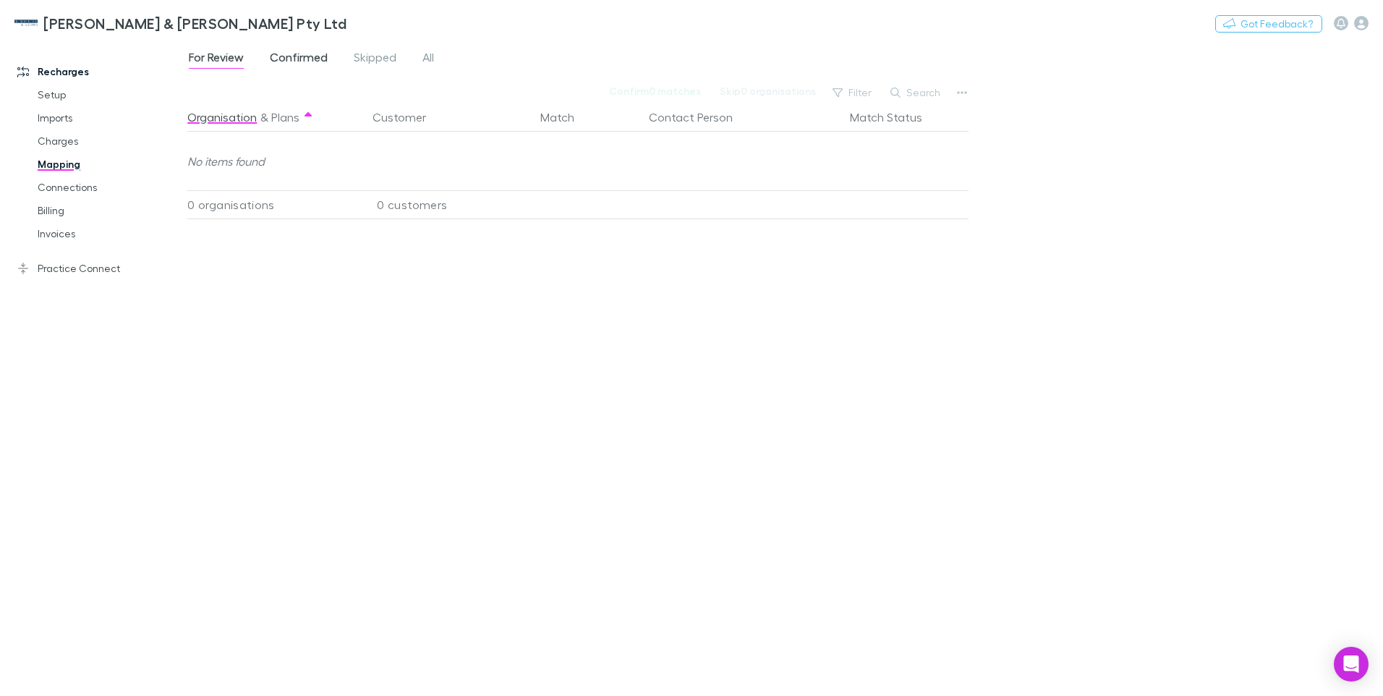
click at [306, 56] on span "Confirmed" at bounding box center [299, 59] width 58 height 19
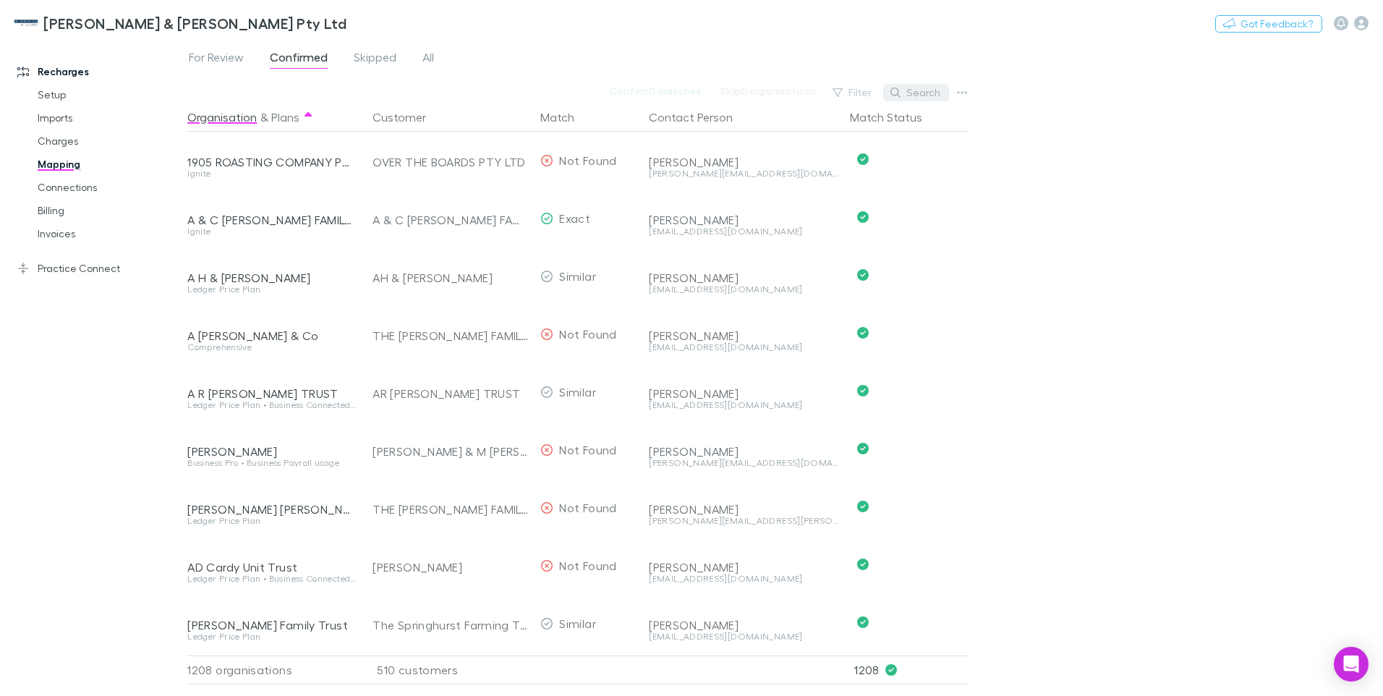
click at [922, 95] on button "Search" at bounding box center [916, 92] width 66 height 17
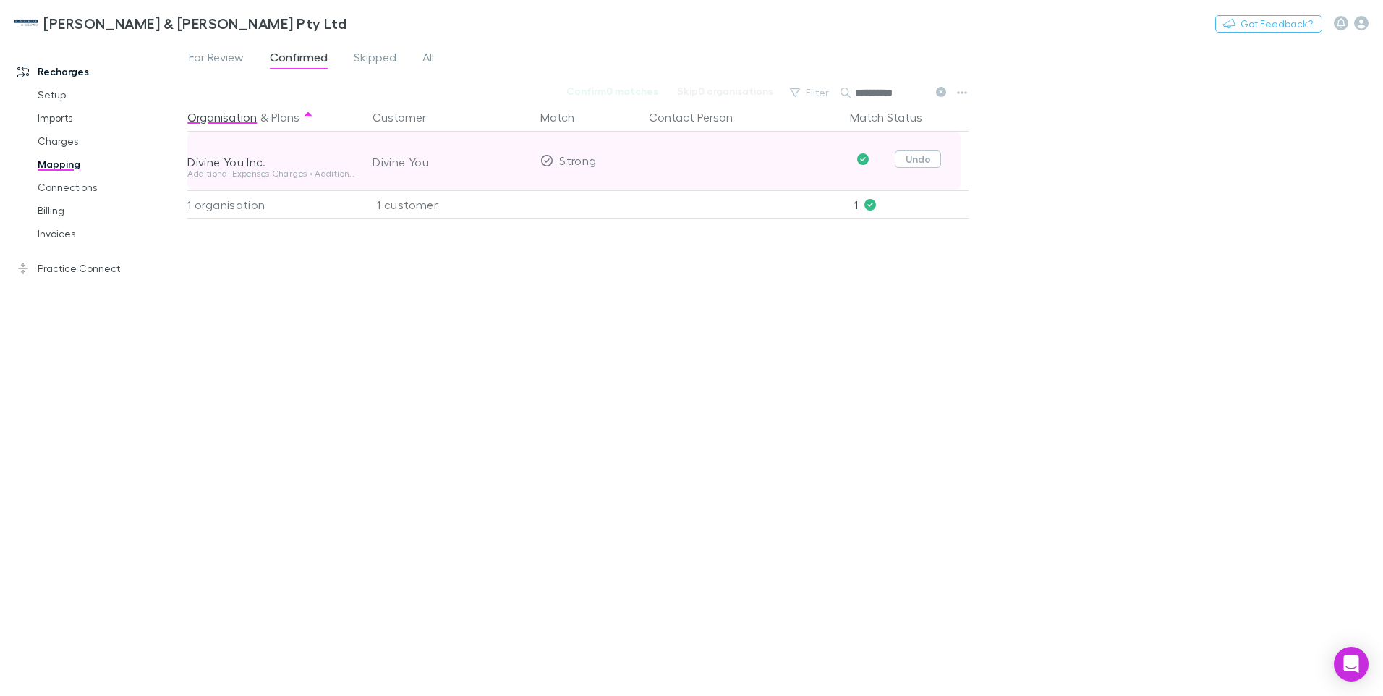
click at [913, 158] on button "Undo" at bounding box center [918, 158] width 46 height 17
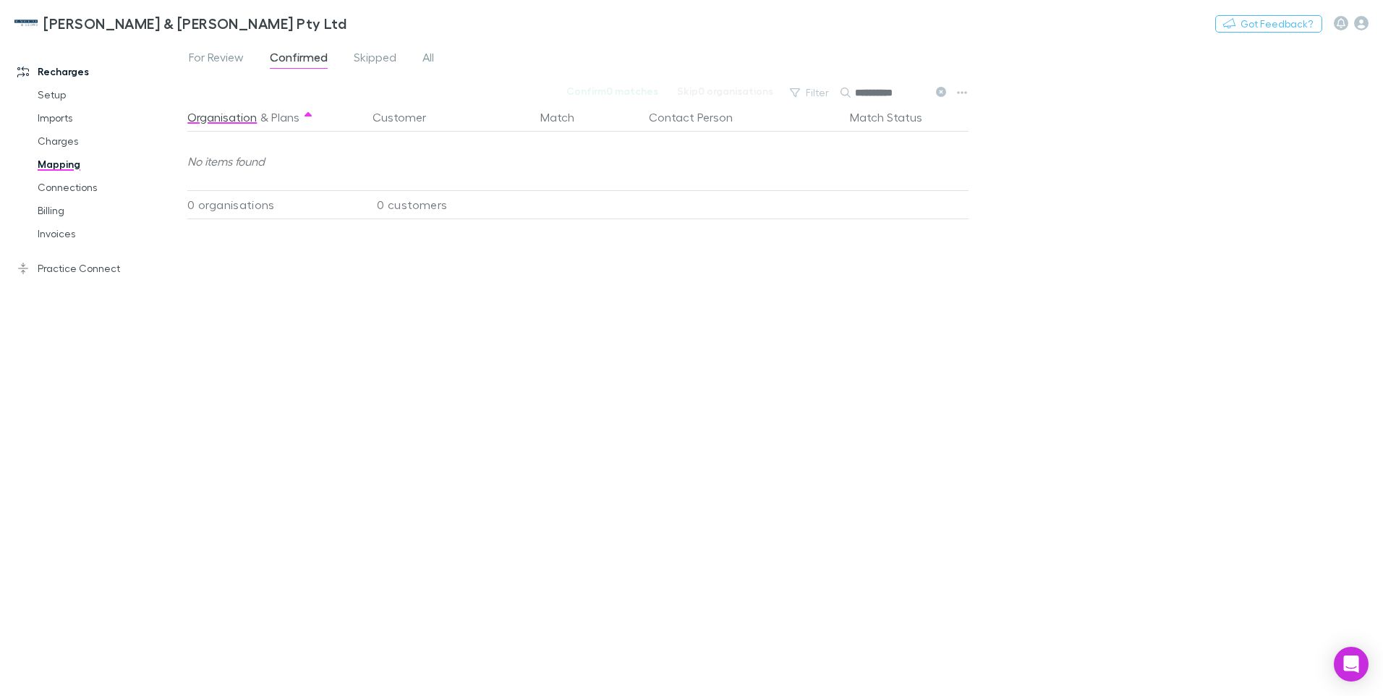
drag, startPoint x: 901, startPoint y: 96, endPoint x: 843, endPoint y: 96, distance: 58.6
click at [843, 96] on div "**********" at bounding box center [895, 92] width 109 height 17
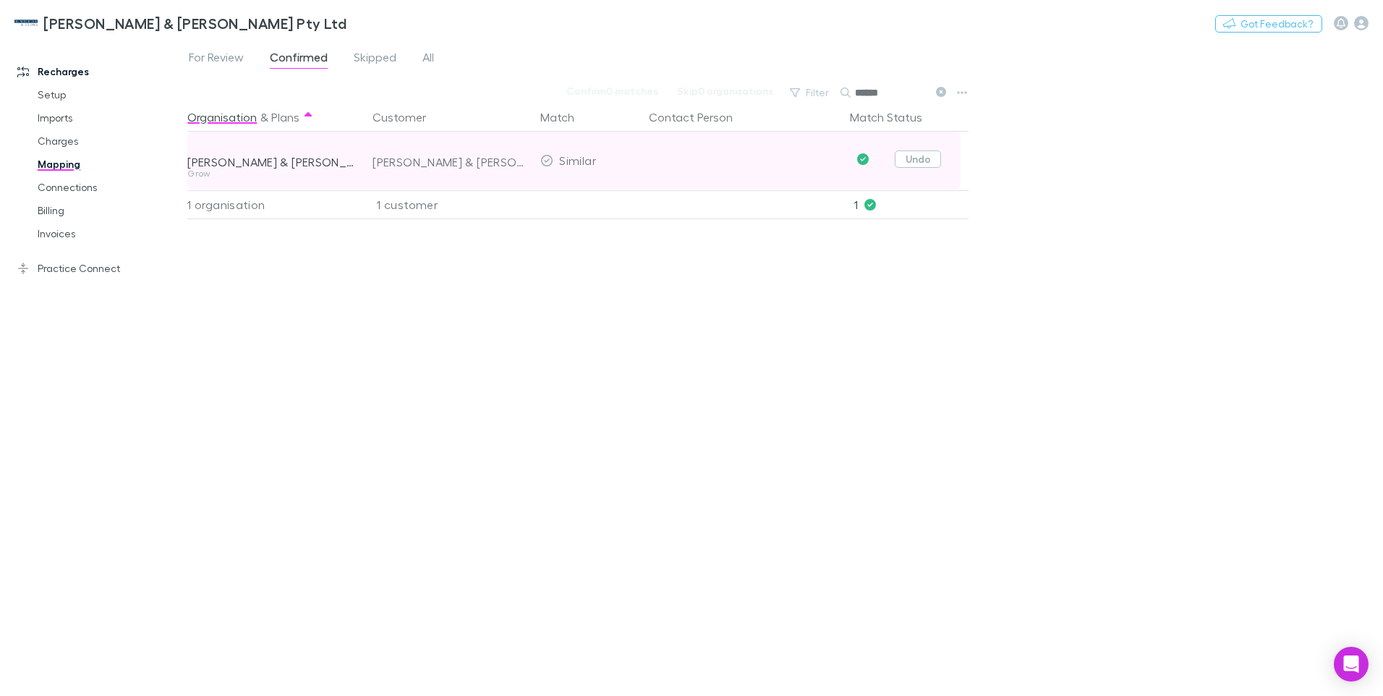
type input "******"
click at [924, 163] on button "Undo" at bounding box center [918, 158] width 46 height 17
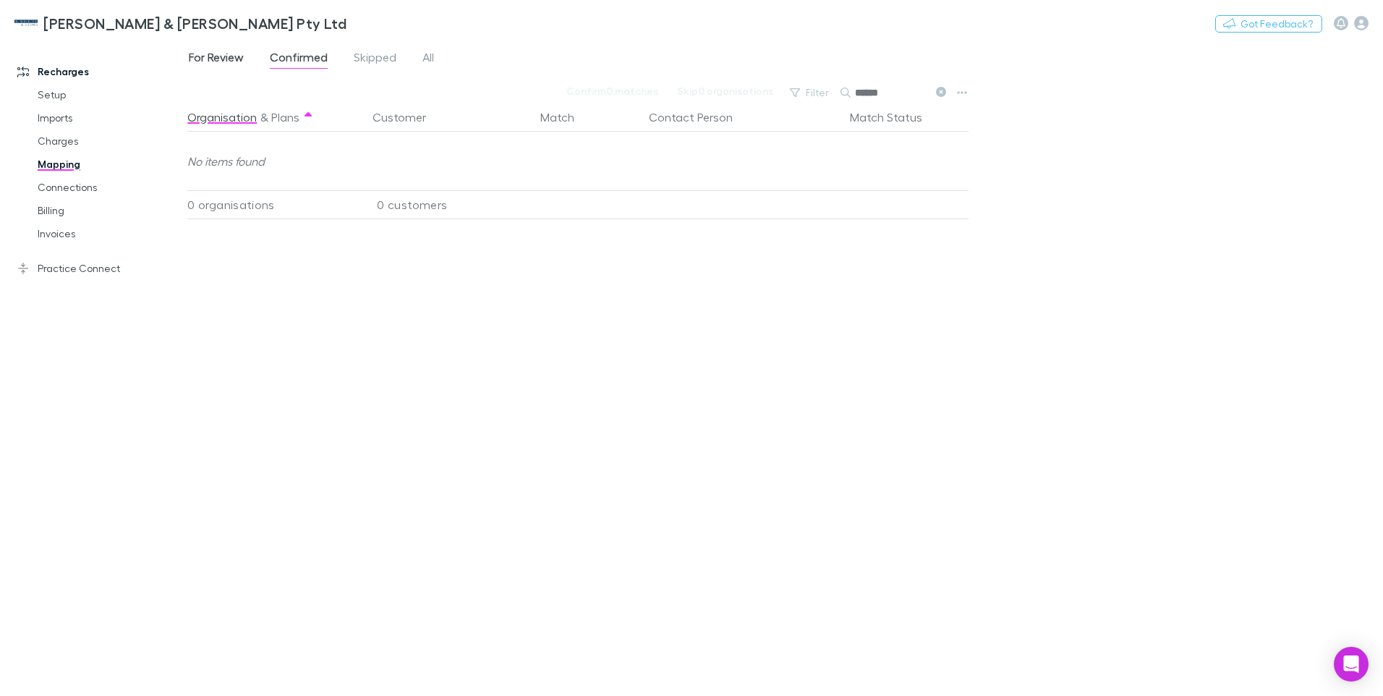
click at [217, 54] on span "For Review" at bounding box center [216, 59] width 55 height 19
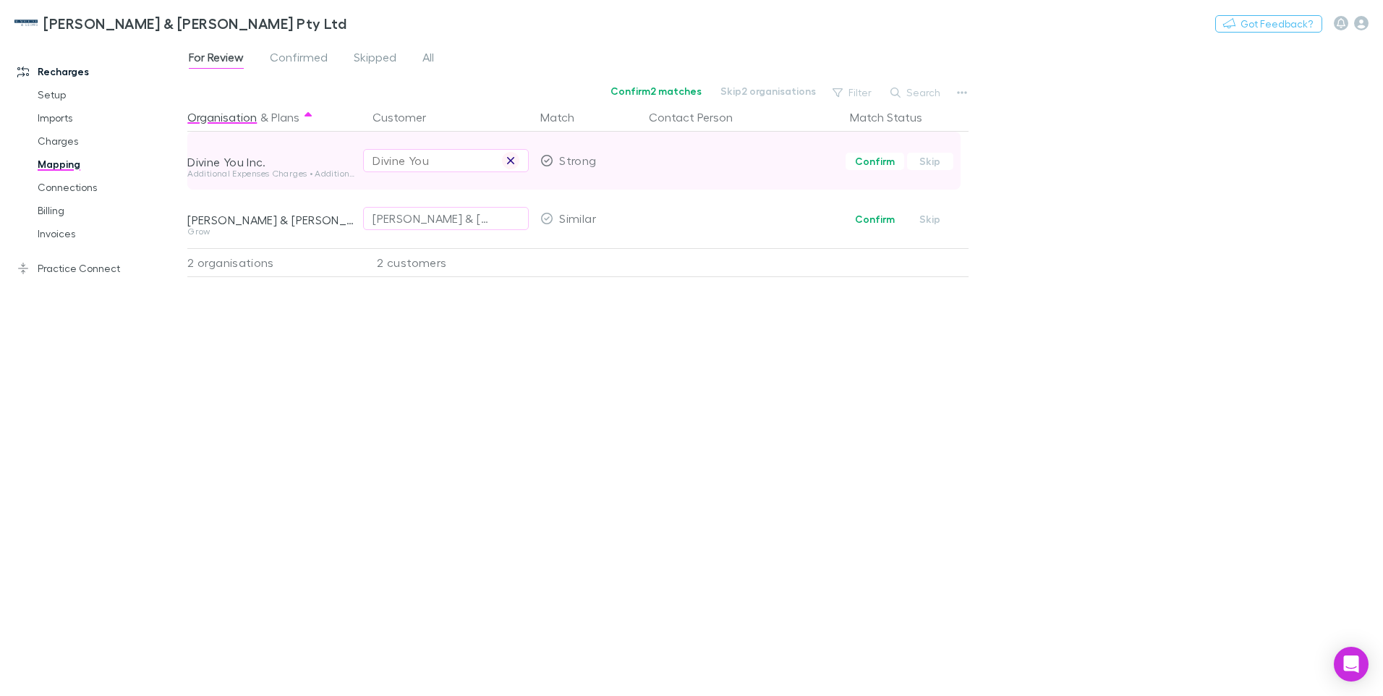
click at [506, 161] on icon "button" at bounding box center [510, 161] width 9 height 12
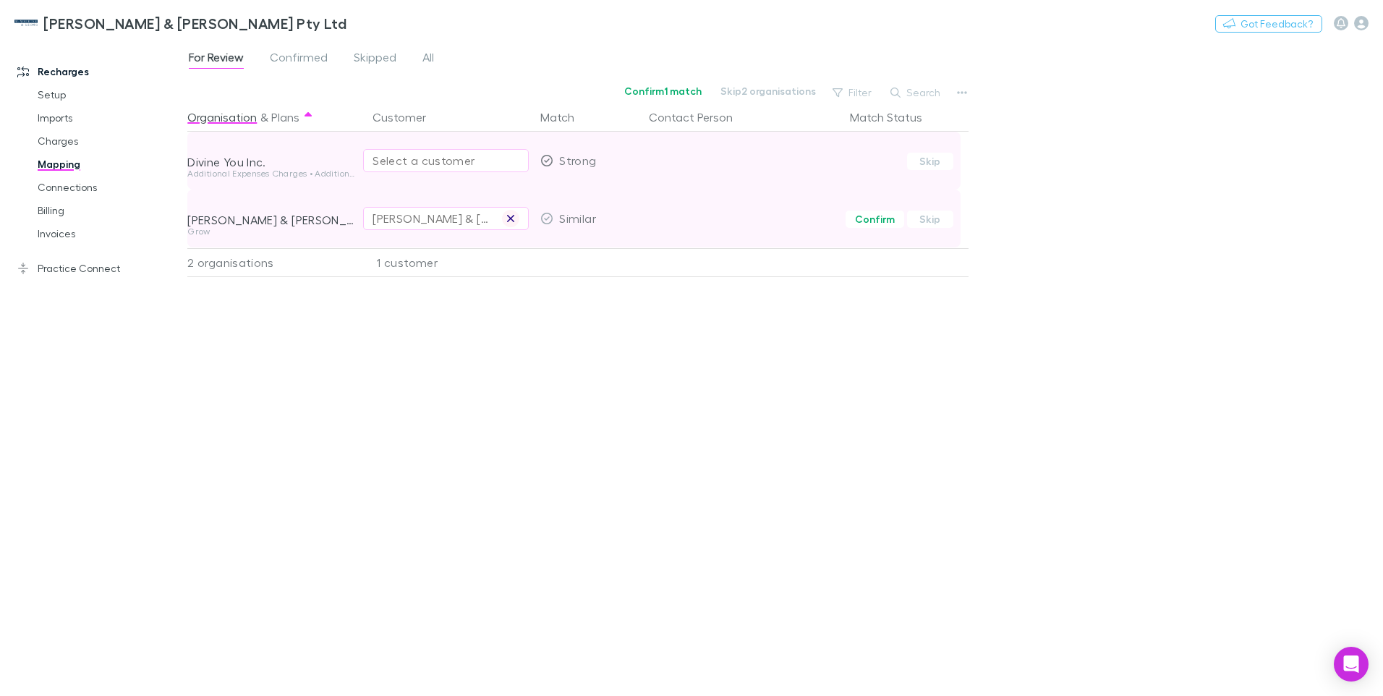
click at [514, 218] on icon "button" at bounding box center [510, 219] width 9 height 12
click at [379, 218] on div "Select a customer" at bounding box center [446, 218] width 147 height 17
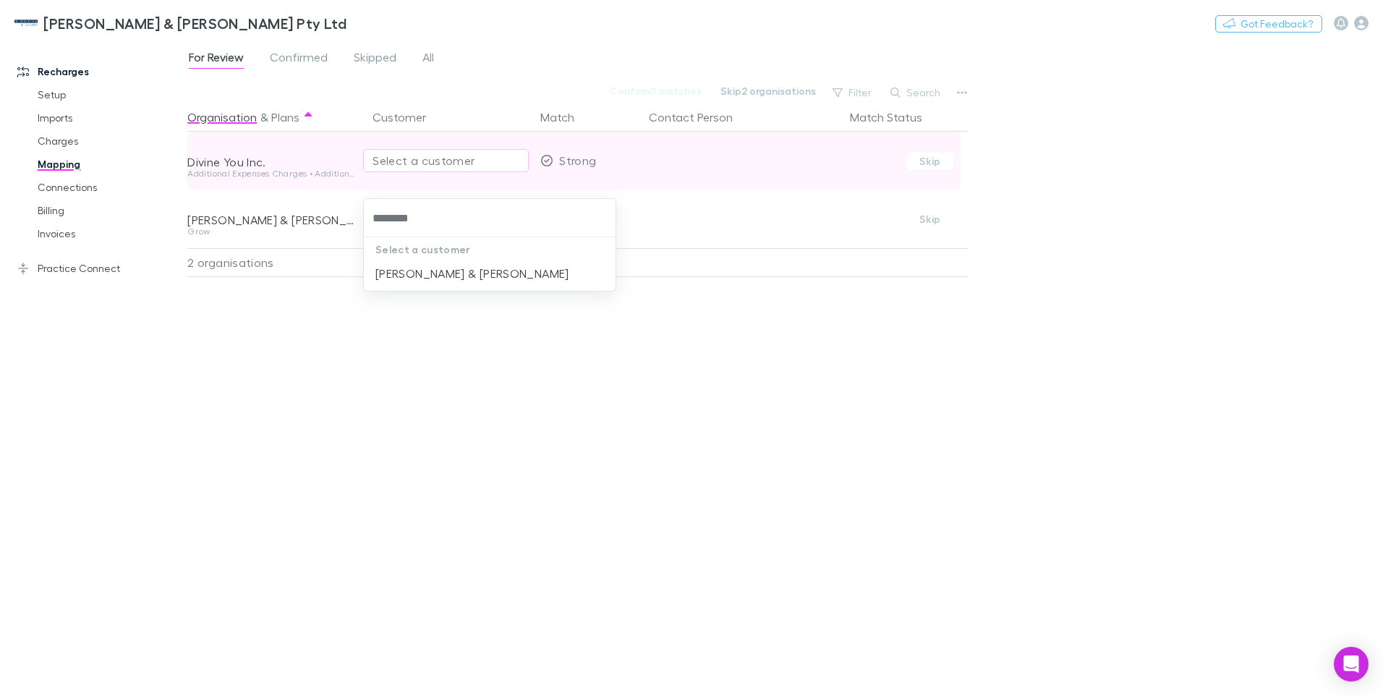
type input "*********"
click at [412, 268] on li "[PERSON_NAME] & [PERSON_NAME]" at bounding box center [490, 273] width 252 height 23
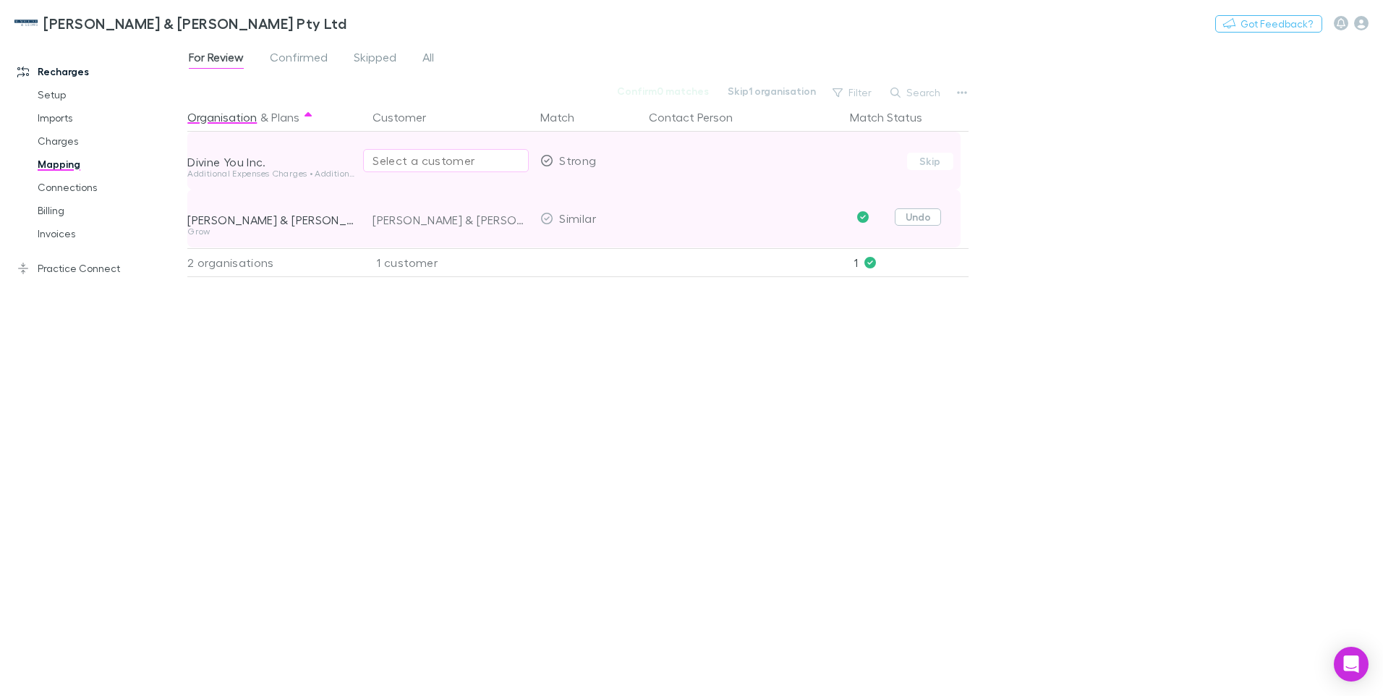
click at [913, 215] on button "Undo" at bounding box center [918, 216] width 46 height 17
click at [507, 217] on icon "button" at bounding box center [510, 219] width 9 height 12
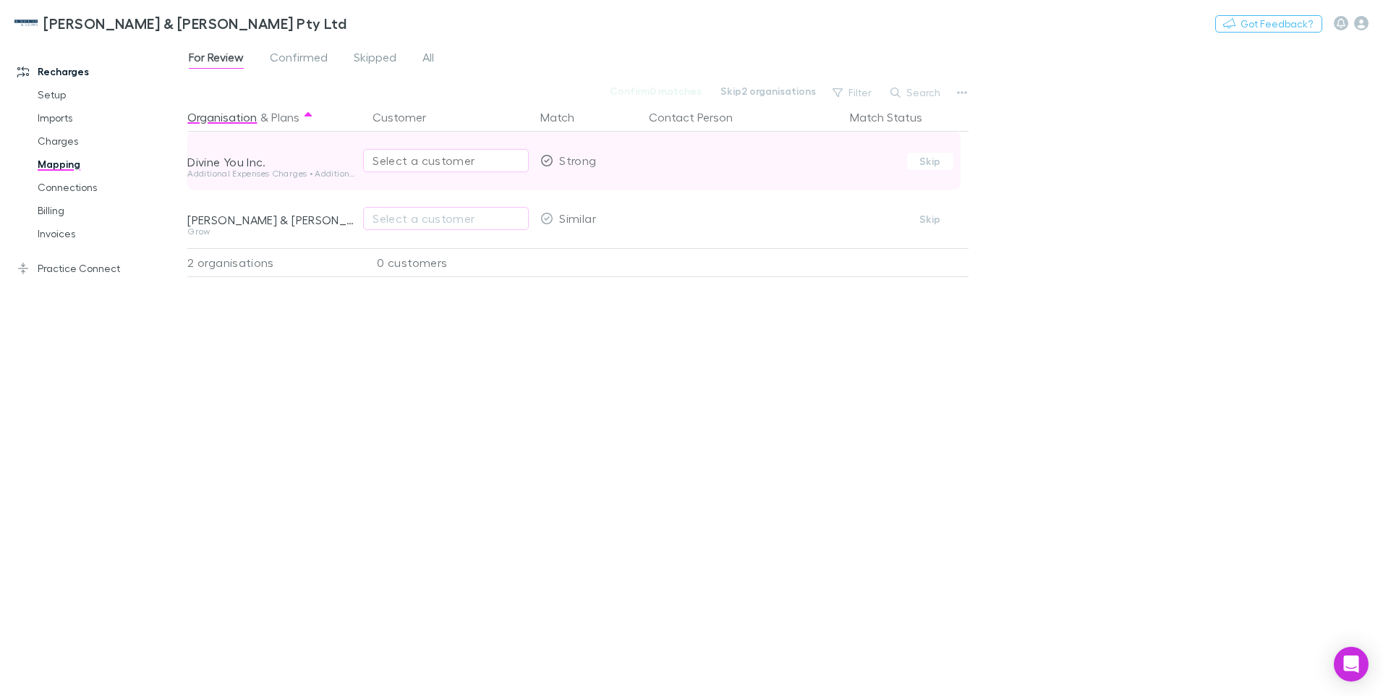
click at [454, 154] on div "Select a customer" at bounding box center [446, 160] width 147 height 17
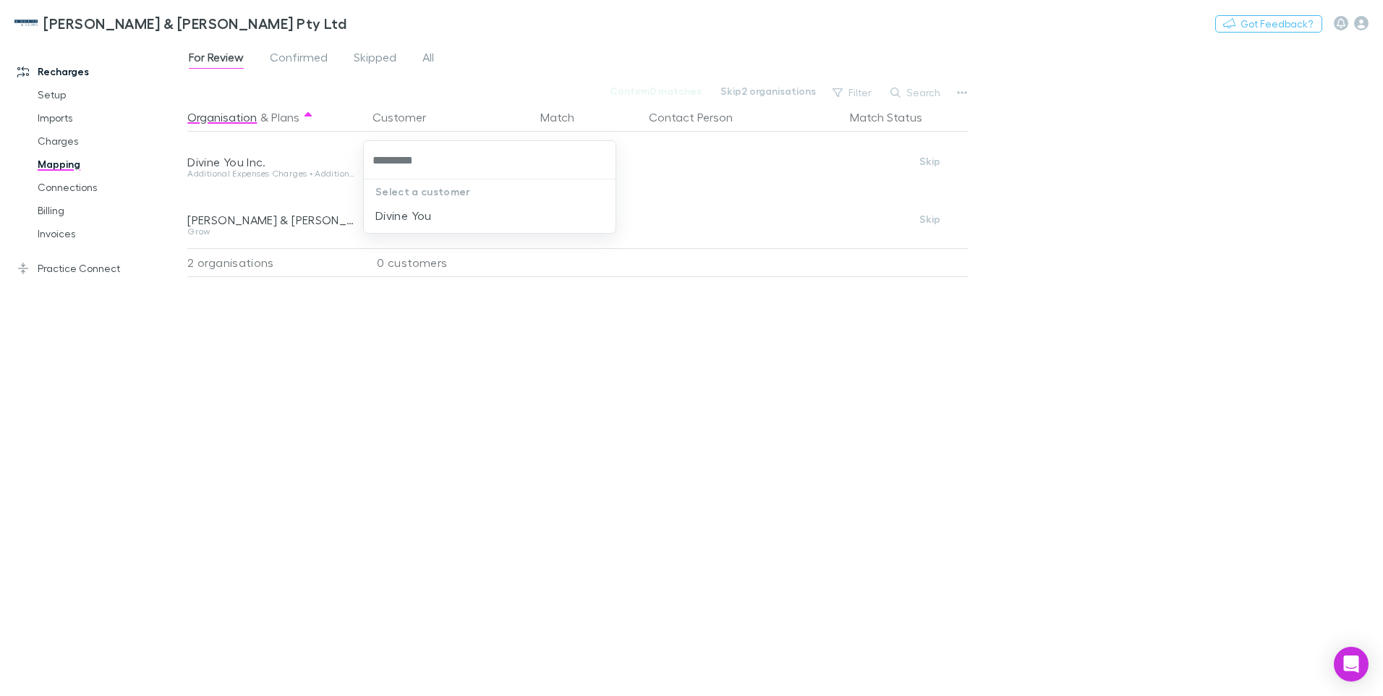
type input "**********"
drag, startPoint x: 454, startPoint y: 154, endPoint x: 388, endPoint y: 216, distance: 90.1
click at [388, 216] on li "Divine You" at bounding box center [490, 215] width 252 height 23
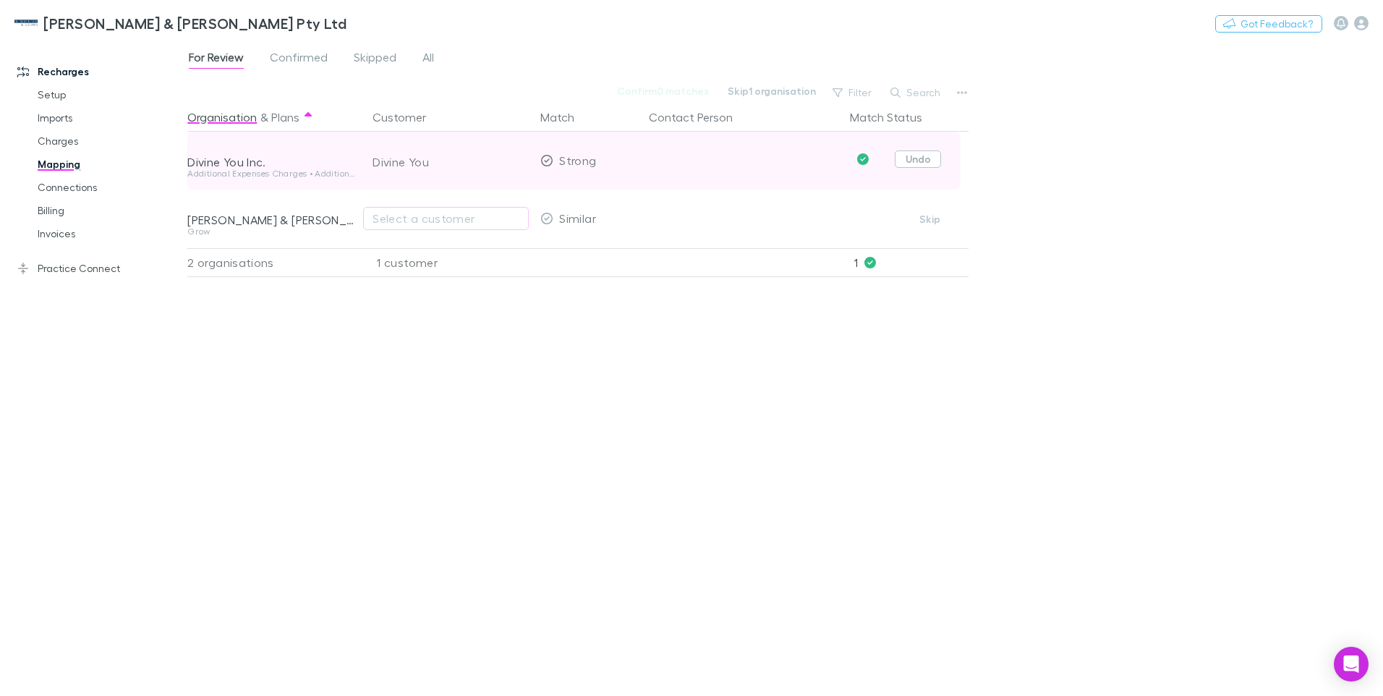
click at [921, 157] on button "Undo" at bounding box center [918, 158] width 46 height 17
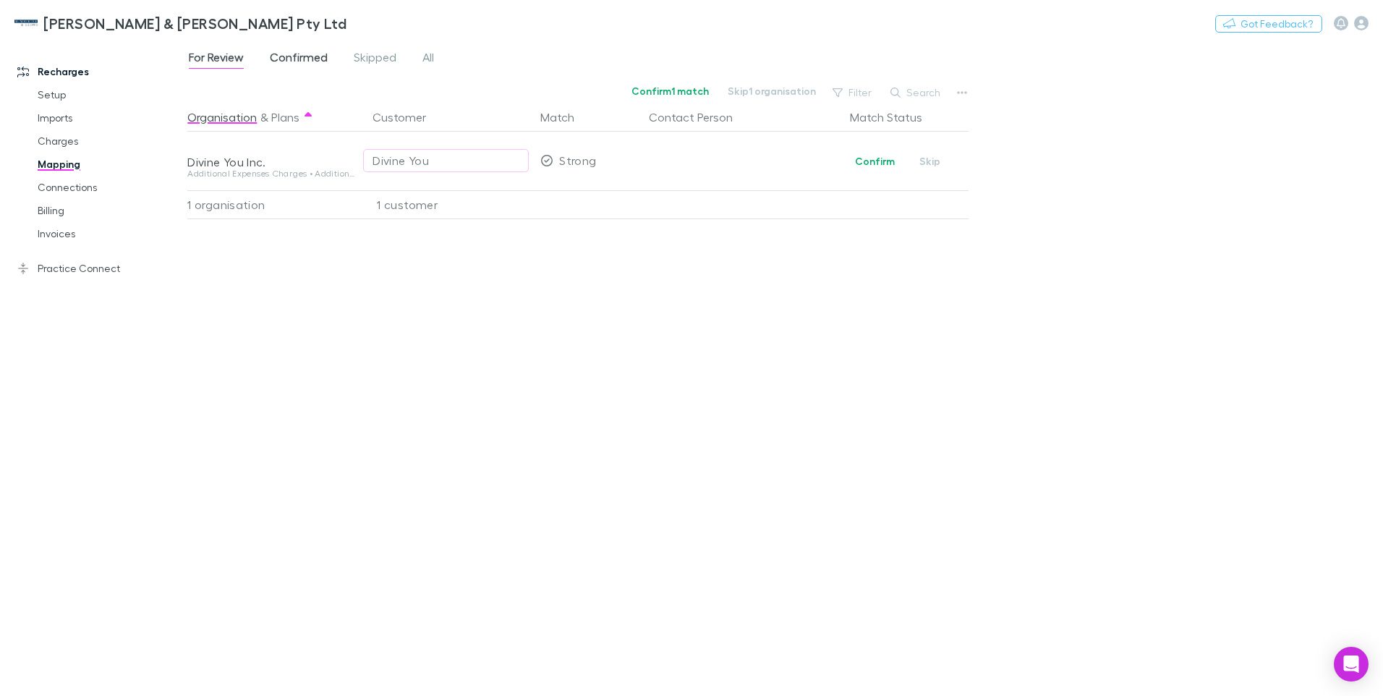
click at [299, 54] on span "Confirmed" at bounding box center [299, 59] width 58 height 19
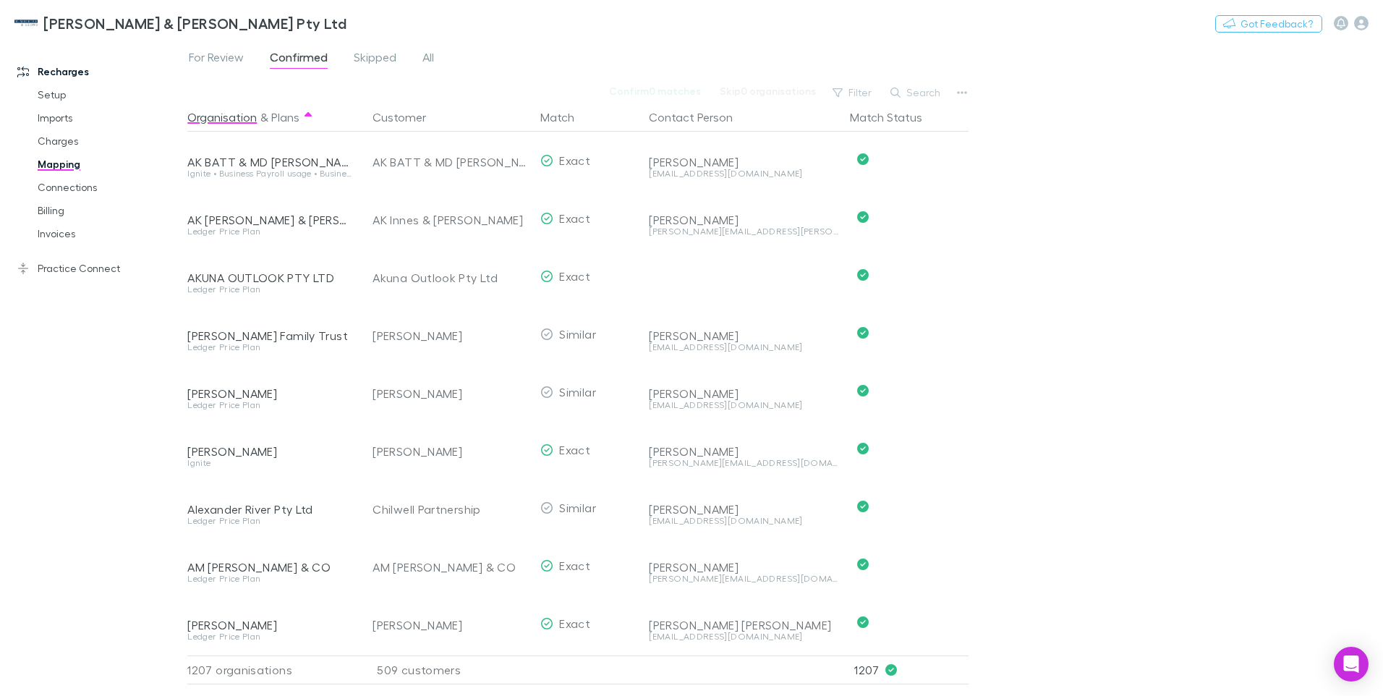
scroll to position [1085, 0]
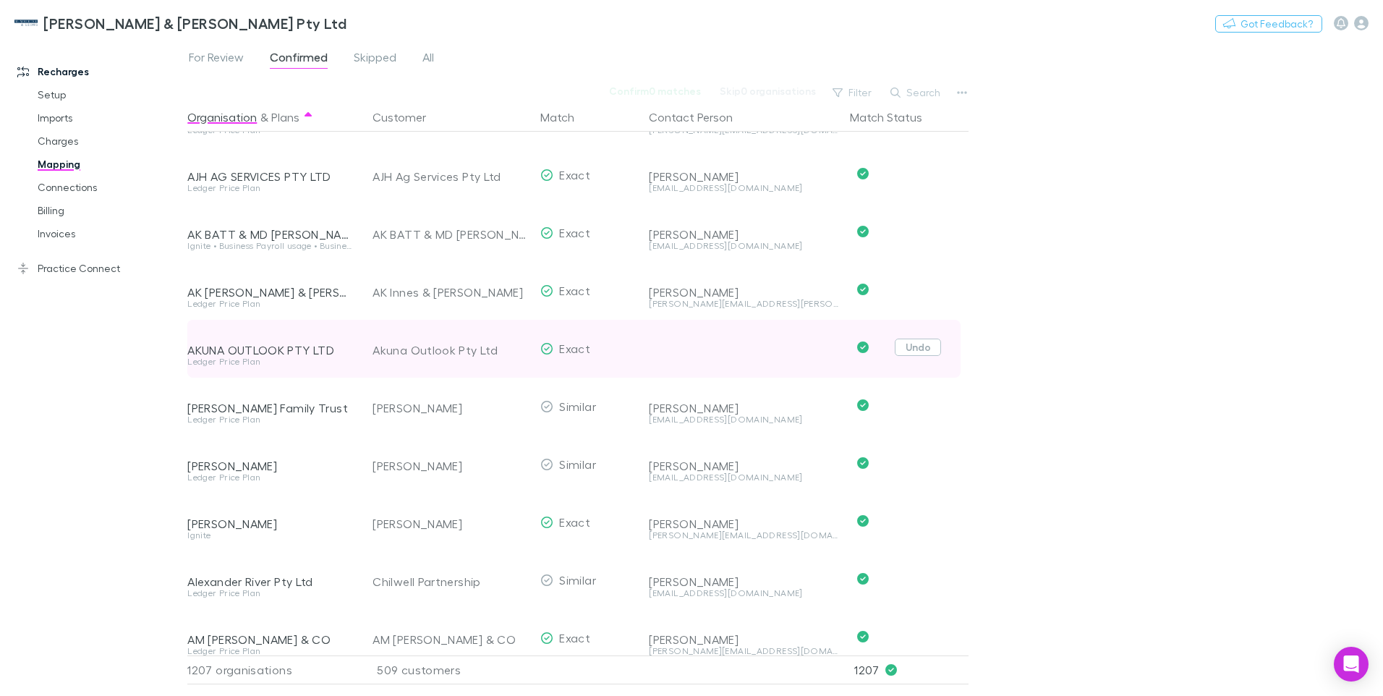
click at [929, 343] on button "Undo" at bounding box center [918, 347] width 46 height 17
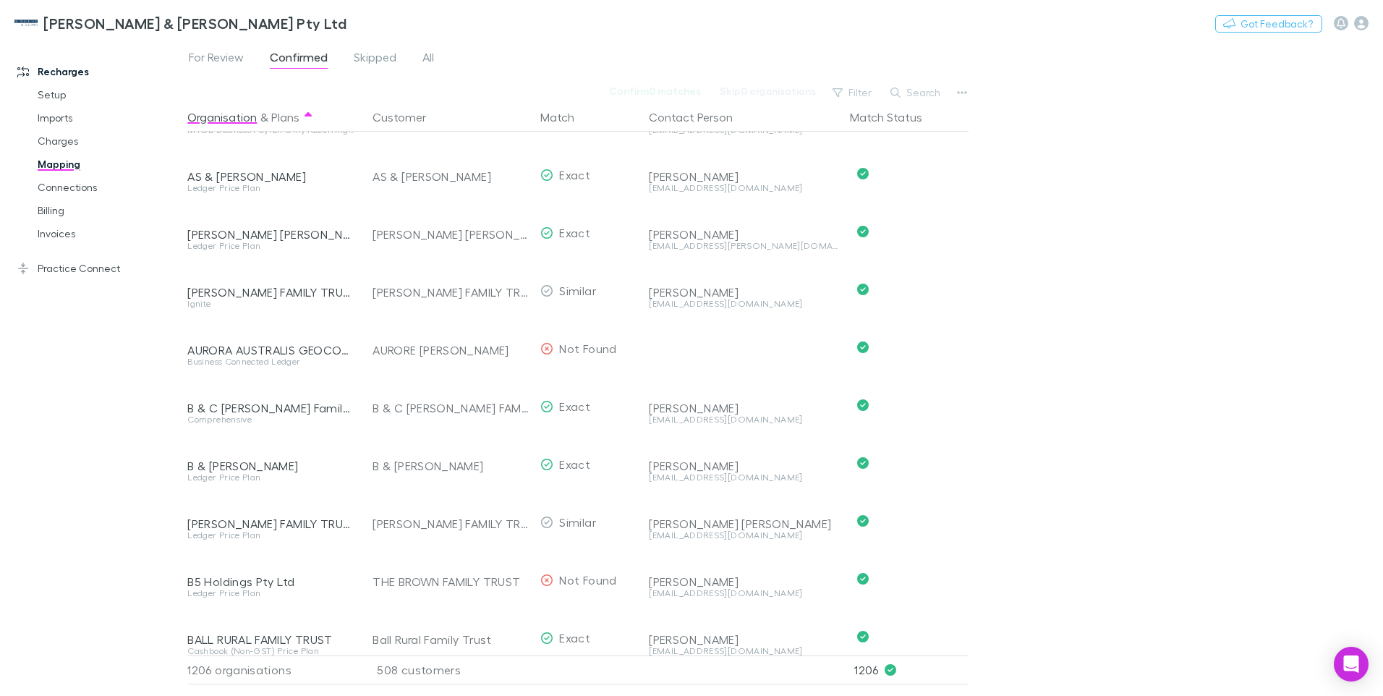
scroll to position [2309, 0]
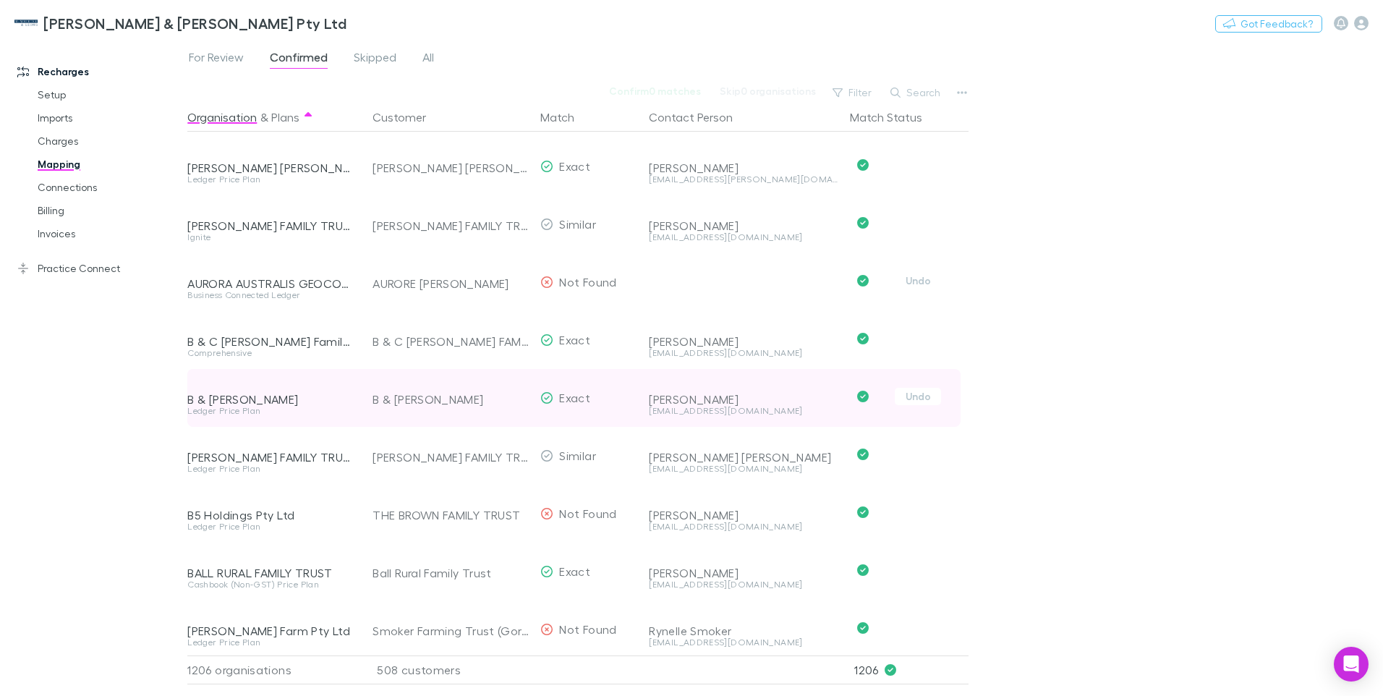
drag, startPoint x: 927, startPoint y: 280, endPoint x: 773, endPoint y: 352, distance: 170.9
click at [927, 279] on button "Undo" at bounding box center [918, 280] width 46 height 17
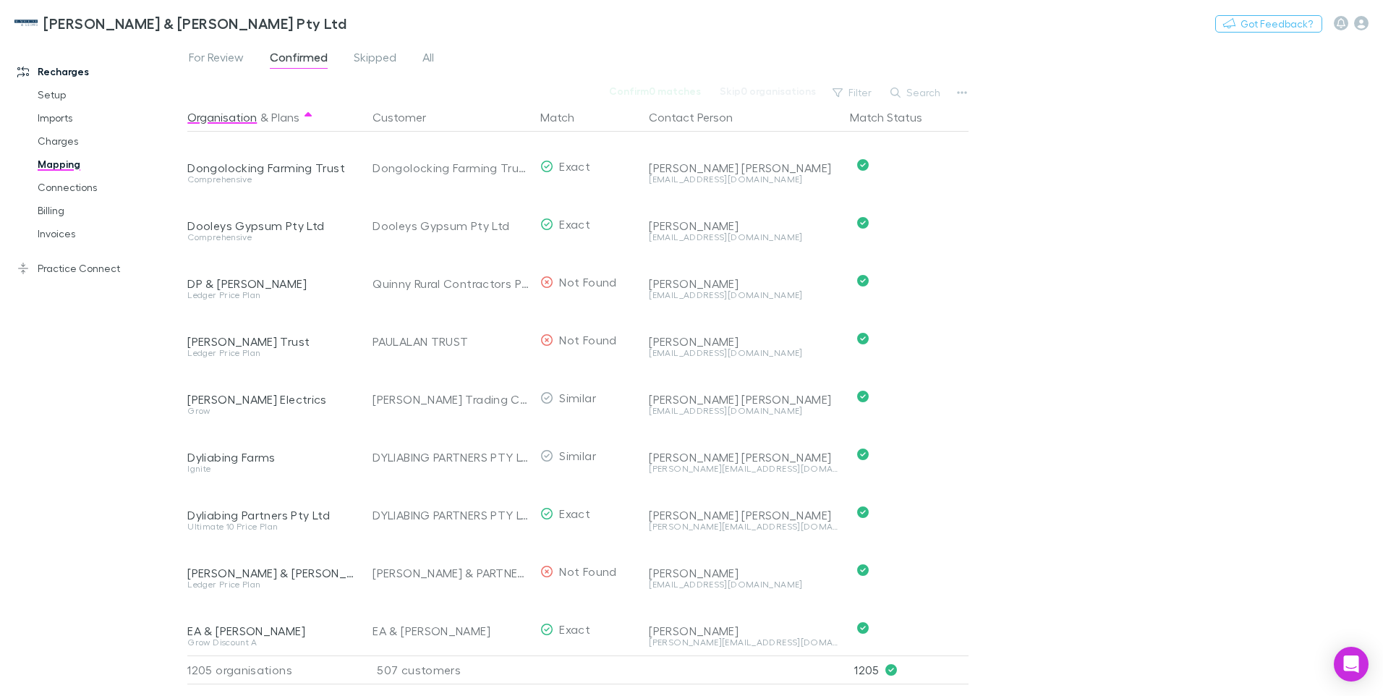
scroll to position [9615, 0]
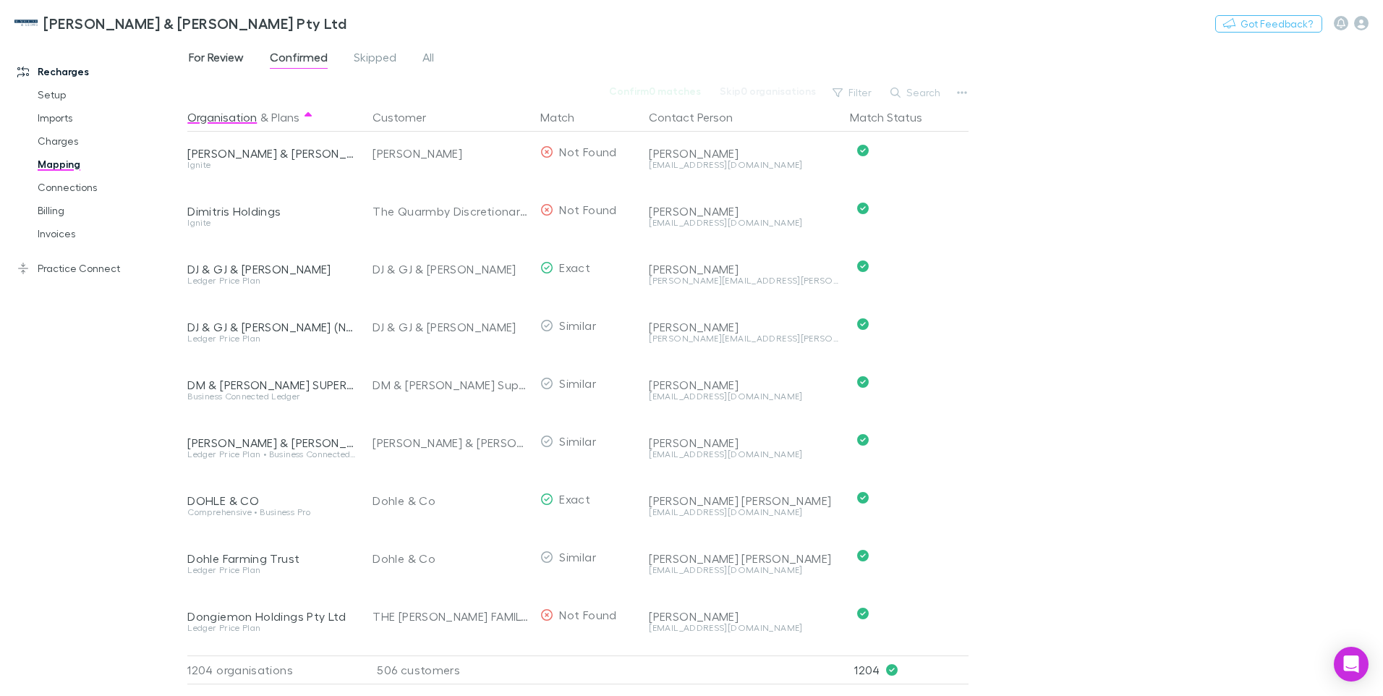
click at [232, 53] on span "For Review" at bounding box center [216, 59] width 55 height 19
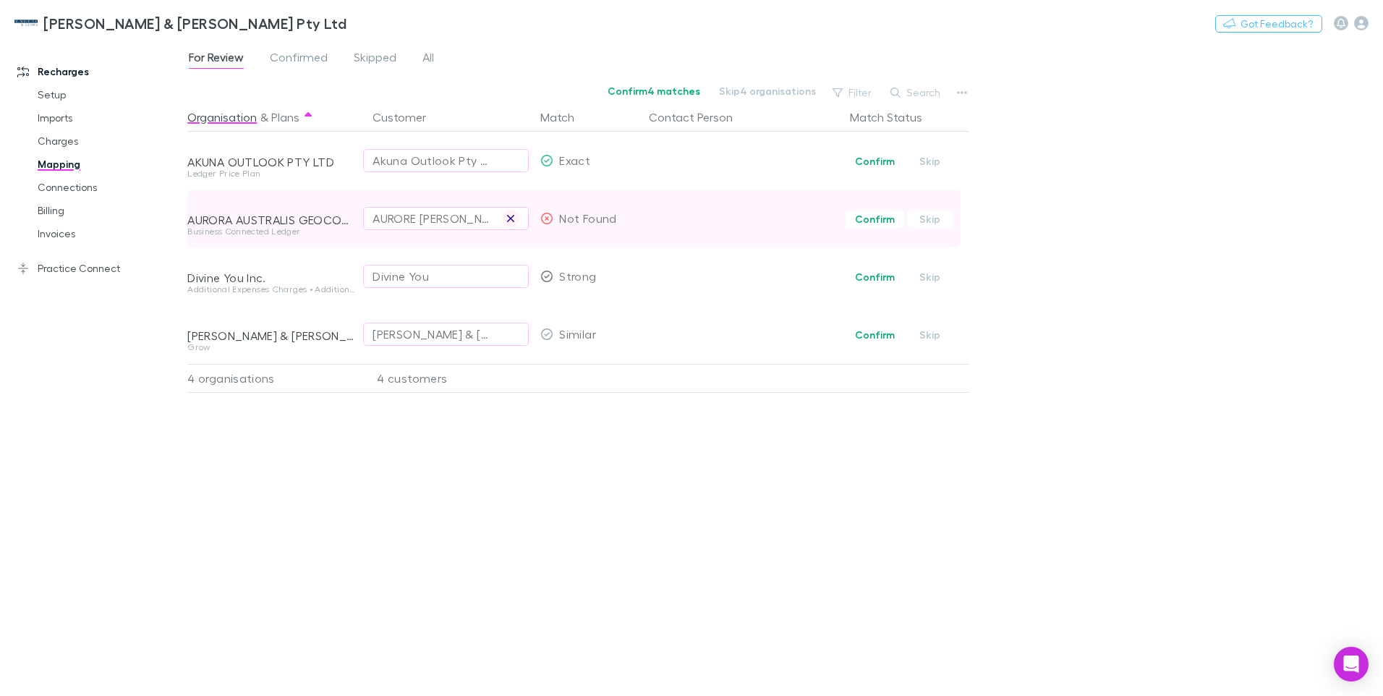
click at [508, 217] on icon "button" at bounding box center [510, 219] width 9 height 12
click at [402, 221] on div "Select a customer" at bounding box center [446, 218] width 147 height 17
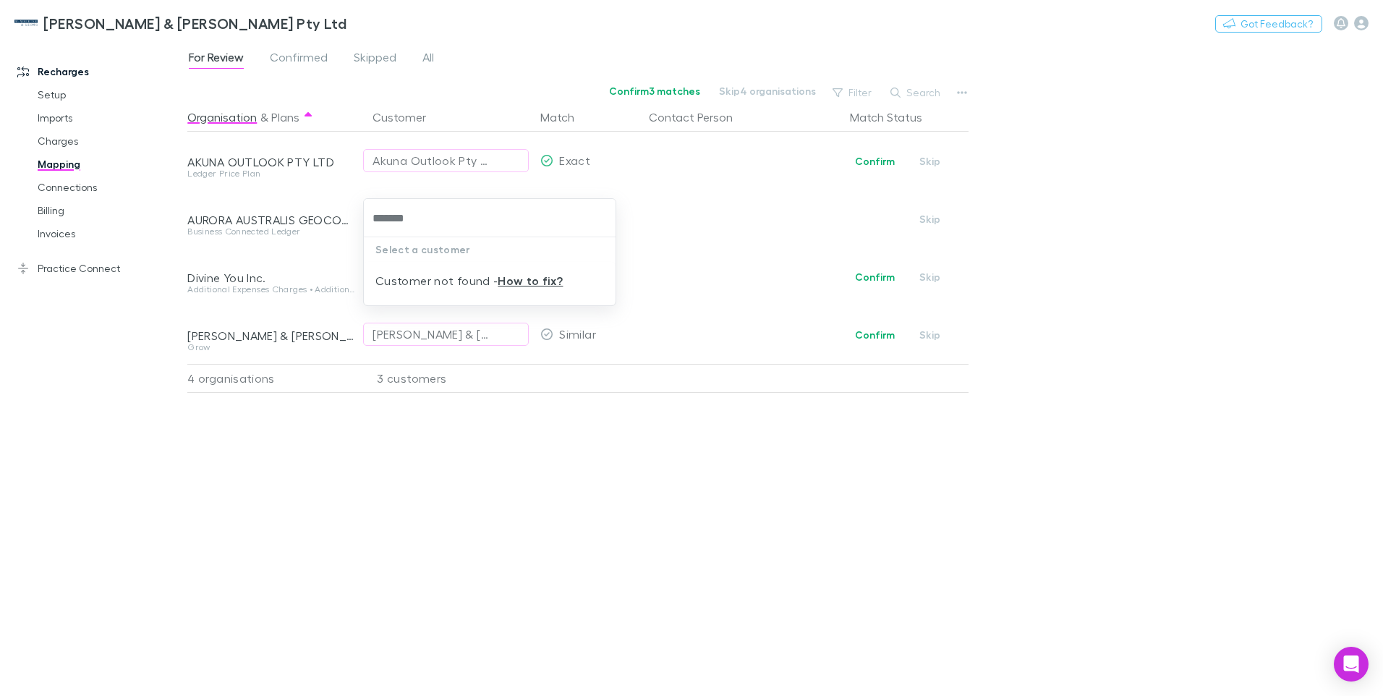
type input "******"
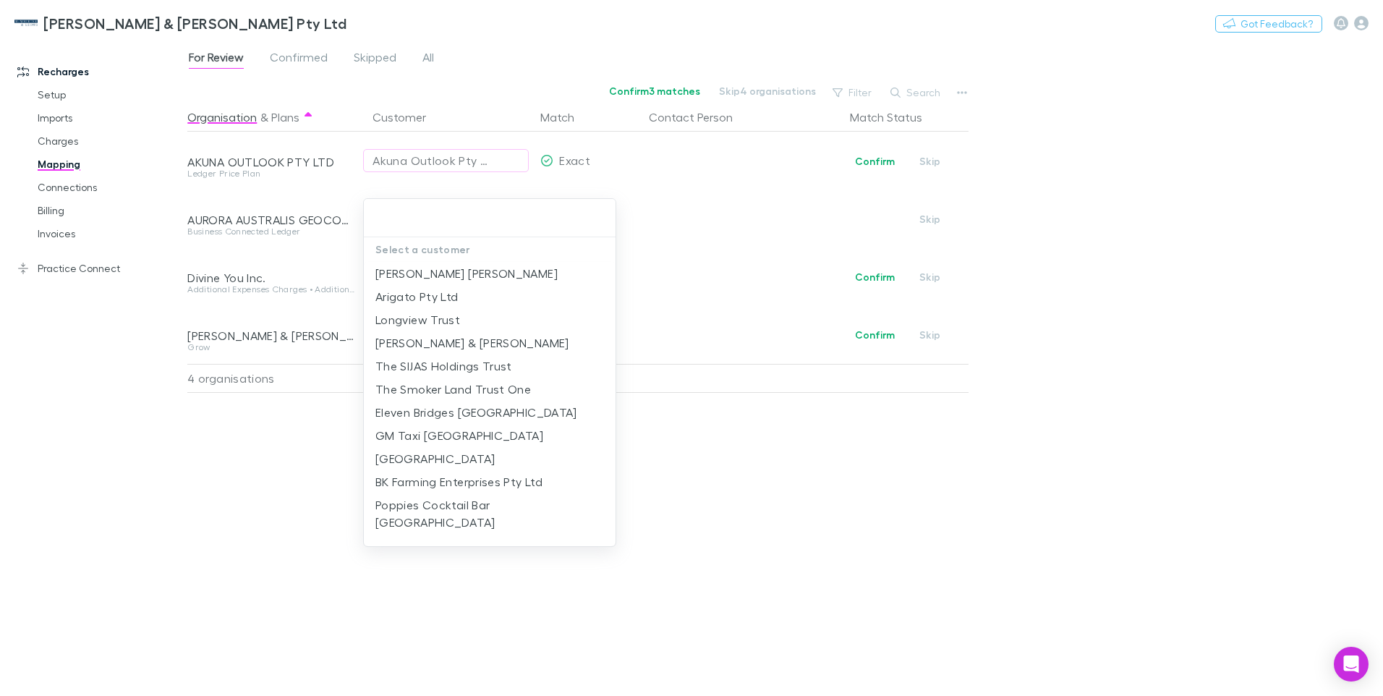
click at [401, 209] on input "text" at bounding box center [490, 218] width 240 height 27
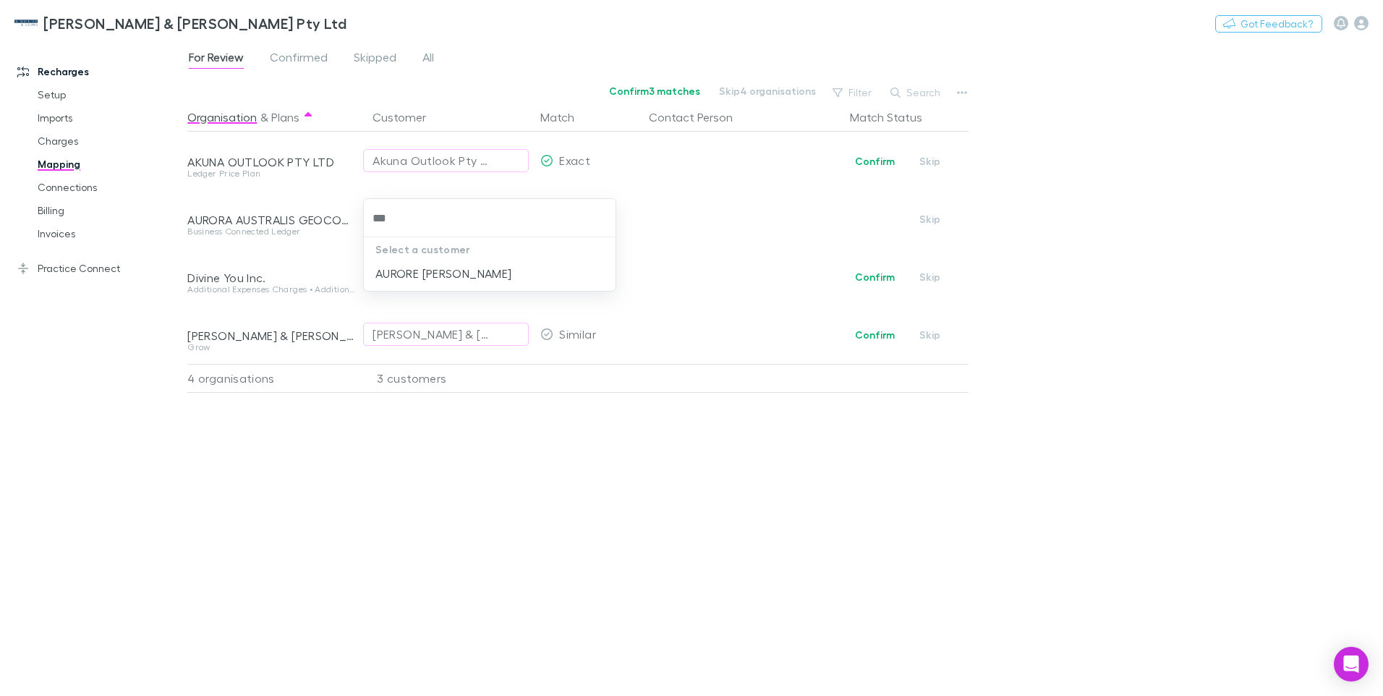
type input "****"
click at [426, 272] on li "AURORE [PERSON_NAME]" at bounding box center [490, 273] width 252 height 23
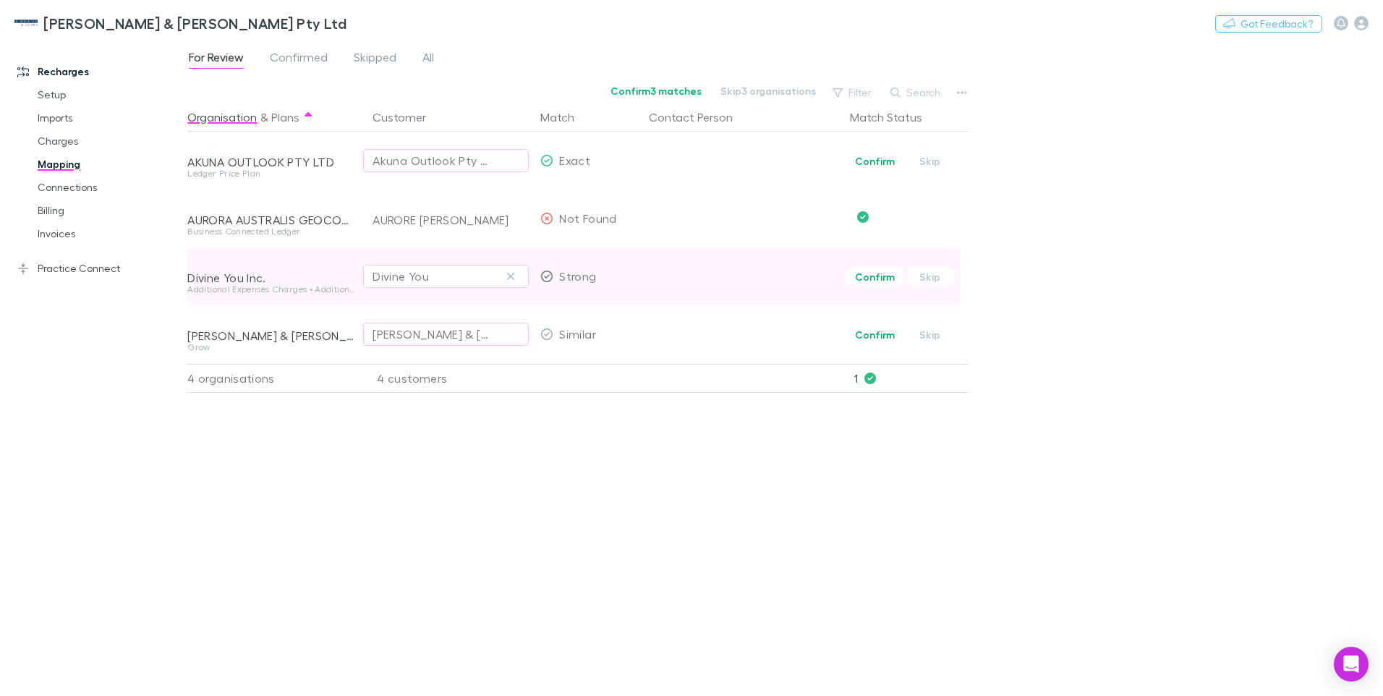
drag, startPoint x: 514, startPoint y: 278, endPoint x: 511, endPoint y: 300, distance: 21.8
click at [514, 278] on icon "button" at bounding box center [510, 277] width 9 height 12
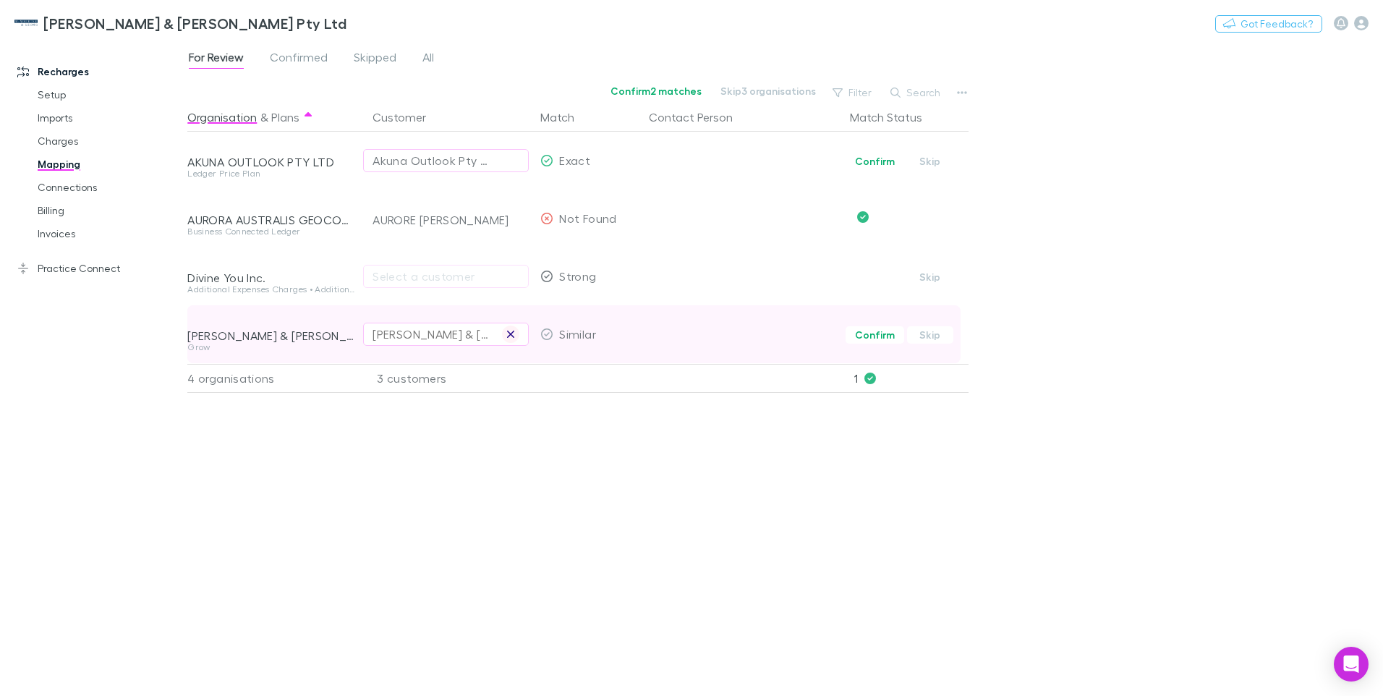
click at [510, 338] on icon "button" at bounding box center [510, 334] width 9 height 12
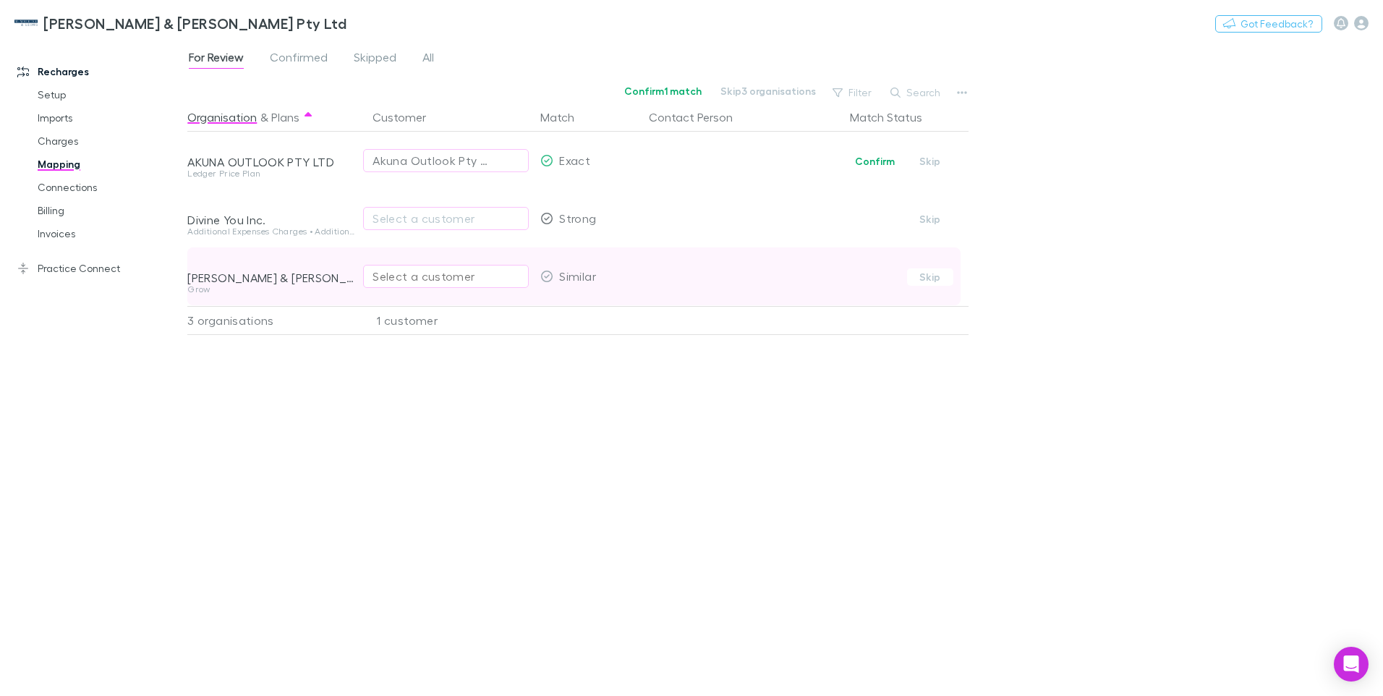
click at [395, 271] on div "Select a customer" at bounding box center [446, 276] width 147 height 17
type input "******"
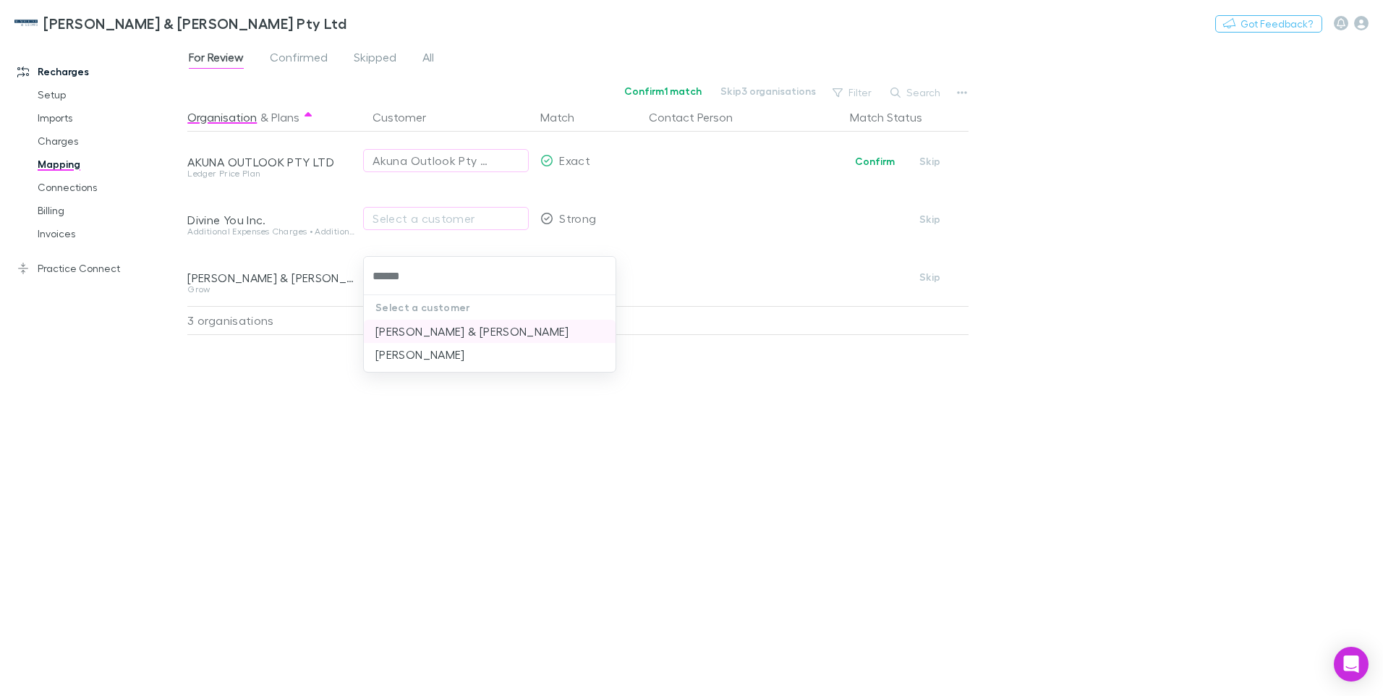
click at [409, 326] on li "[PERSON_NAME] & [PERSON_NAME]" at bounding box center [490, 331] width 252 height 23
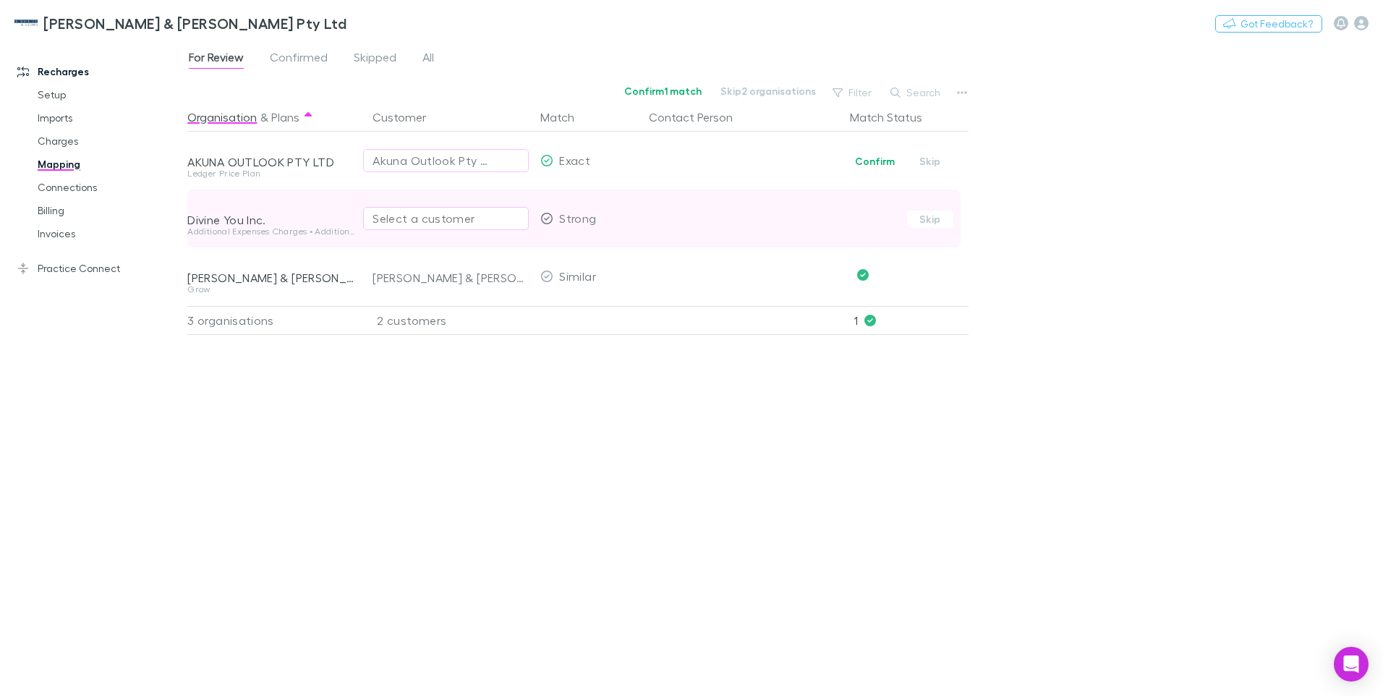
click at [378, 218] on div "Select a customer" at bounding box center [446, 218] width 147 height 17
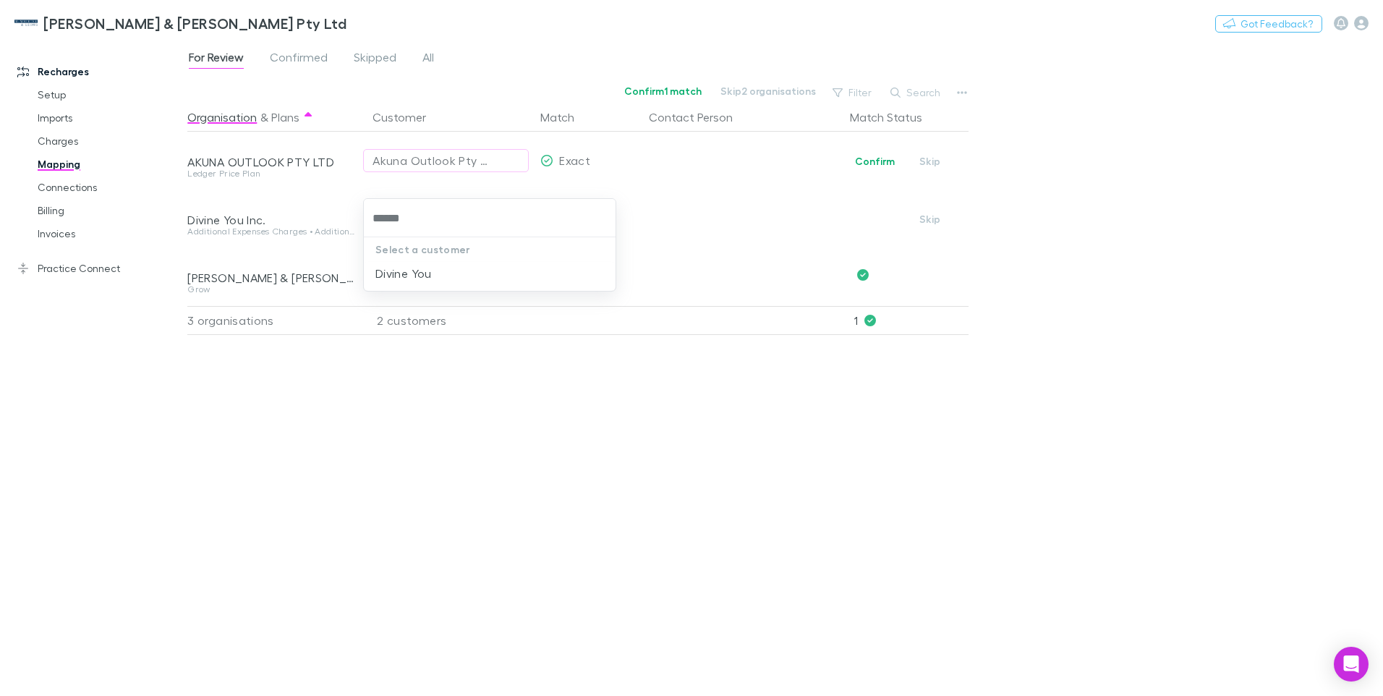
type input "******"
click at [401, 272] on li "Divine You" at bounding box center [490, 273] width 252 height 23
click at [297, 57] on span "Confirmed" at bounding box center [299, 59] width 58 height 19
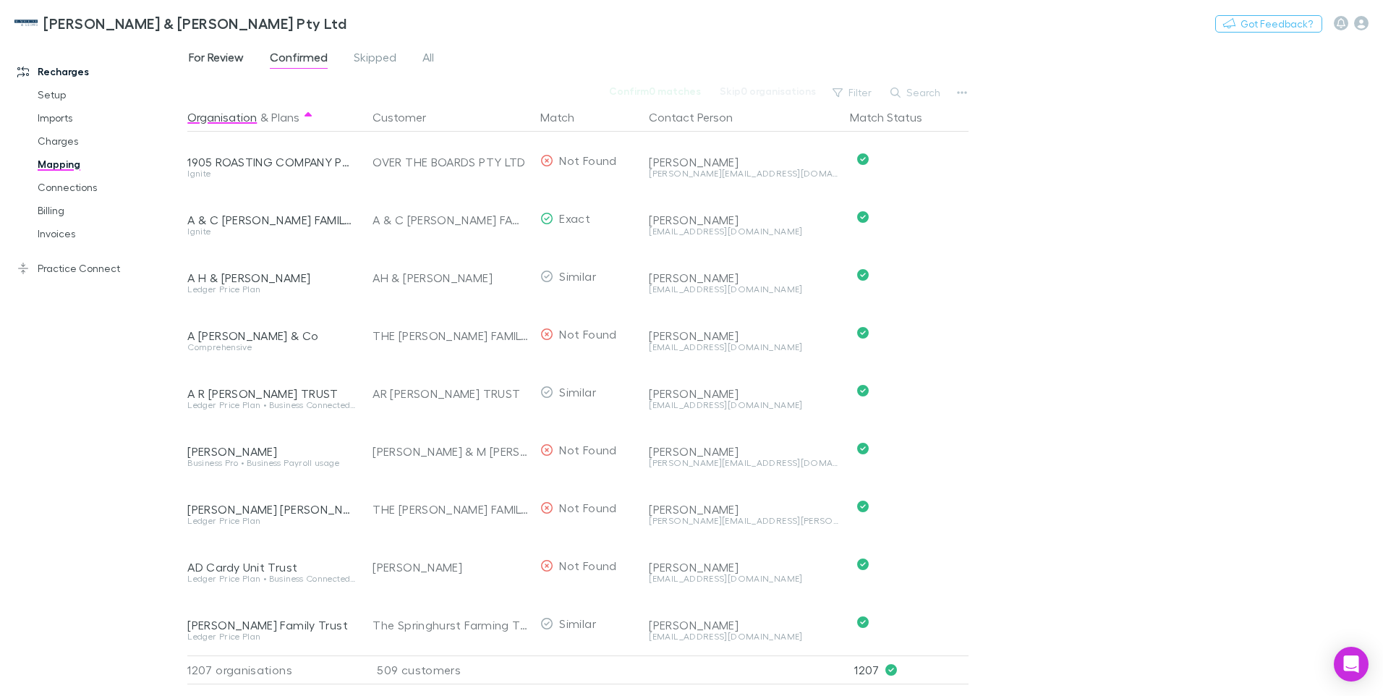
click at [218, 59] on span "For Review" at bounding box center [216, 59] width 55 height 19
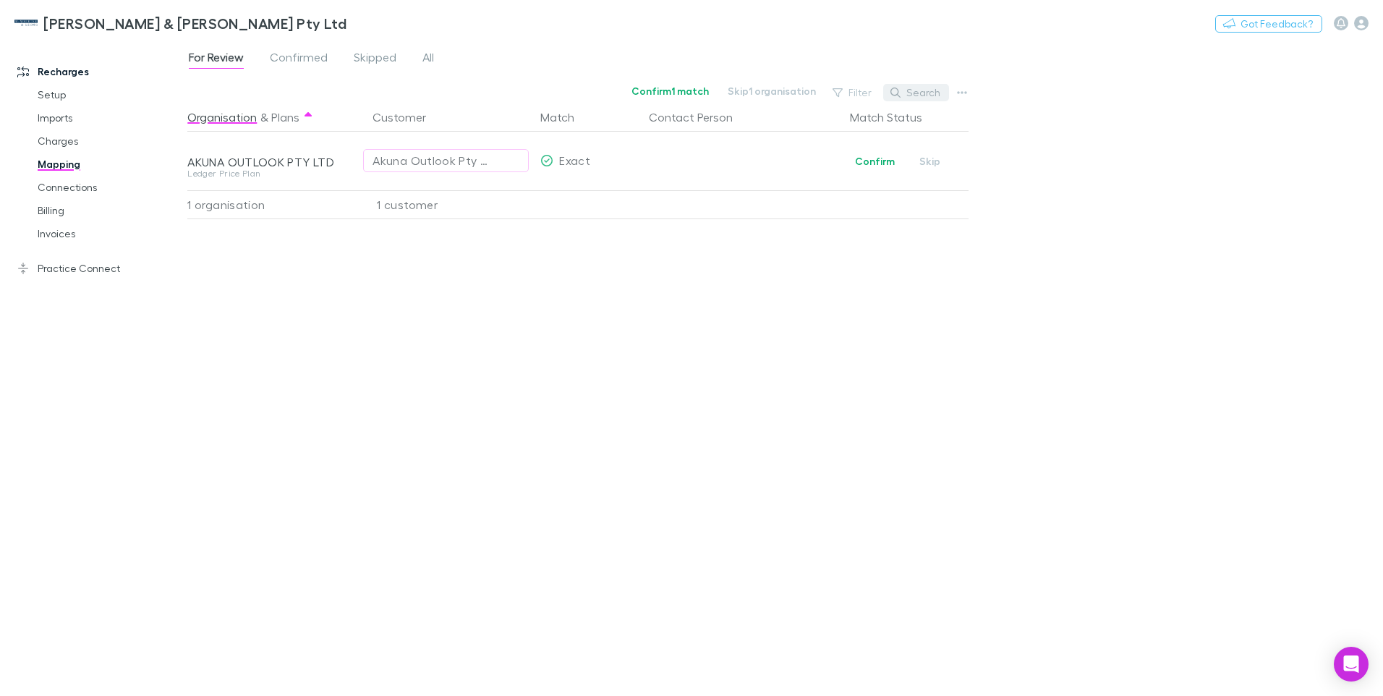
click at [927, 92] on button "Search" at bounding box center [916, 92] width 66 height 17
click at [298, 60] on span "Confirmed" at bounding box center [299, 59] width 58 height 19
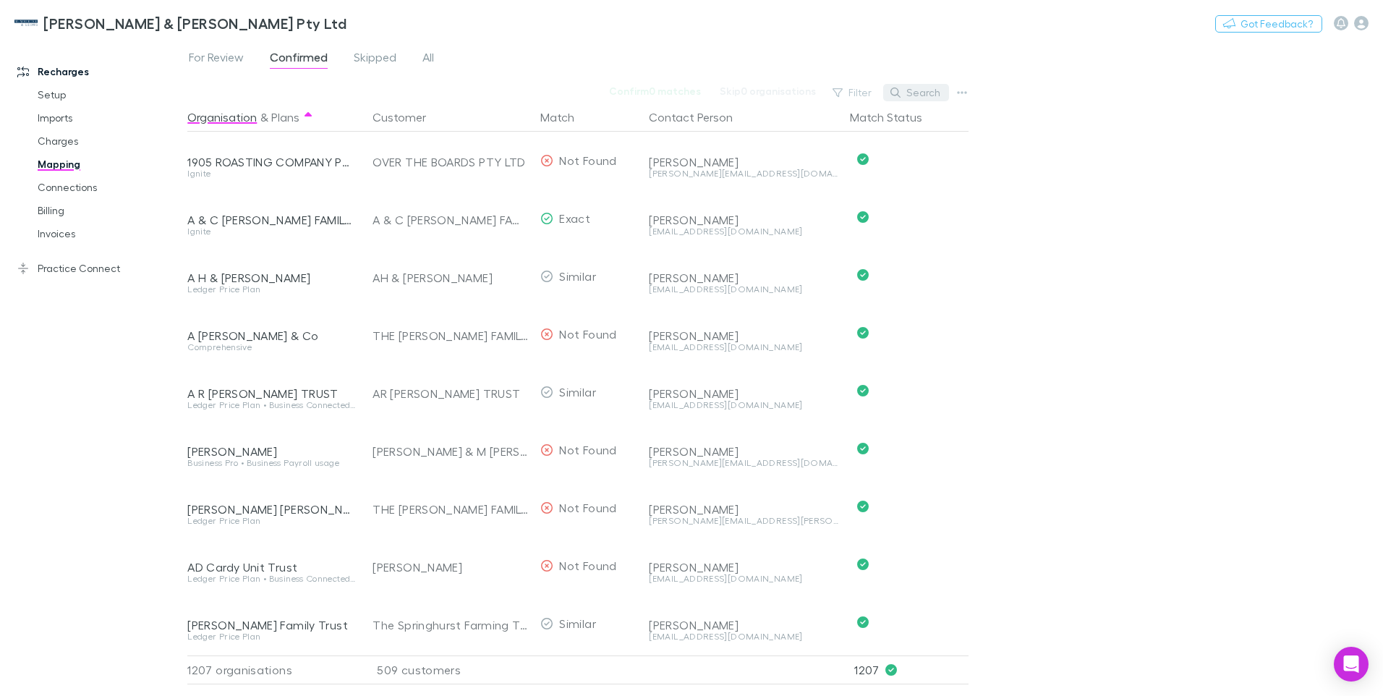
click at [913, 90] on button "Search" at bounding box center [916, 92] width 66 height 17
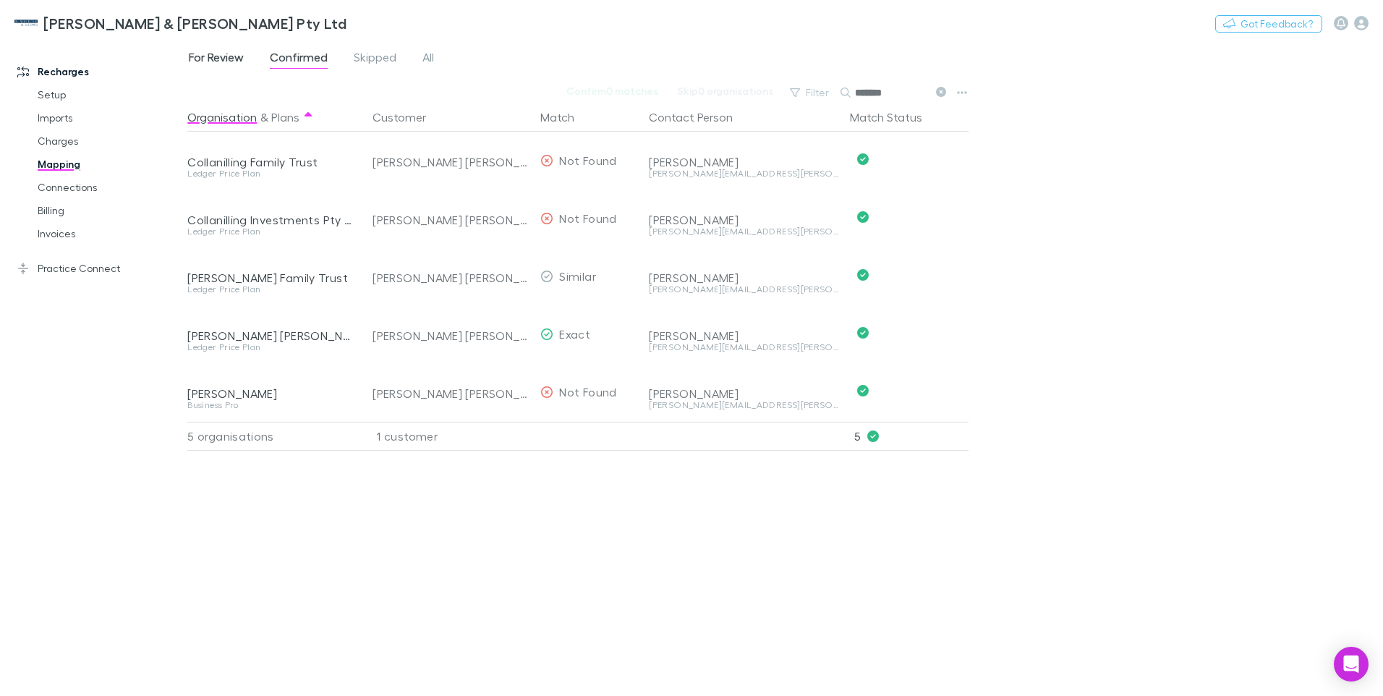
type input "*******"
click at [228, 58] on span "For Review" at bounding box center [216, 59] width 55 height 19
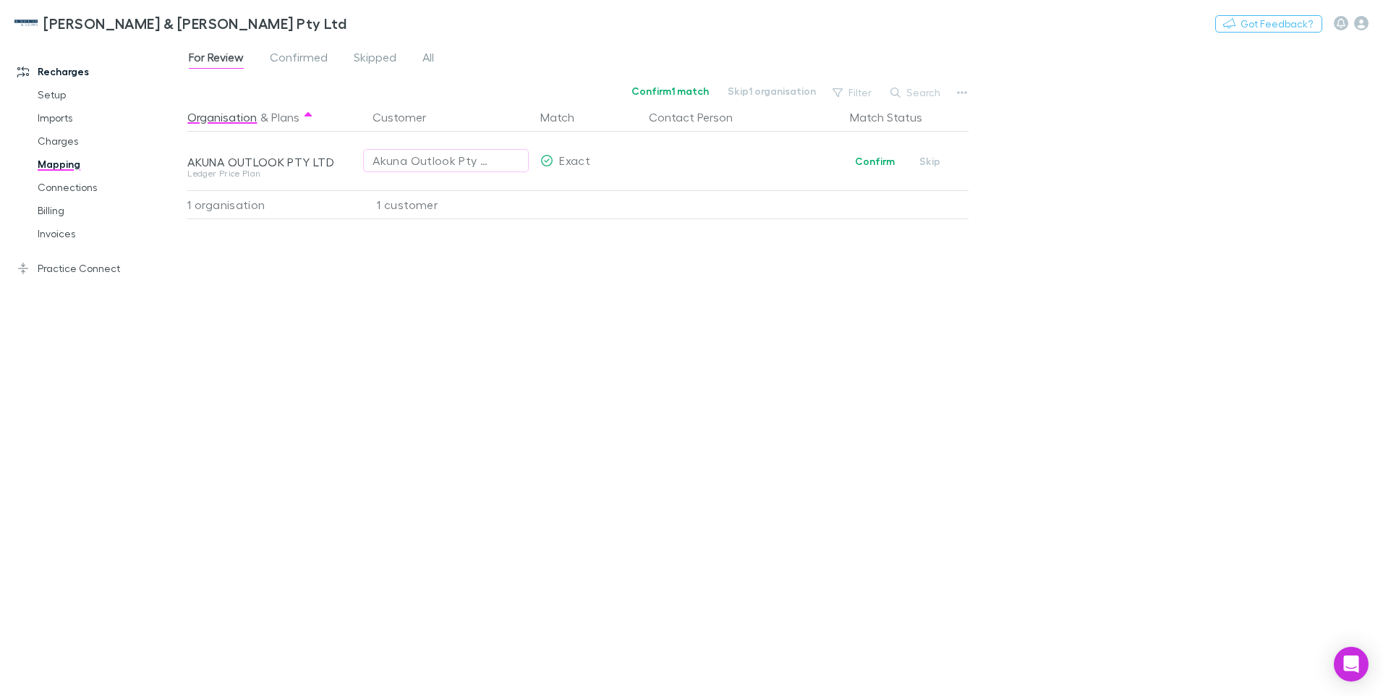
click at [920, 95] on button "Search" at bounding box center [916, 92] width 66 height 17
click at [305, 59] on span "Confirmed" at bounding box center [299, 59] width 58 height 19
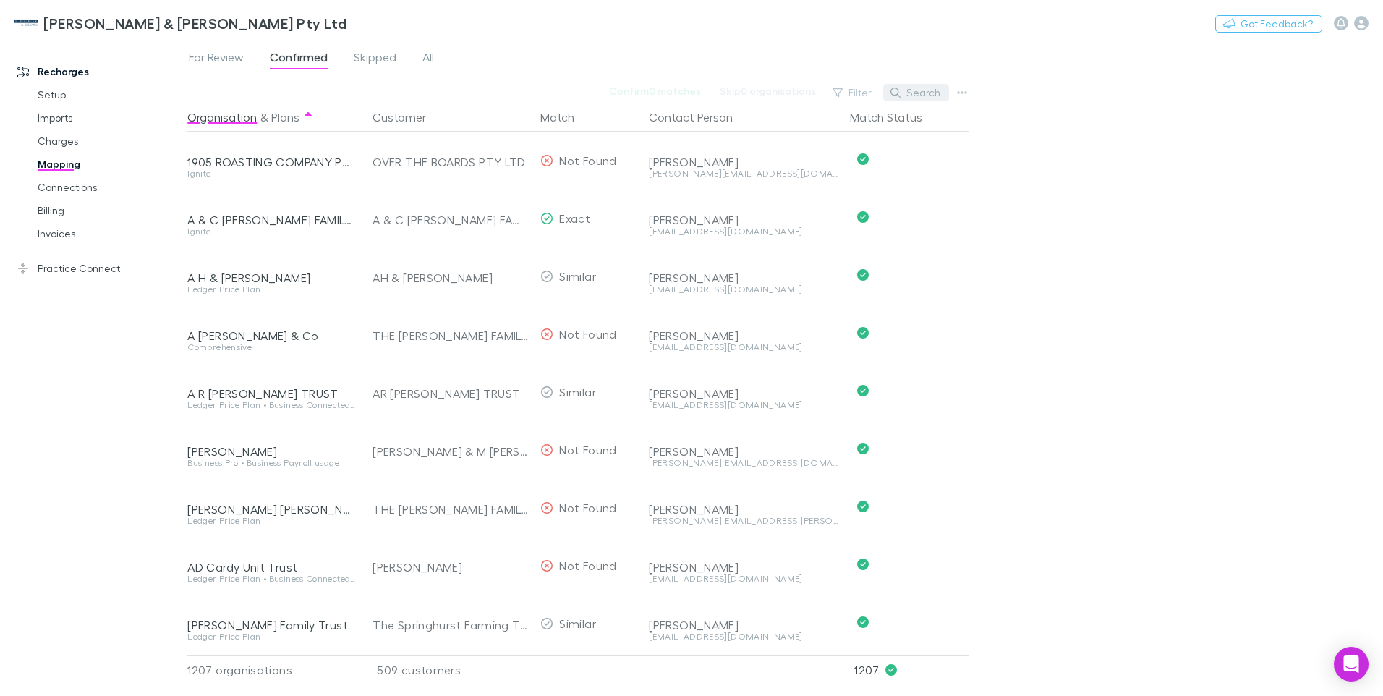
click at [918, 93] on button "Search" at bounding box center [916, 92] width 66 height 17
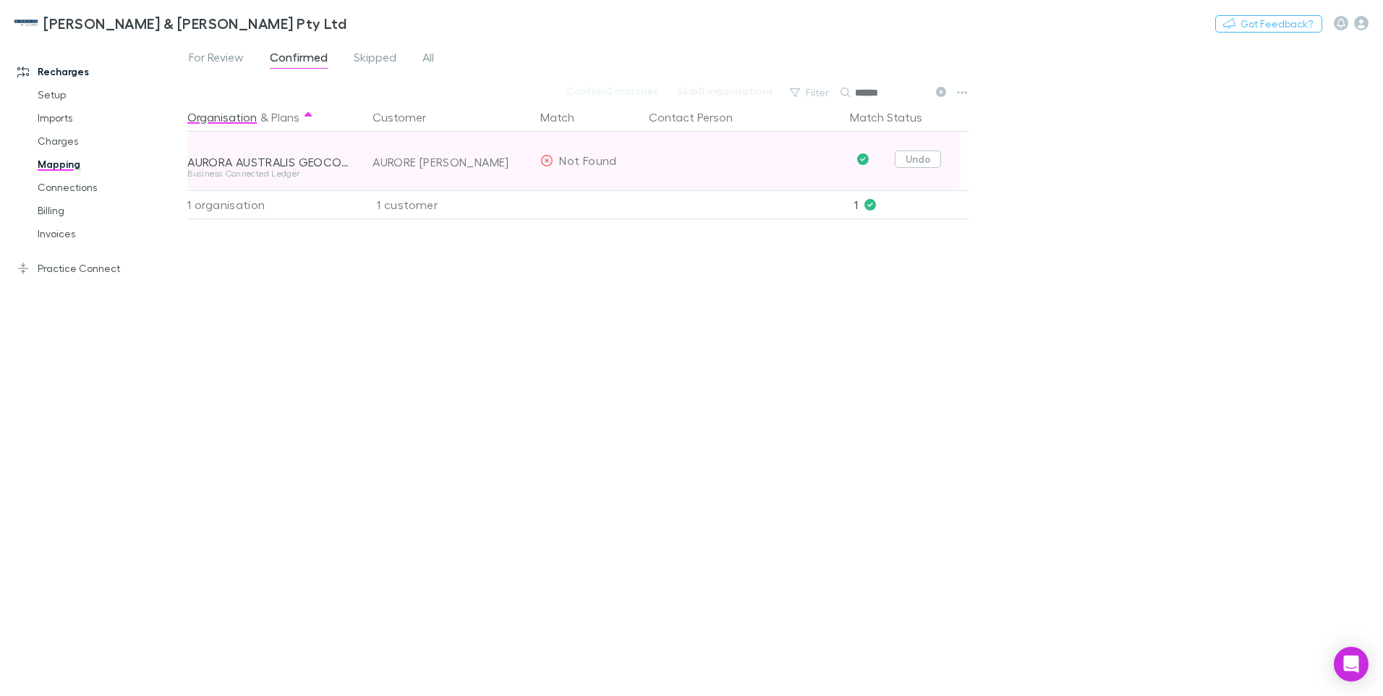
type input "******"
click at [911, 161] on button "Undo" at bounding box center [918, 158] width 46 height 17
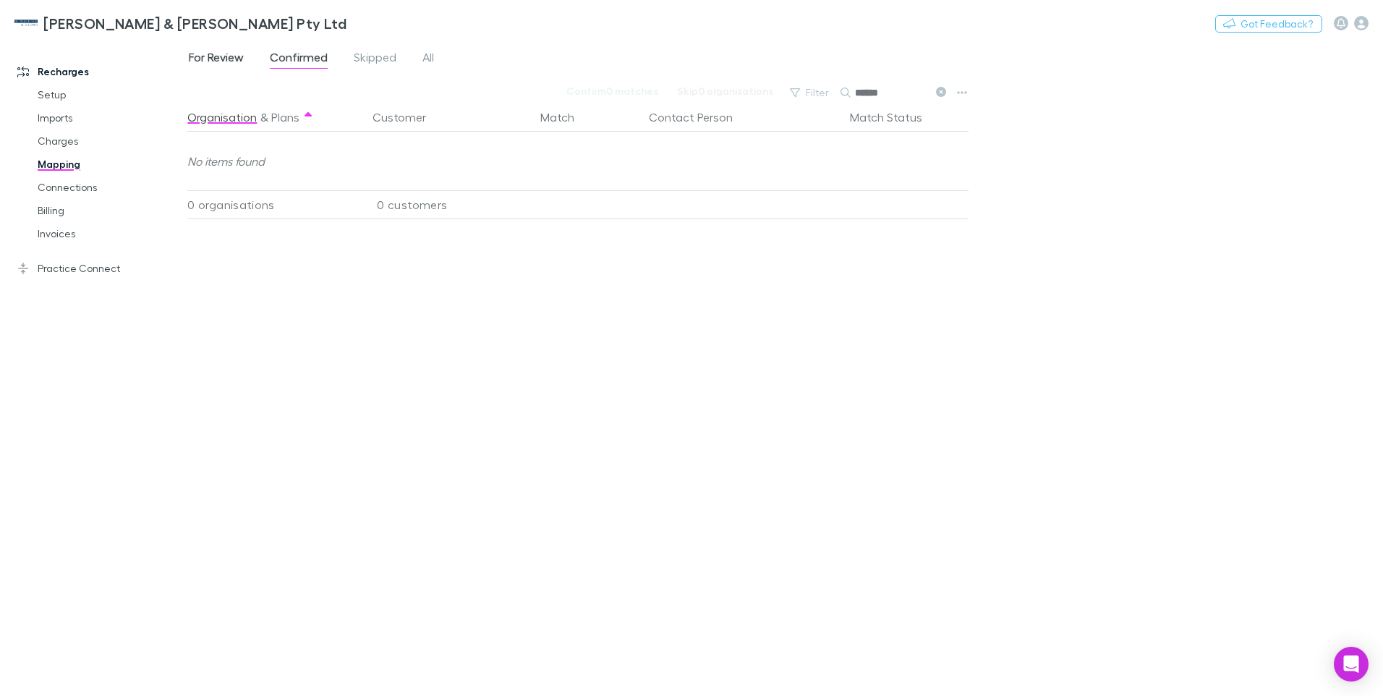
click at [210, 59] on span "For Review" at bounding box center [216, 59] width 55 height 19
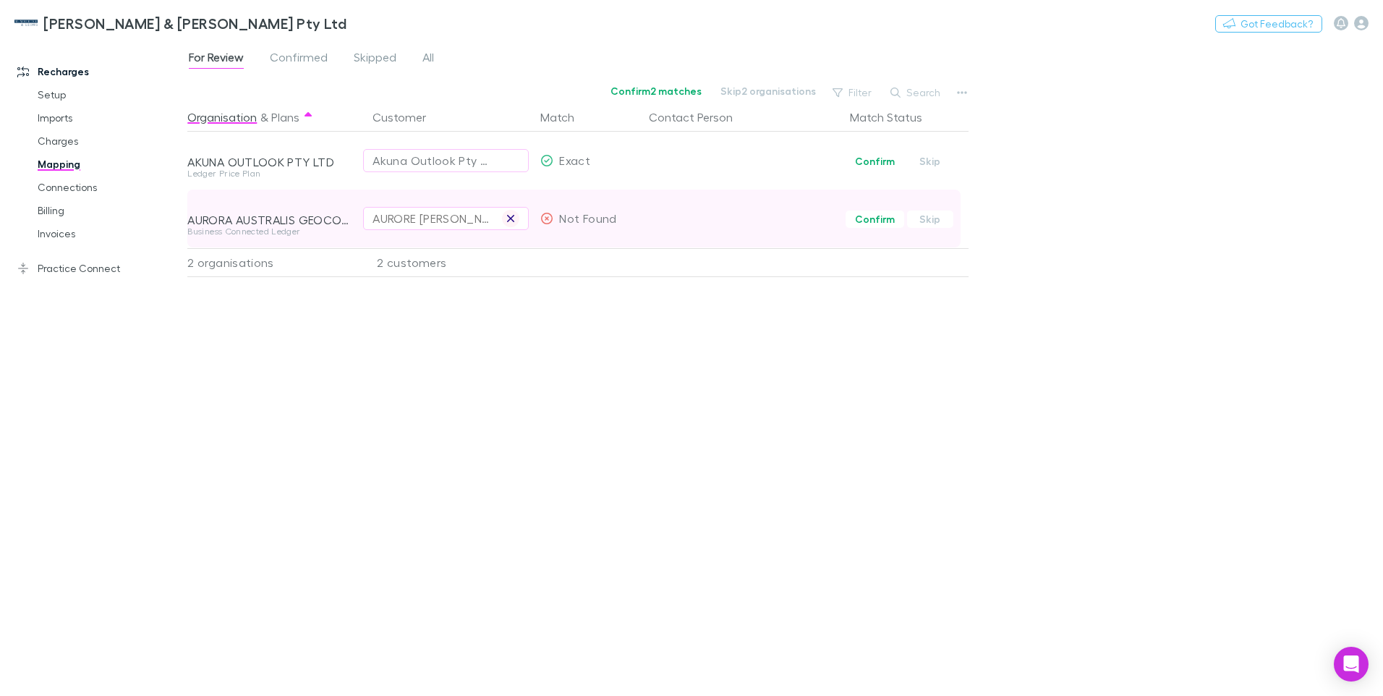
click at [511, 220] on icon "button" at bounding box center [510, 219] width 9 height 12
click at [382, 217] on div "Select a customer" at bounding box center [446, 218] width 147 height 17
type input "****"
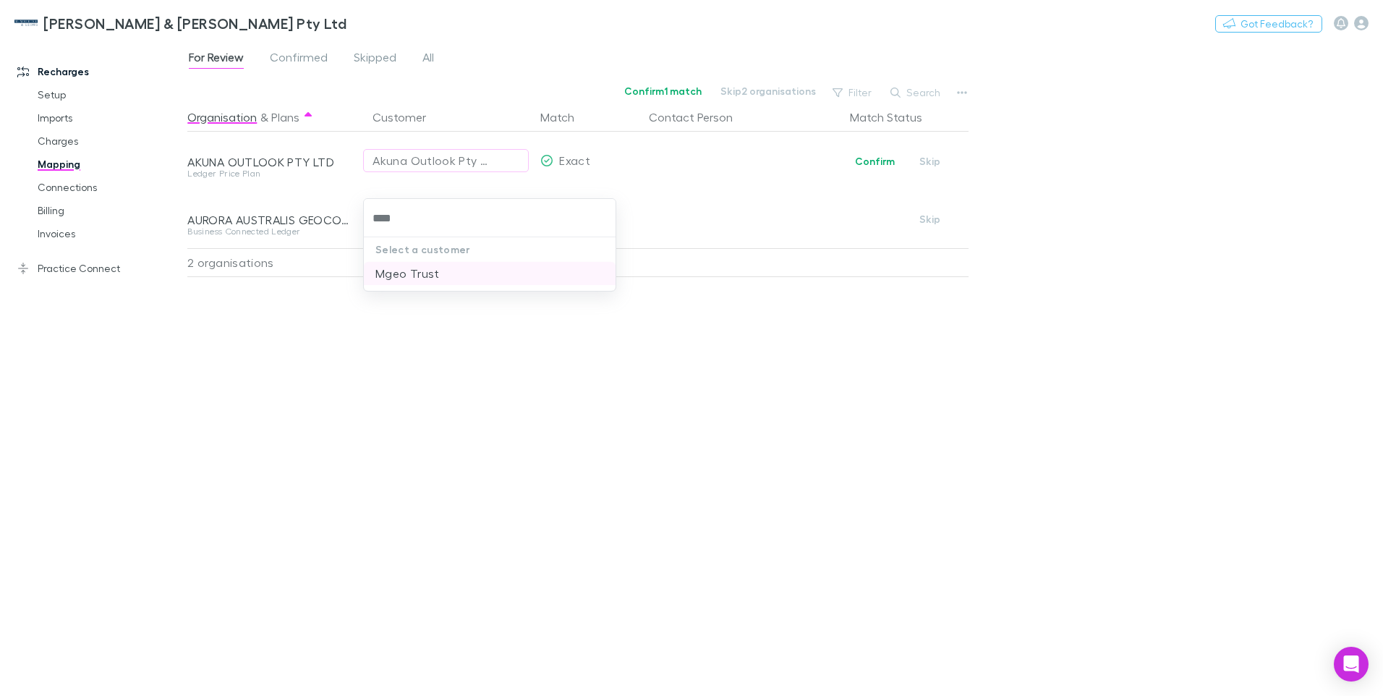
click at [384, 273] on li "Mgeo Trust" at bounding box center [490, 273] width 252 height 23
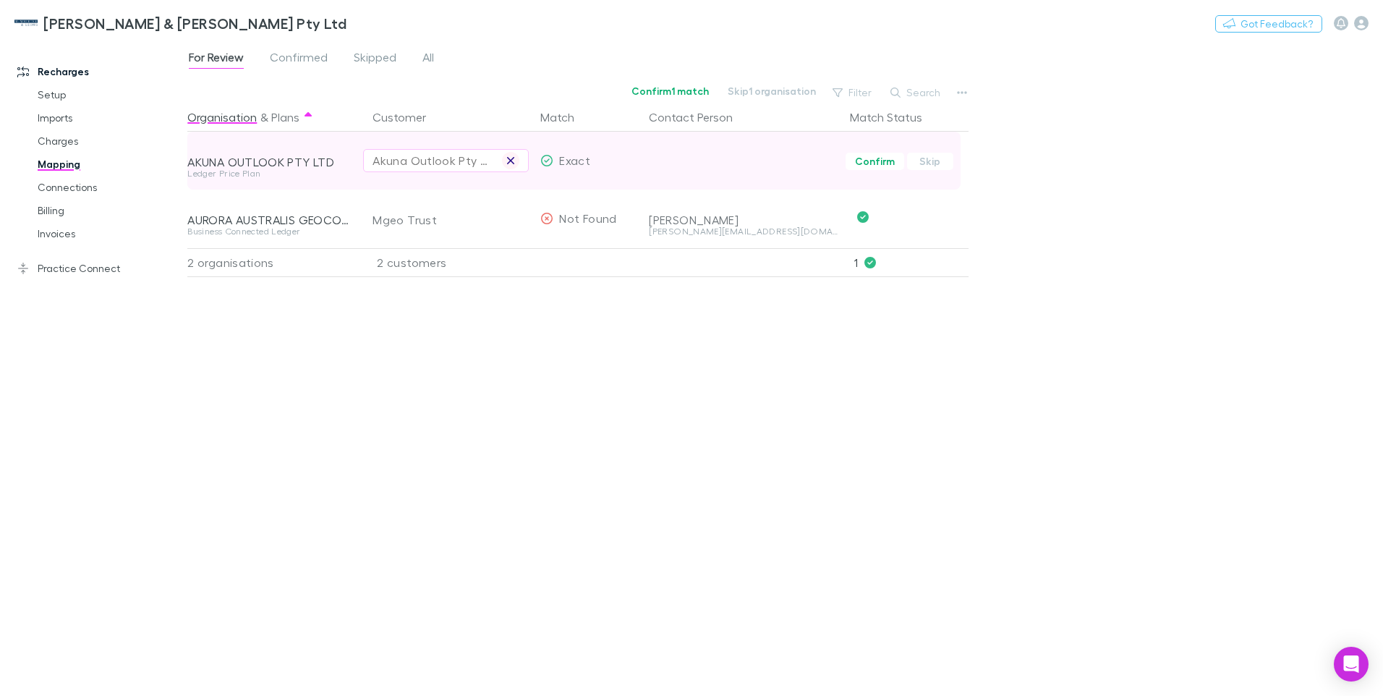
click at [509, 159] on icon "button" at bounding box center [510, 161] width 9 height 12
click at [391, 163] on div "Select a customer" at bounding box center [446, 160] width 147 height 17
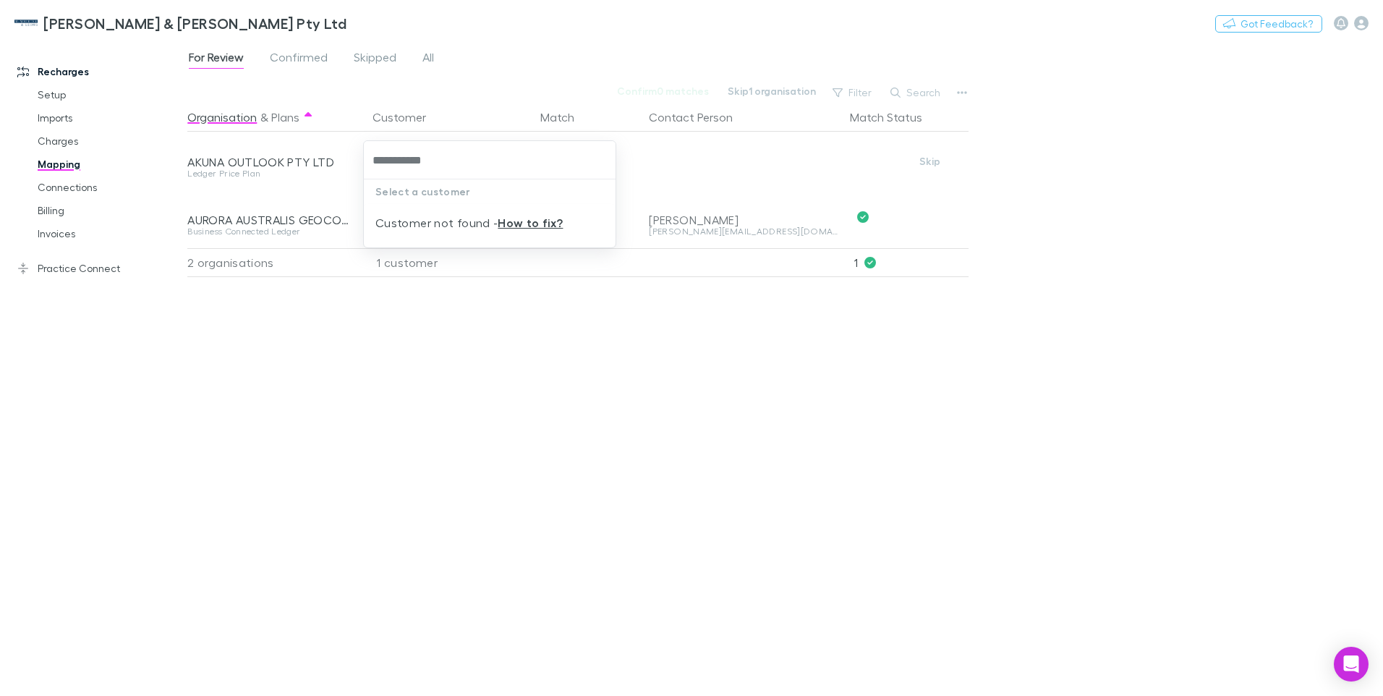
drag, startPoint x: 446, startPoint y: 156, endPoint x: 361, endPoint y: 162, distance: 84.8
click at [361, 162] on div "**********" at bounding box center [691, 348] width 1383 height 696
type input "**********"
click at [268, 295] on div at bounding box center [691, 348] width 1383 height 696
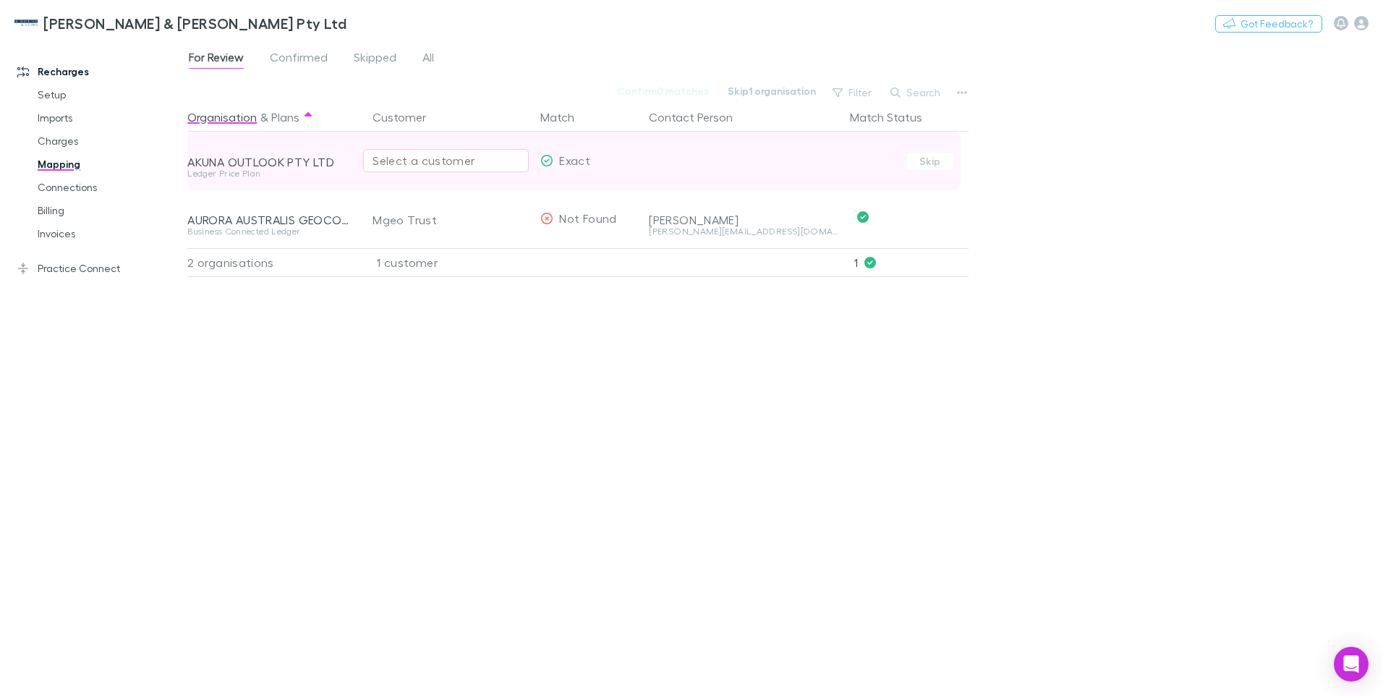
click at [382, 162] on div "Select a customer" at bounding box center [446, 160] width 147 height 17
type input "*****"
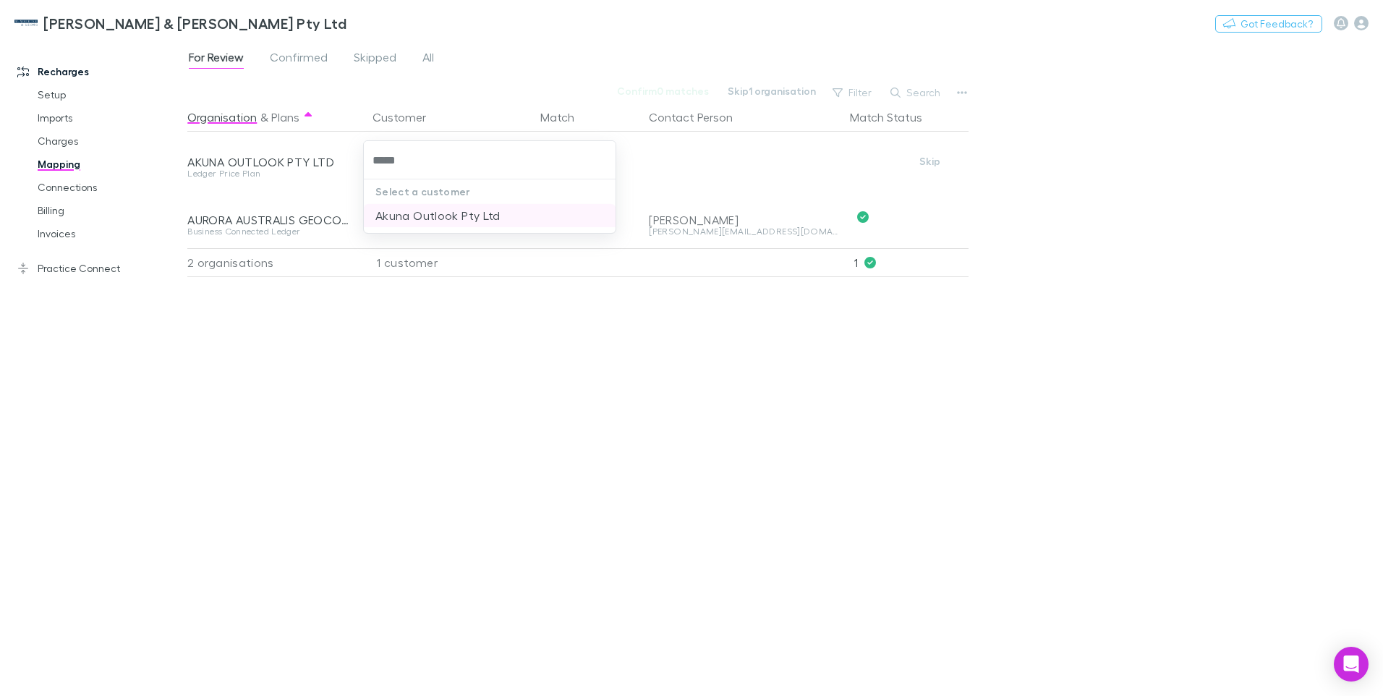
click at [421, 215] on li "Akuna Outlook Pty Ltd" at bounding box center [490, 215] width 252 height 23
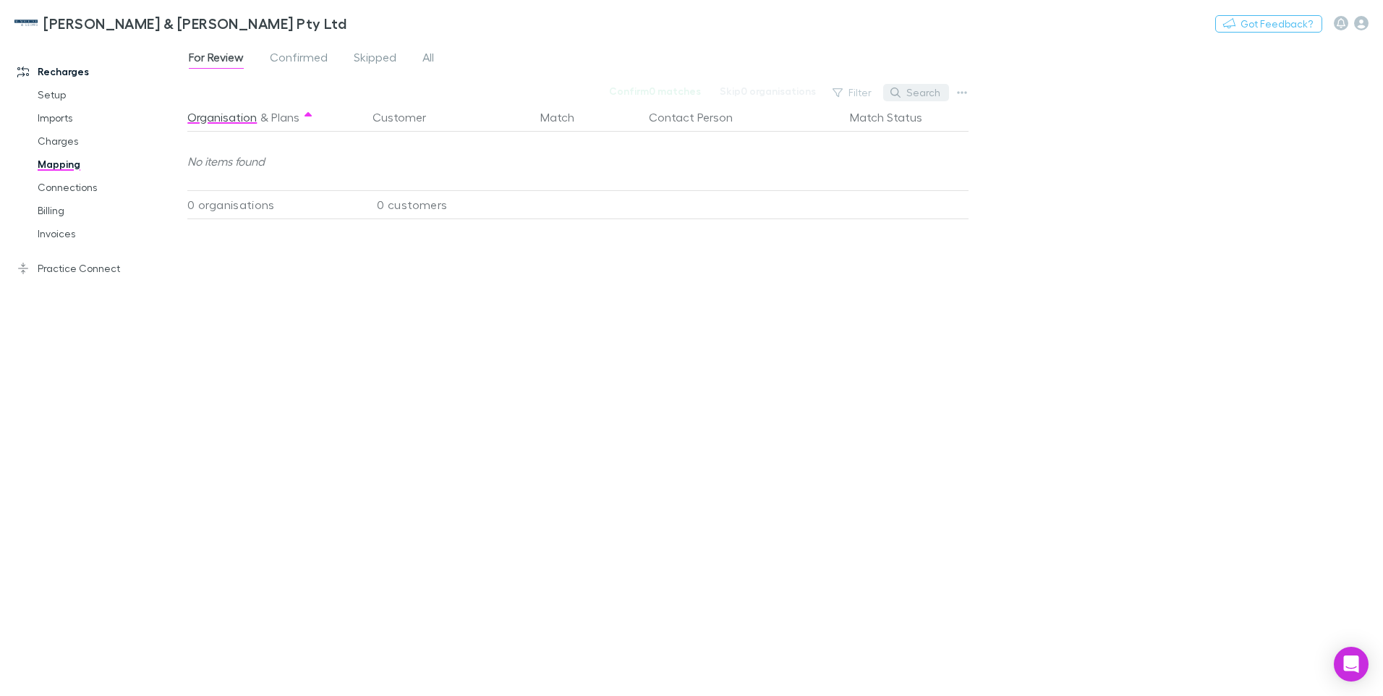
click at [923, 94] on button "Search" at bounding box center [916, 92] width 66 height 17
click at [314, 59] on span "Confirmed" at bounding box center [299, 59] width 58 height 19
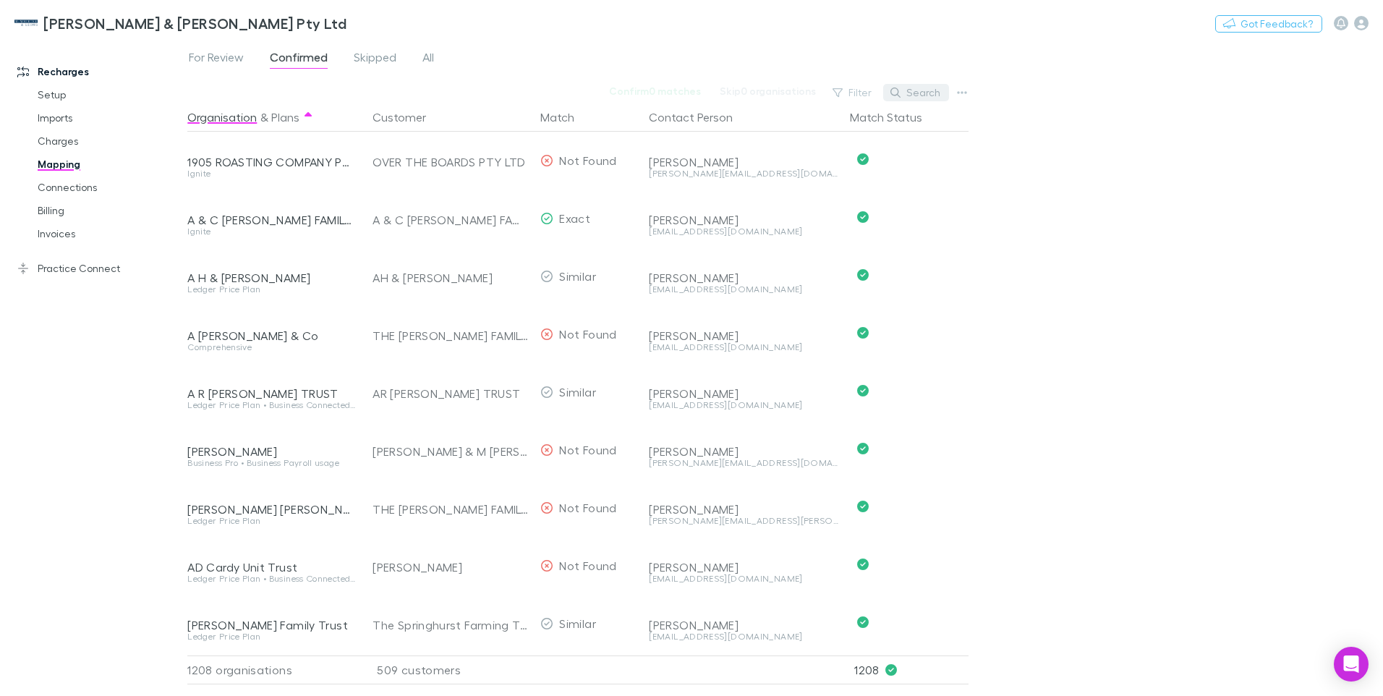
click at [925, 90] on button "Search" at bounding box center [916, 92] width 66 height 17
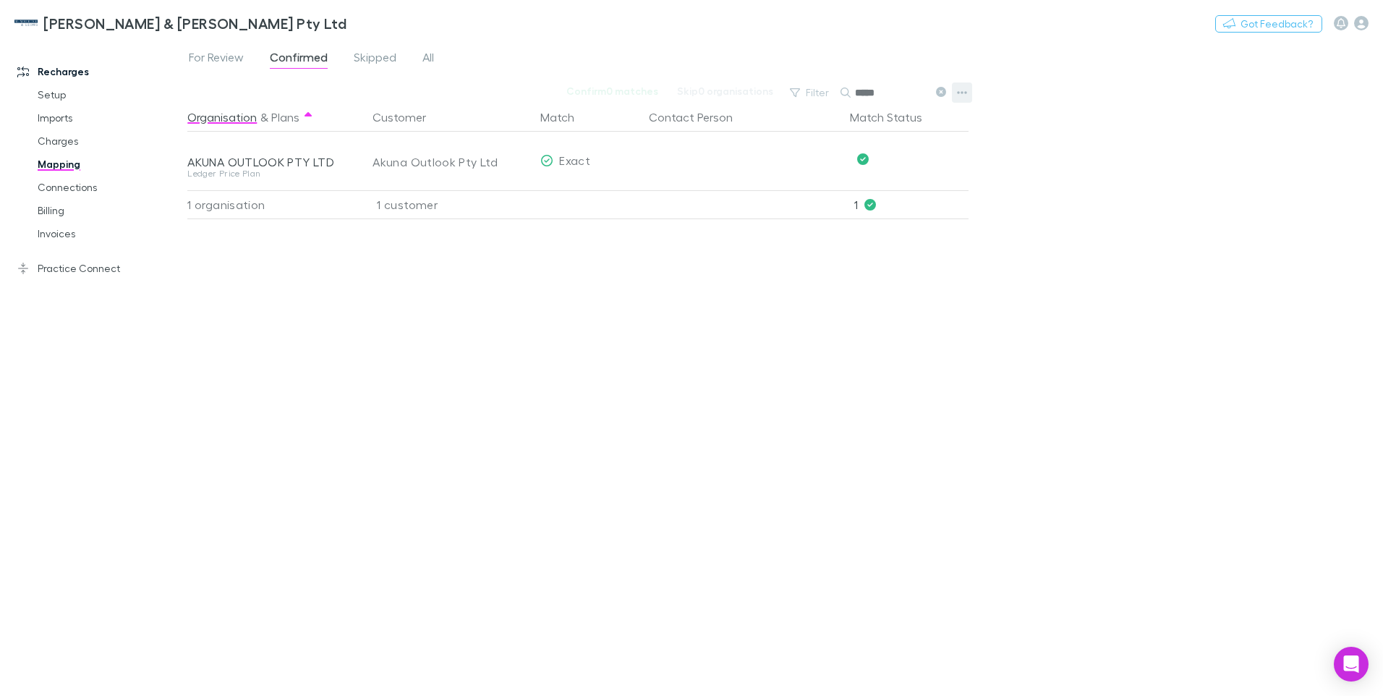
click at [961, 93] on icon "button" at bounding box center [963, 92] width 10 height 3
drag, startPoint x: 1042, startPoint y: 93, endPoint x: 997, endPoint y: 93, distance: 45.6
click at [1043, 92] on div at bounding box center [691, 348] width 1383 height 696
drag, startPoint x: 885, startPoint y: 87, endPoint x: 846, endPoint y: 91, distance: 40.0
click at [846, 90] on div "*****" at bounding box center [895, 92] width 109 height 17
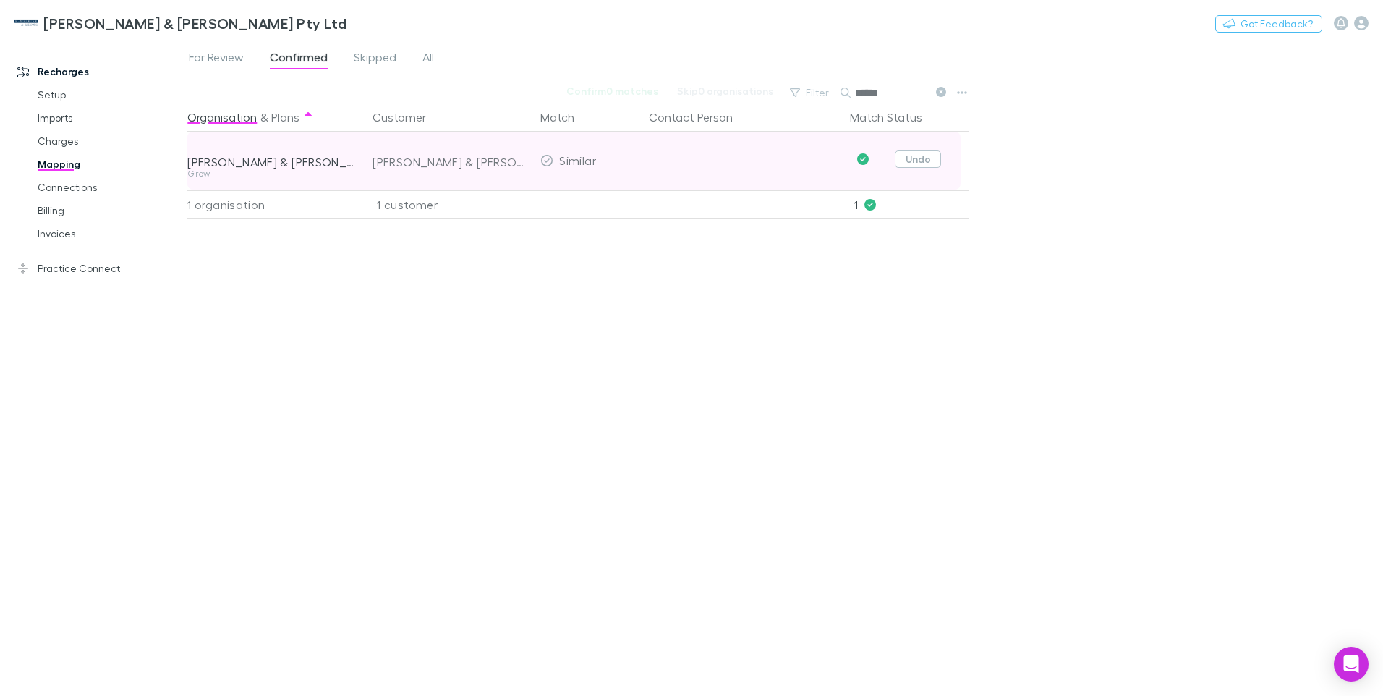
click at [922, 158] on button "Undo" at bounding box center [918, 158] width 46 height 17
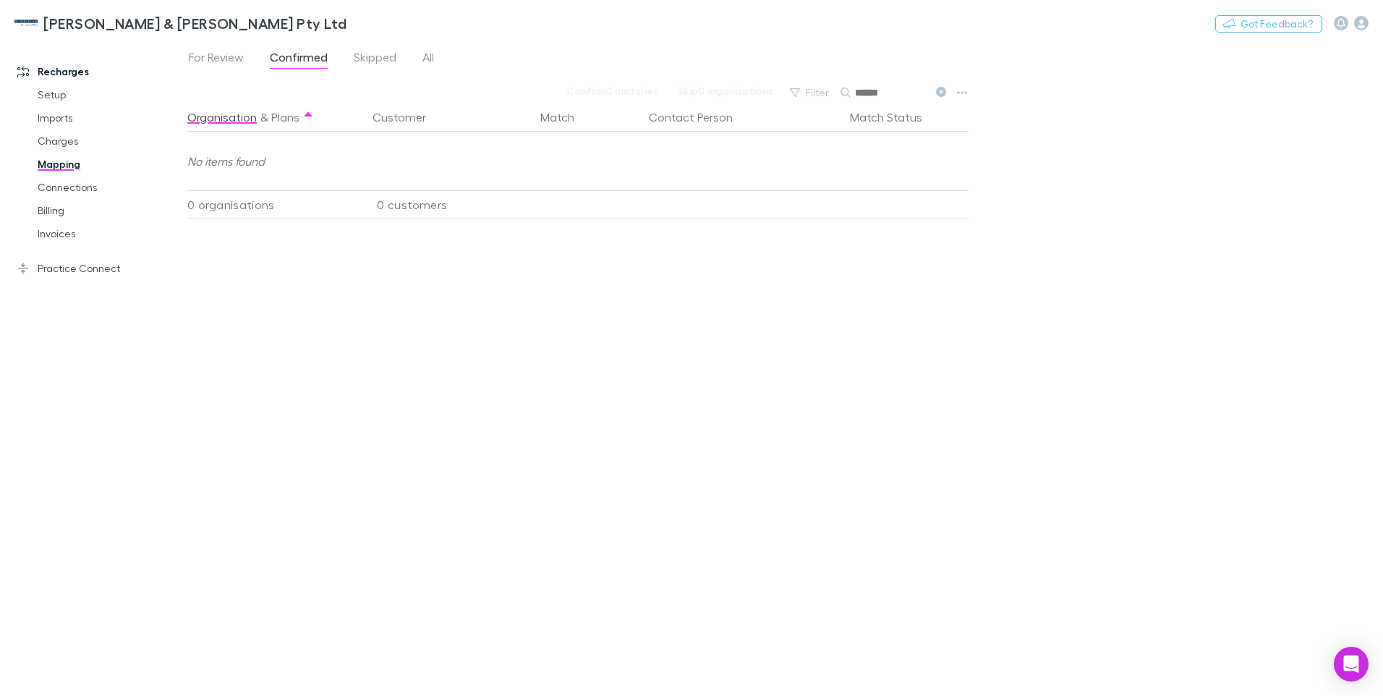
drag, startPoint x: 895, startPoint y: 94, endPoint x: 847, endPoint y: 98, distance: 48.6
click at [847, 98] on div "******" at bounding box center [895, 92] width 109 height 17
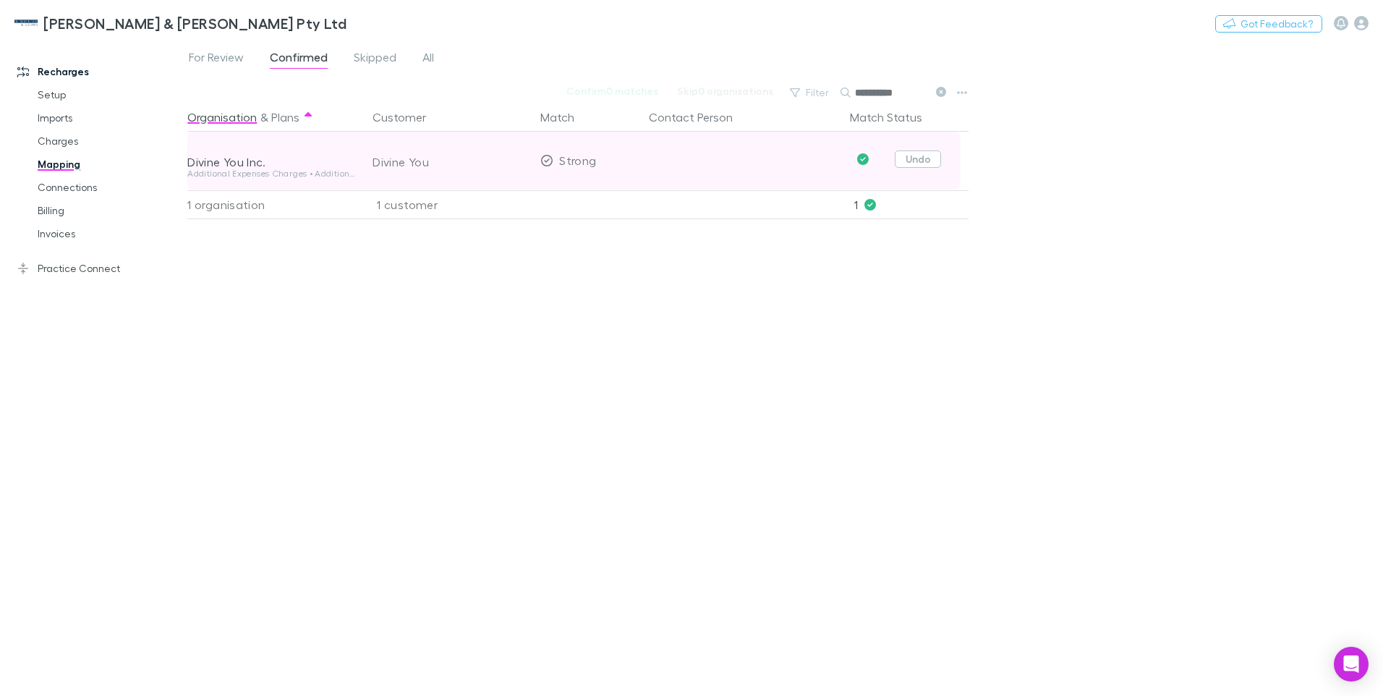
type input "**********"
click at [928, 163] on button "Undo" at bounding box center [918, 158] width 46 height 17
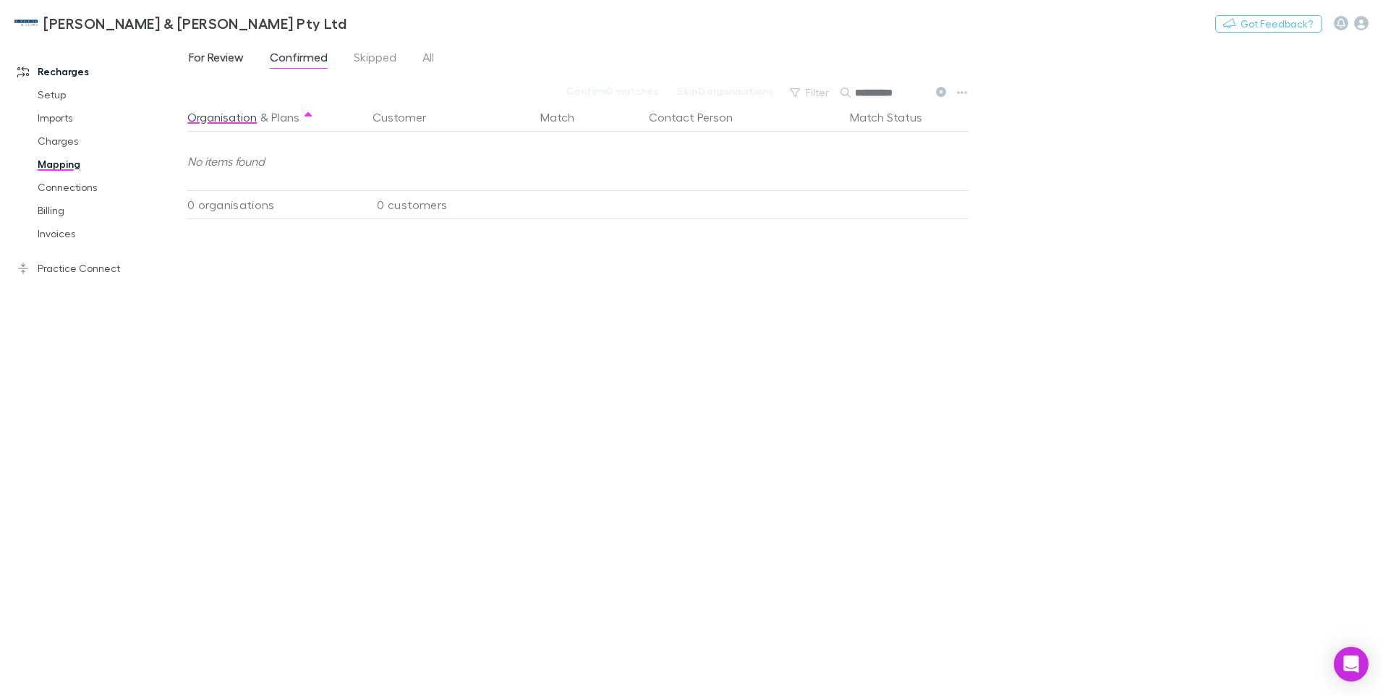
click at [209, 60] on span "For Review" at bounding box center [216, 59] width 55 height 19
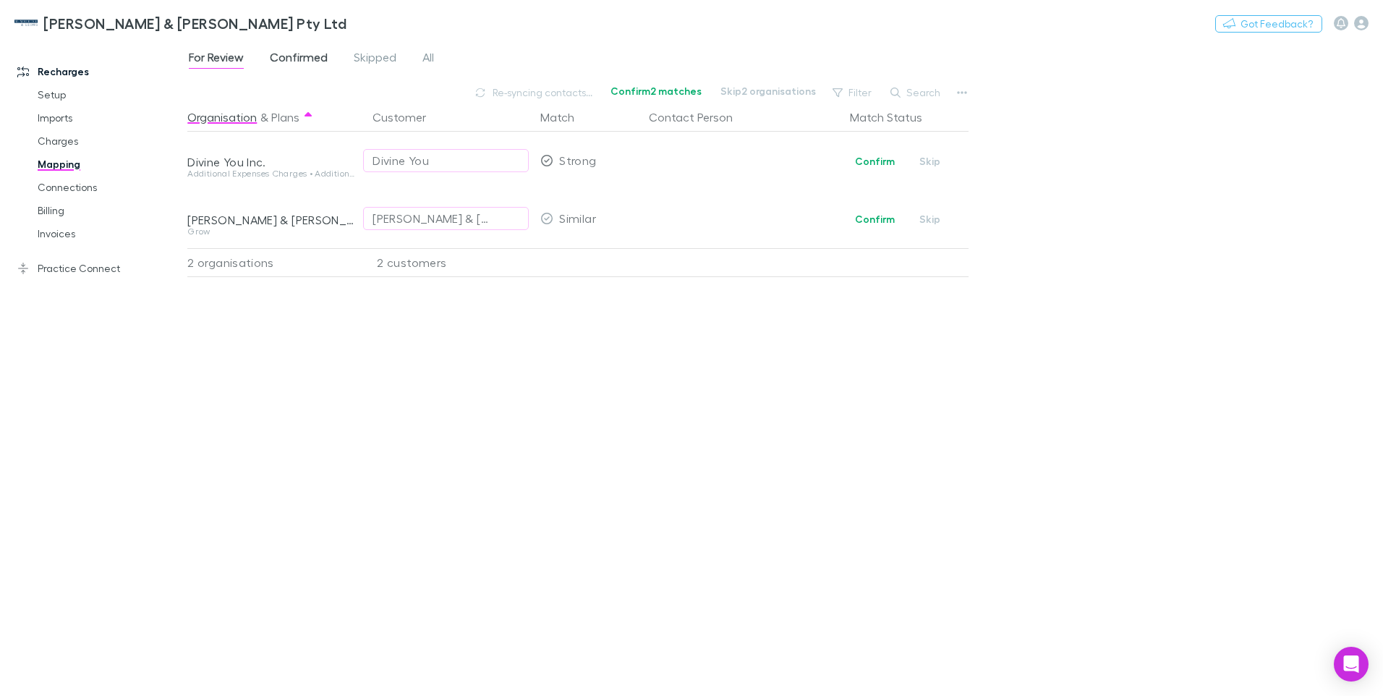
click at [292, 56] on span "Confirmed" at bounding box center [299, 59] width 58 height 19
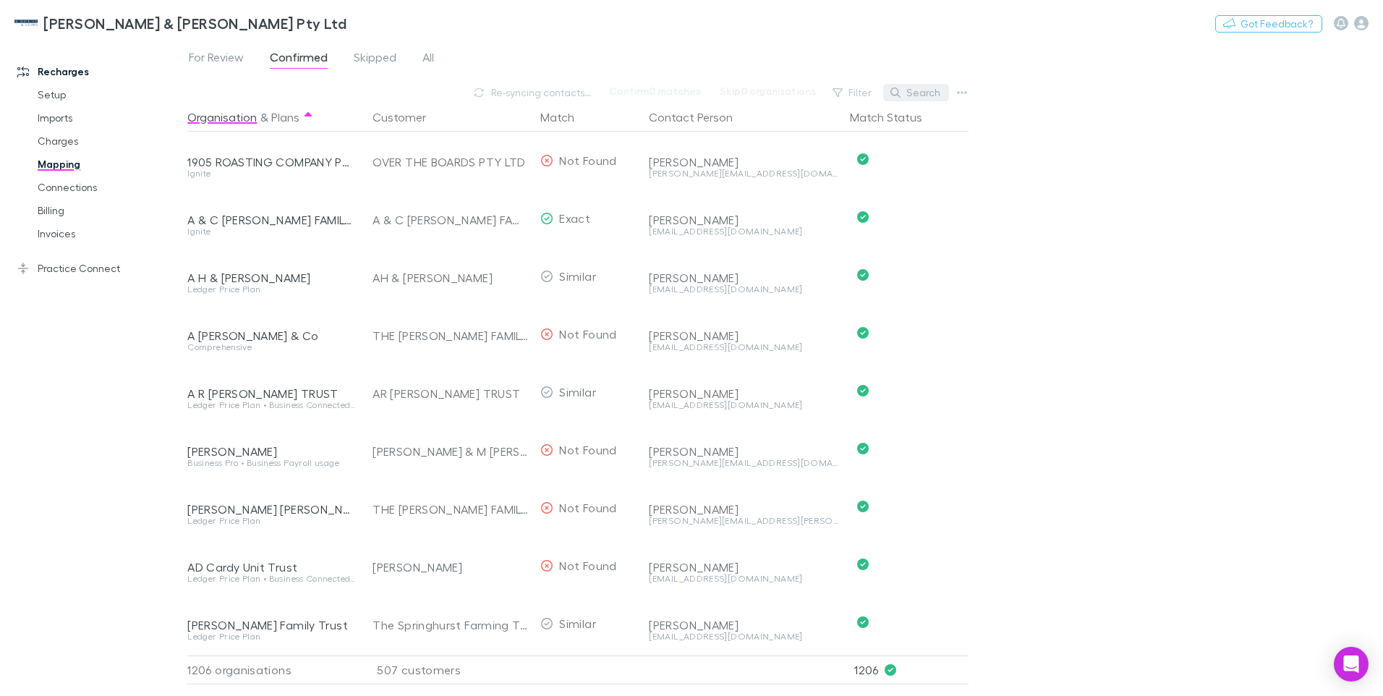
click at [917, 91] on button "Search" at bounding box center [916, 92] width 66 height 17
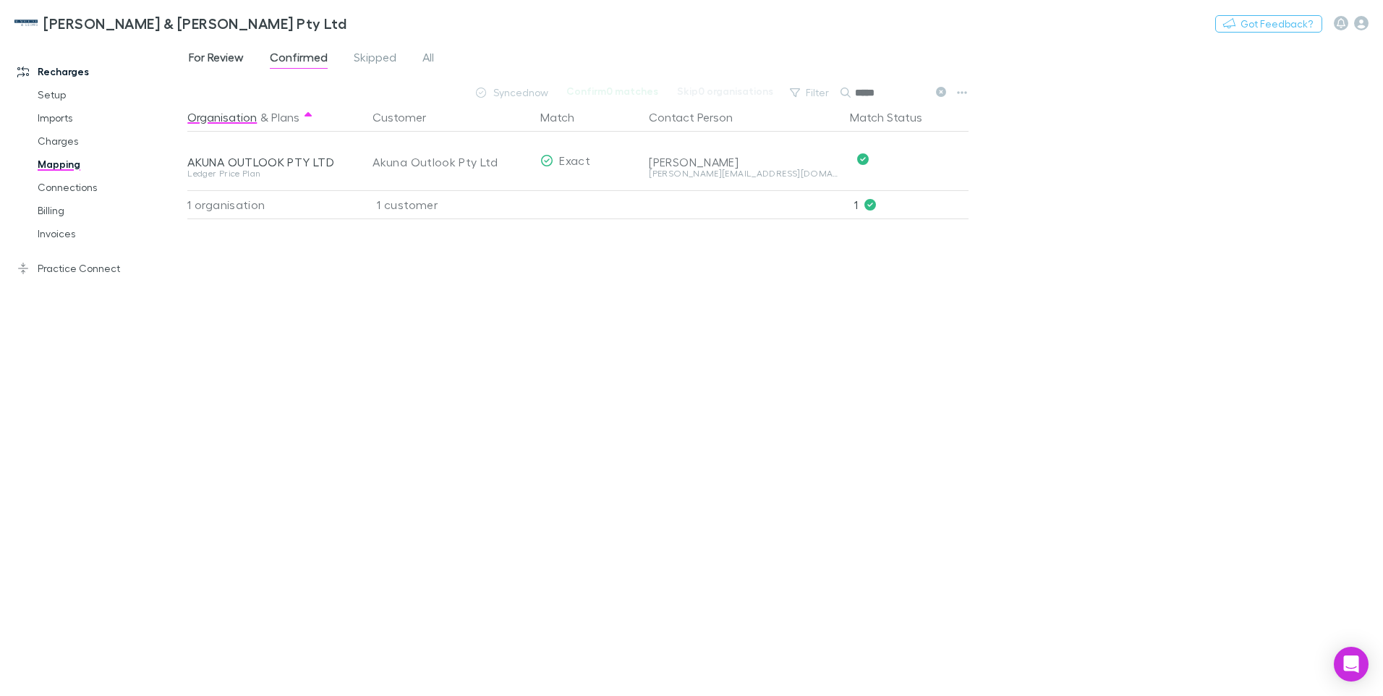
type input "*****"
click at [216, 58] on span "For Review" at bounding box center [216, 59] width 55 height 19
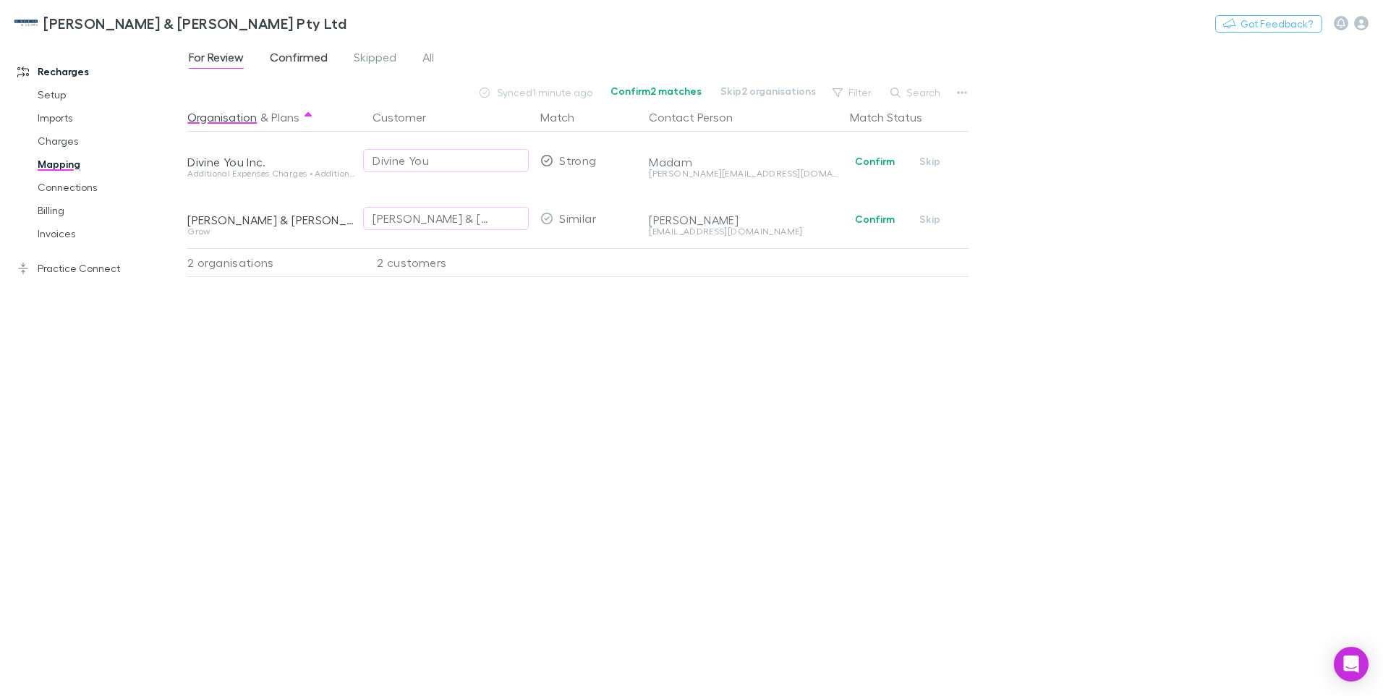
click at [294, 61] on span "Confirmed" at bounding box center [299, 59] width 58 height 19
click at [297, 54] on span "Confirmed" at bounding box center [299, 59] width 58 height 19
